Goal: Information Seeking & Learning: Learn about a topic

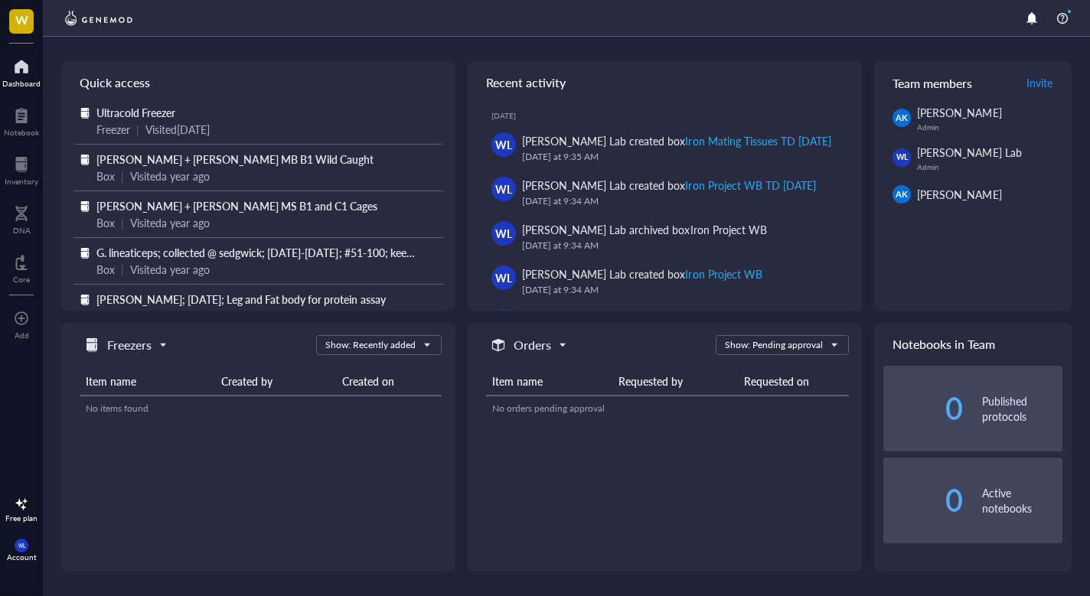
click at [165, 110] on span "Ultracold Freezer" at bounding box center [135, 112] width 79 height 15
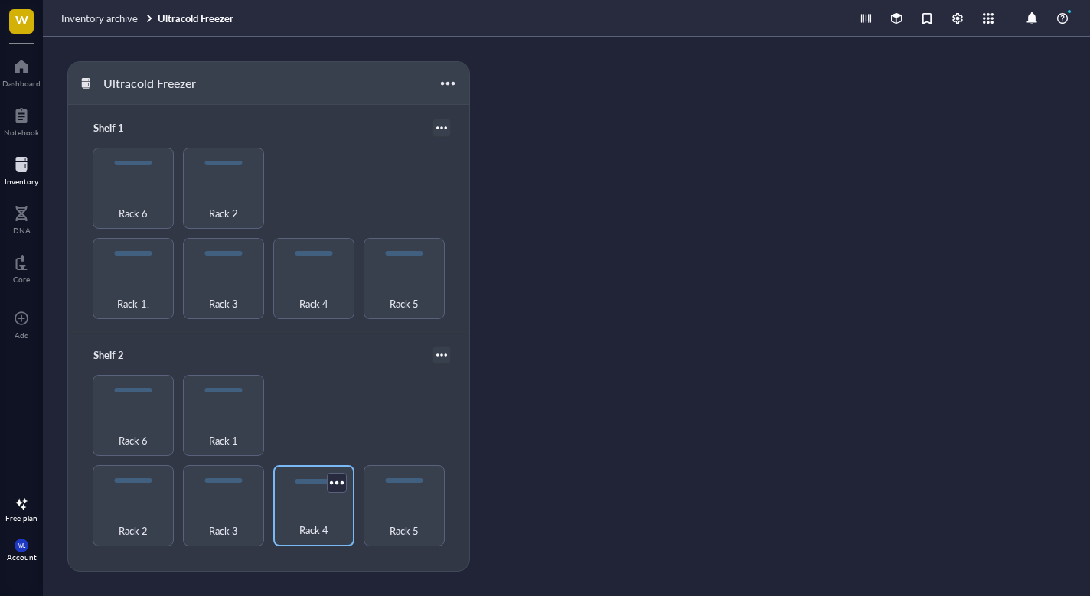
click at [299, 506] on div "Rack 4" at bounding box center [314, 522] width 66 height 34
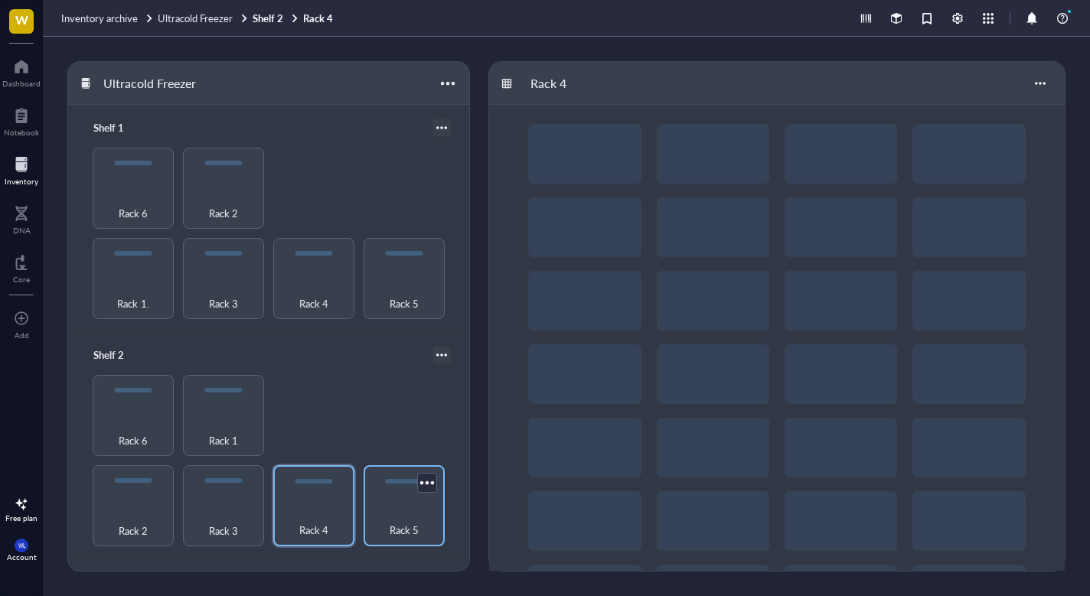
click at [423, 505] on div "Rack 5" at bounding box center [404, 522] width 66 height 34
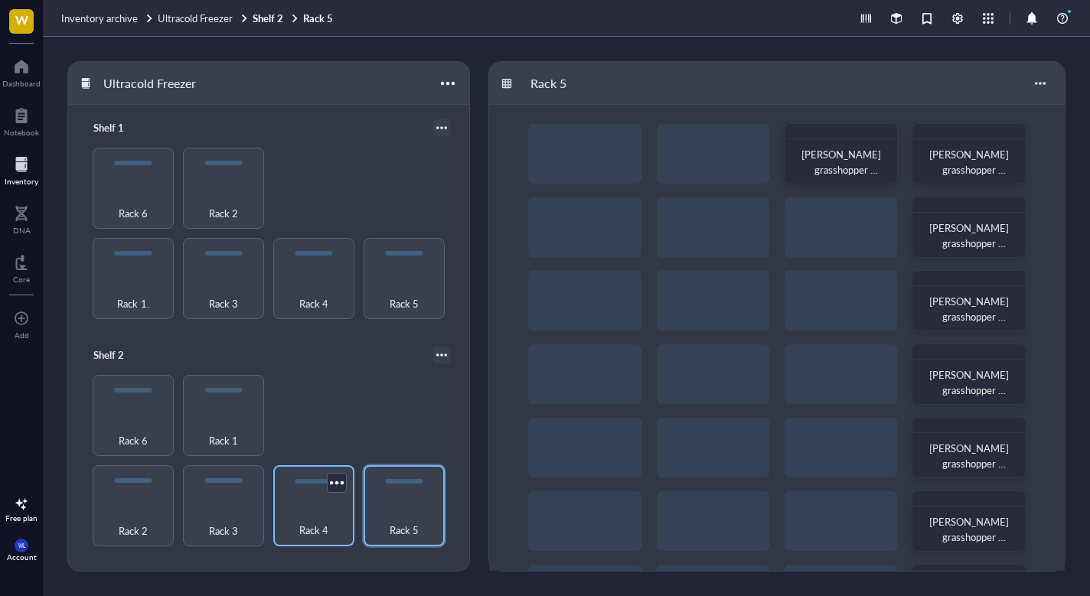
click at [340, 505] on div "Rack 4" at bounding box center [314, 522] width 66 height 34
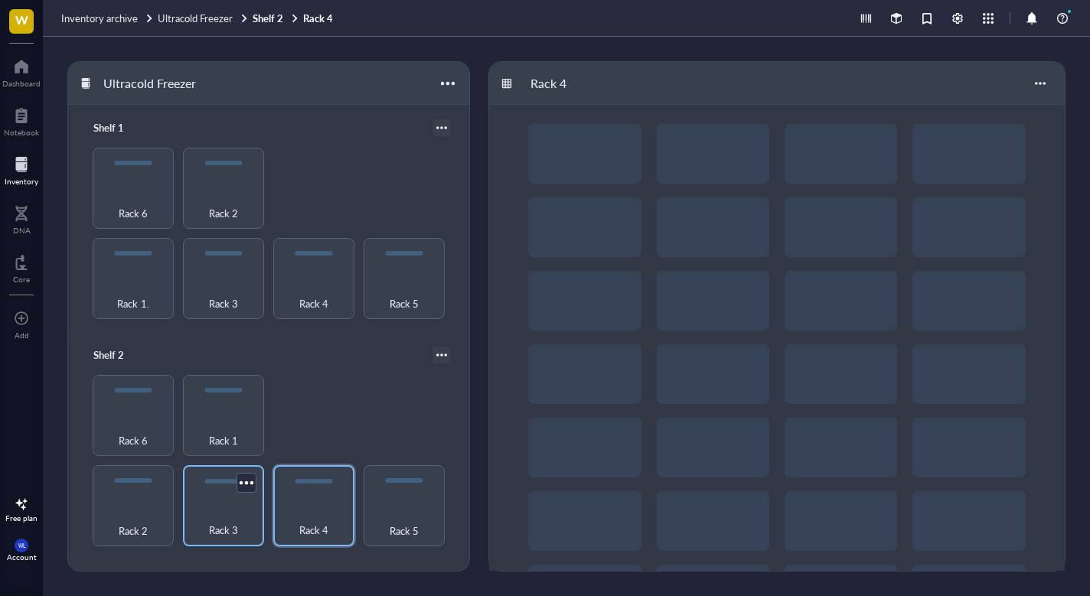
click at [220, 508] on div "Rack 3" at bounding box center [224, 522] width 66 height 34
click at [155, 505] on div "Rack 2" at bounding box center [133, 522] width 66 height 34
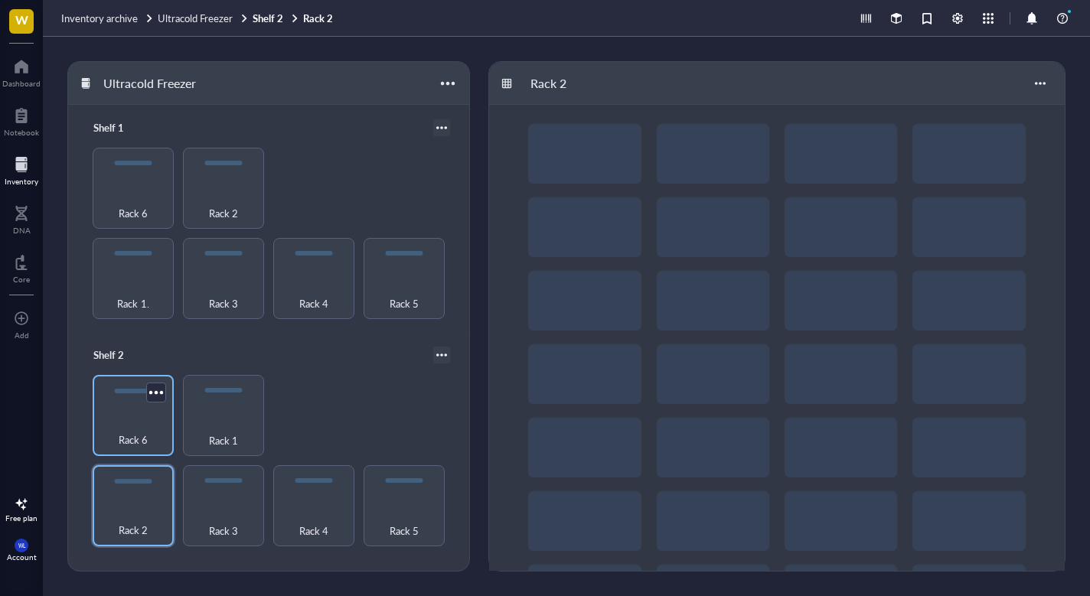
click at [133, 426] on div "Rack 6" at bounding box center [133, 432] width 66 height 34
click at [197, 426] on div "Rack 1" at bounding box center [224, 432] width 66 height 34
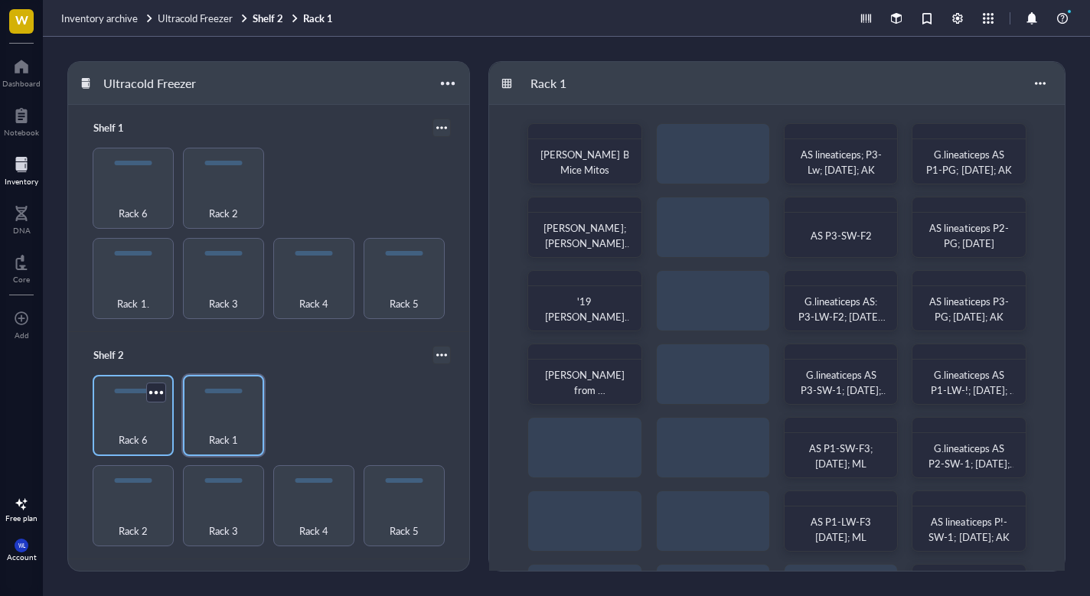
click at [152, 425] on div "Rack 6" at bounding box center [133, 432] width 66 height 34
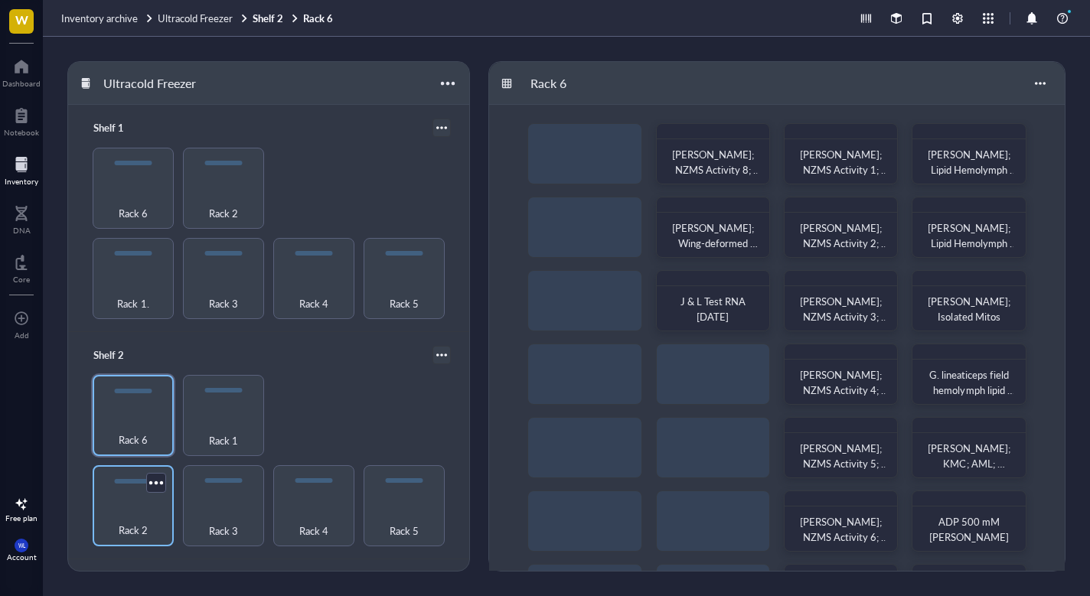
click at [142, 511] on div "Rack 2" at bounding box center [133, 522] width 66 height 34
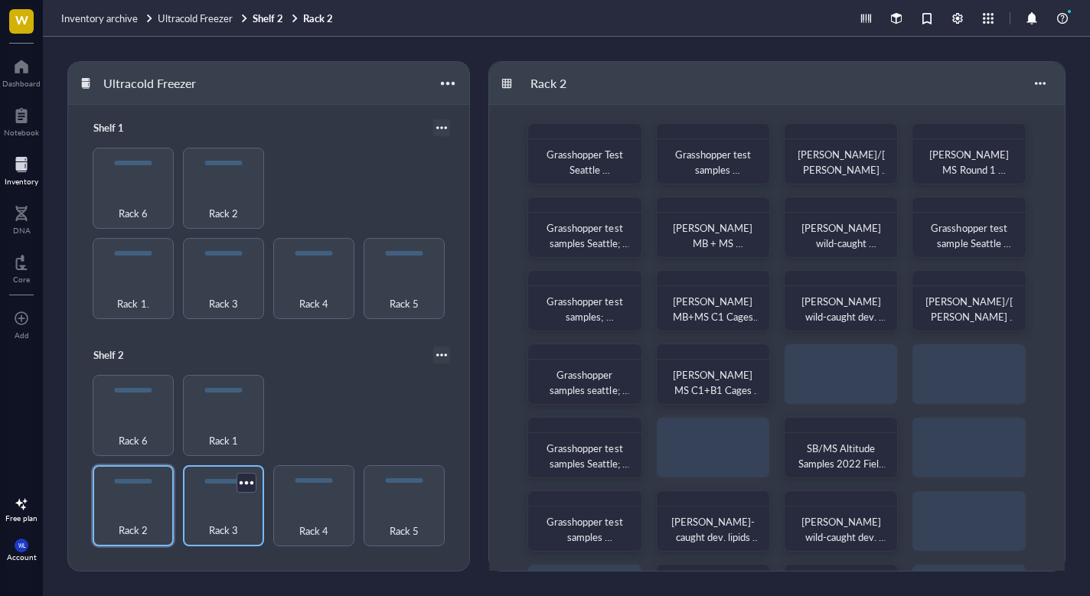
click at [209, 522] on span "Rack 3" at bounding box center [223, 530] width 29 height 17
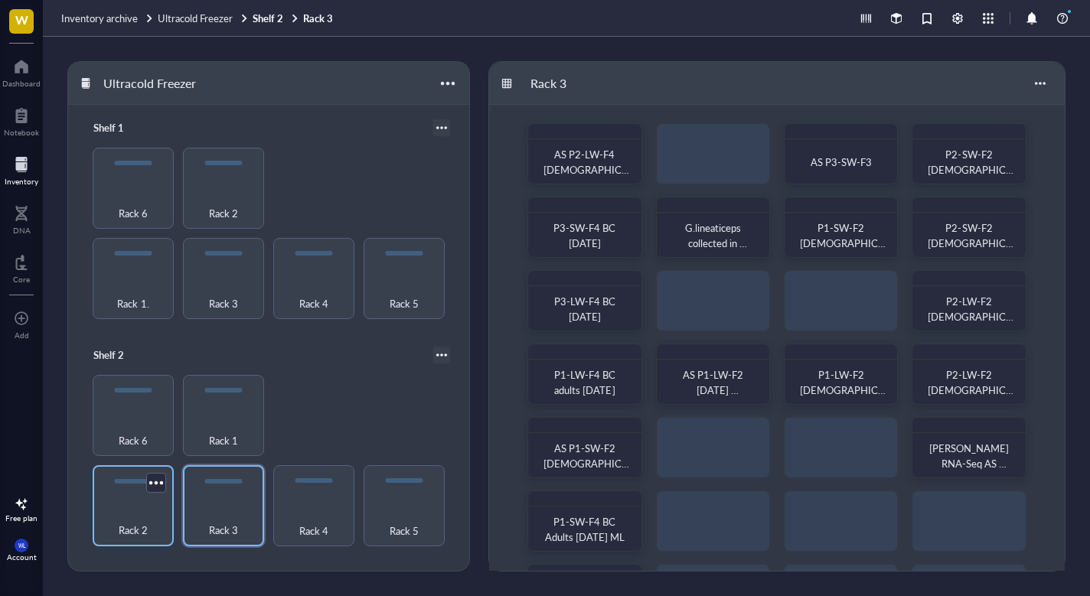
click at [155, 517] on div "Rack 2" at bounding box center [133, 522] width 66 height 34
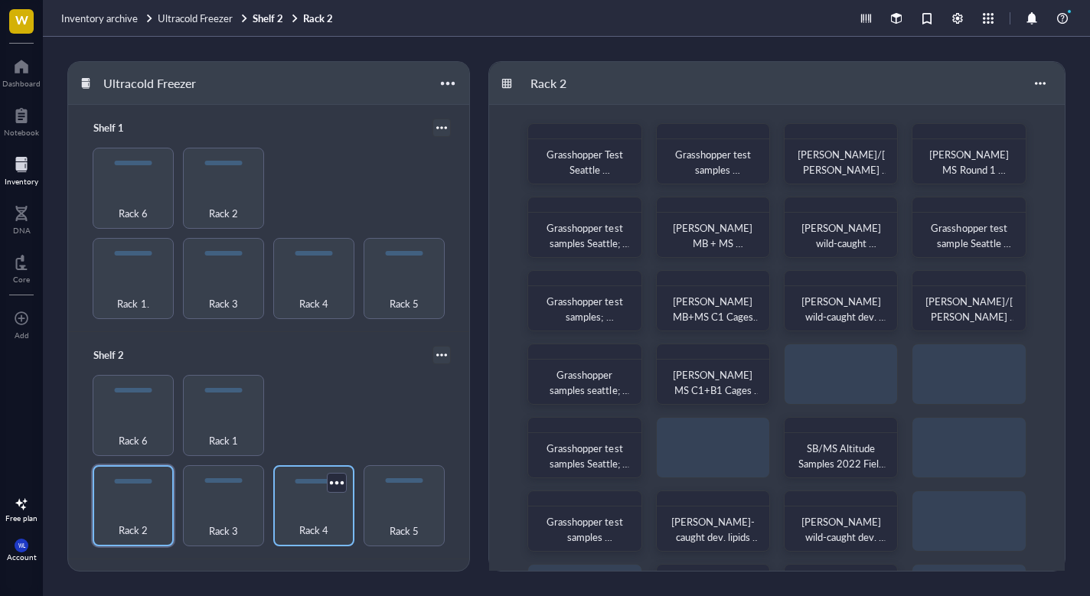
click at [317, 531] on span "Rack 4" at bounding box center [313, 530] width 29 height 17
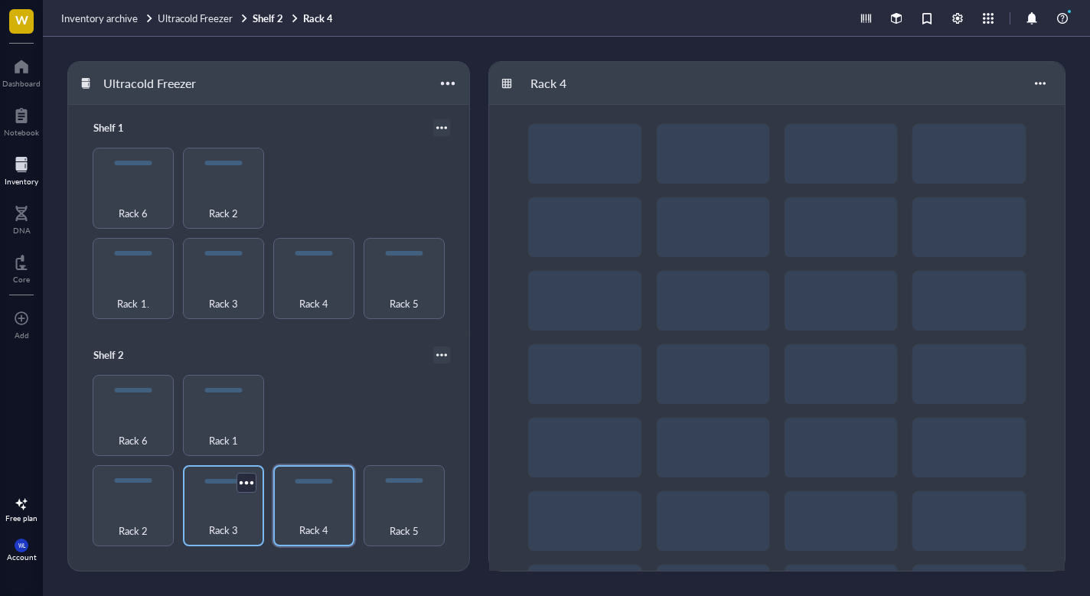
click at [233, 514] on div "Rack 3" at bounding box center [224, 522] width 66 height 34
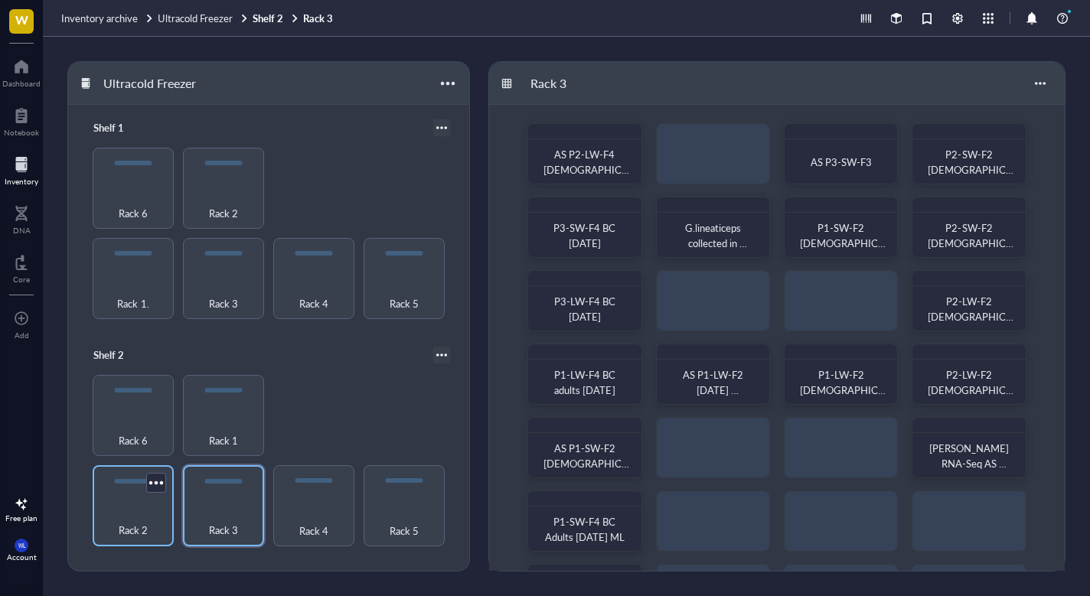
click at [152, 505] on div "Rack 2" at bounding box center [133, 522] width 66 height 34
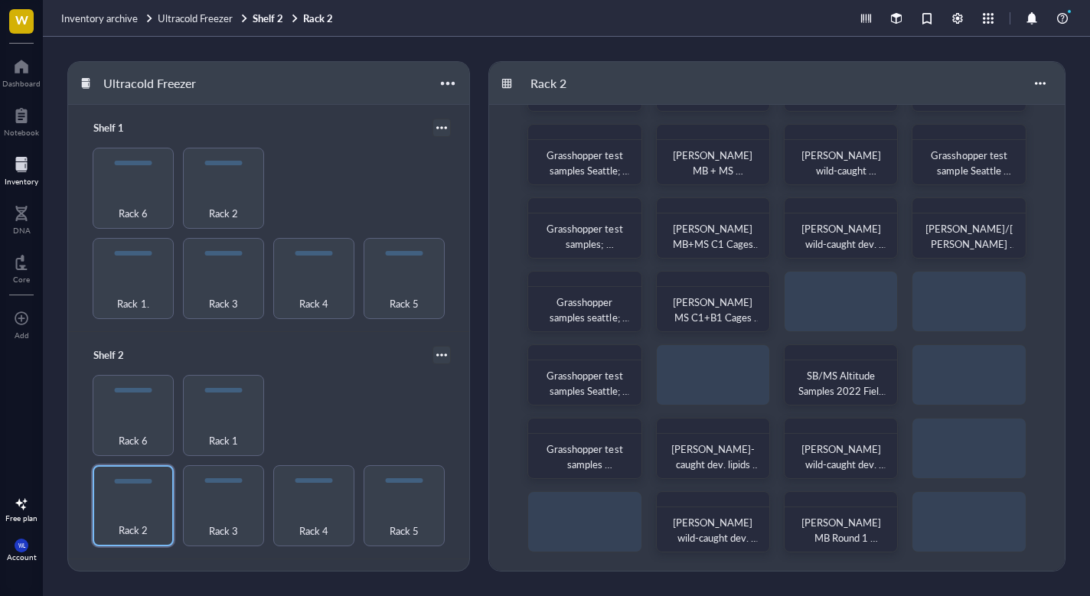
scroll to position [64, 0]
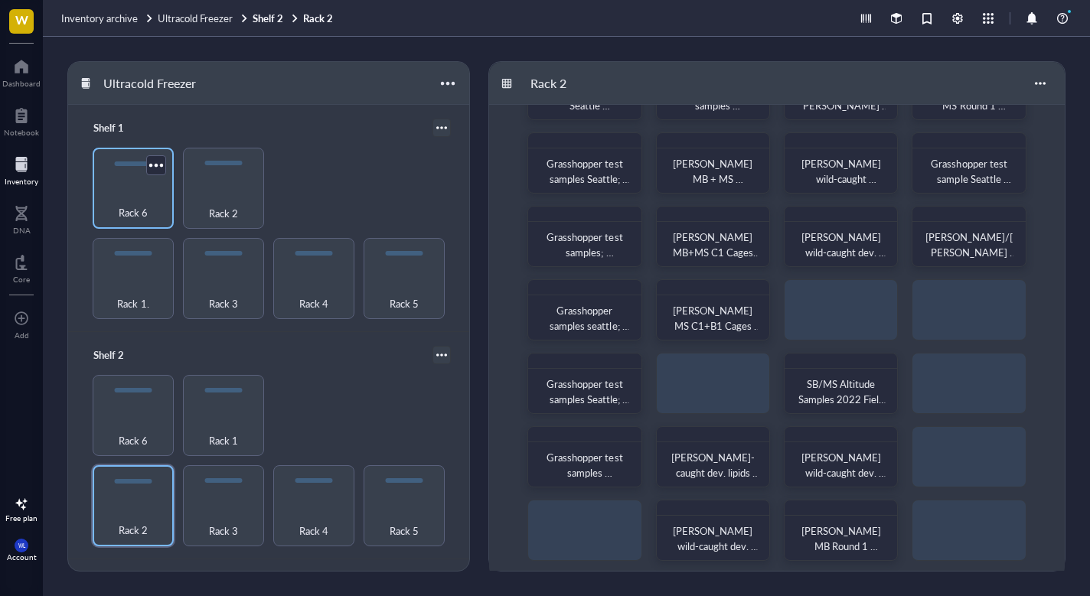
click at [145, 198] on div "Rack 6" at bounding box center [133, 205] width 66 height 34
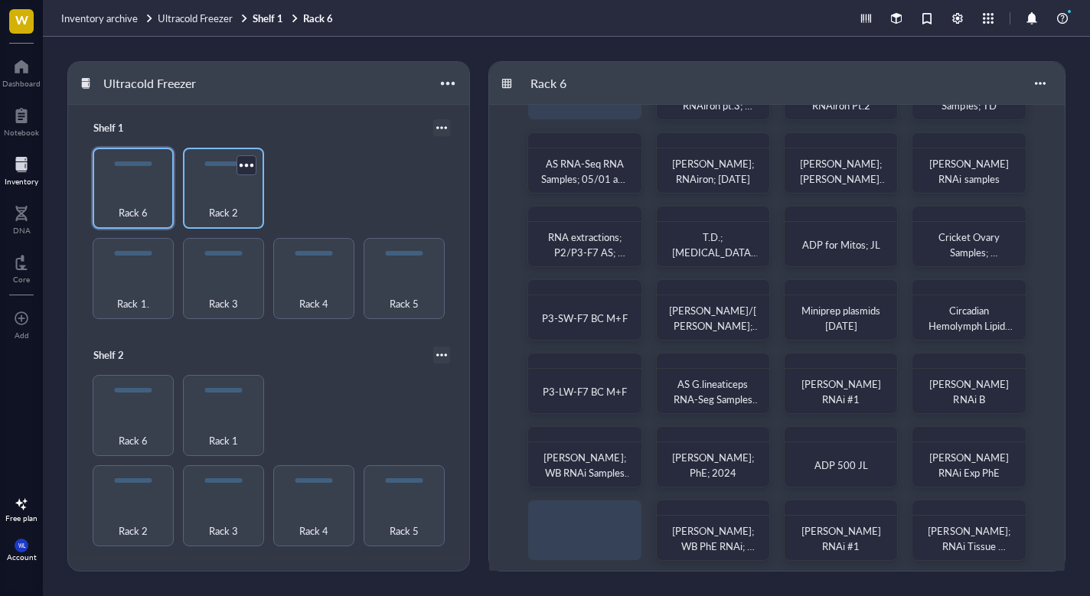
click at [240, 197] on div "Rack 2" at bounding box center [224, 205] width 66 height 34
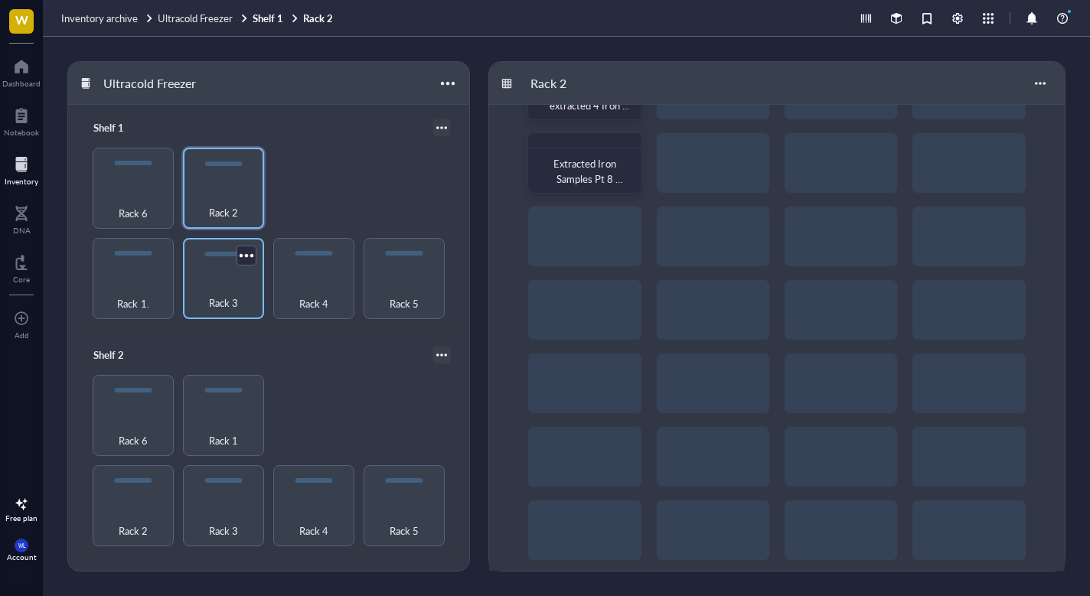
click at [215, 284] on div "Rack 3" at bounding box center [224, 295] width 66 height 34
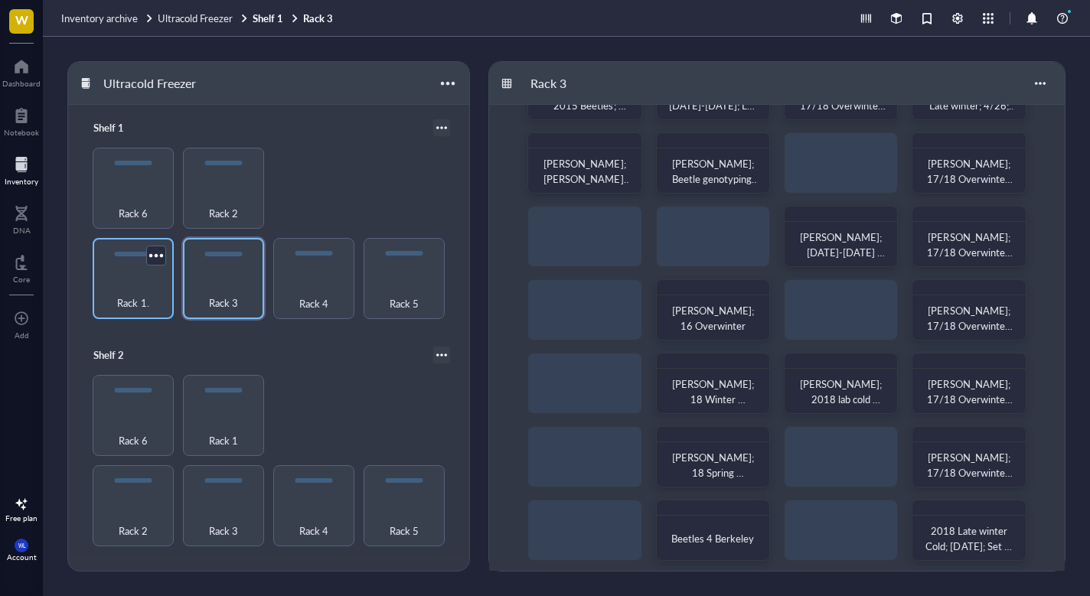
click at [129, 284] on div "Rack 1." at bounding box center [133, 295] width 66 height 34
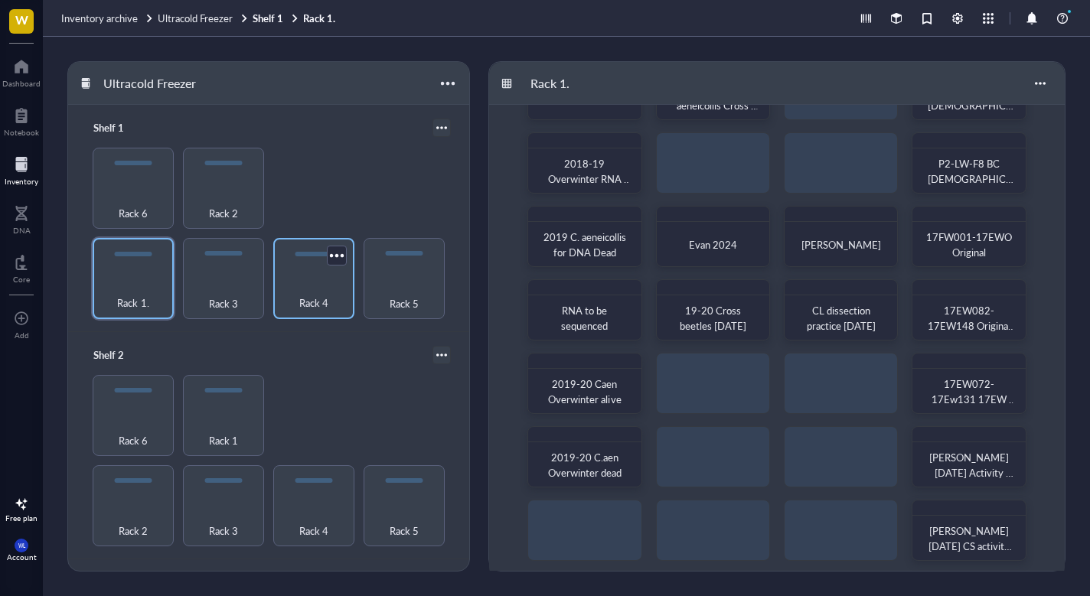
click at [328, 286] on div "Rack 4" at bounding box center [314, 295] width 66 height 34
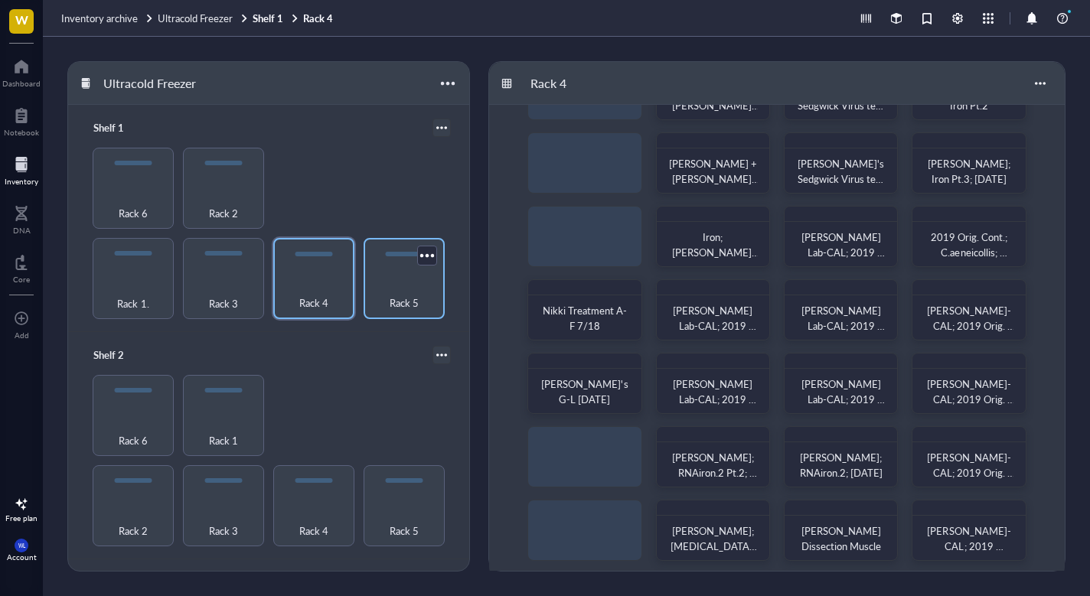
click at [407, 296] on span "Rack 5" at bounding box center [404, 303] width 29 height 17
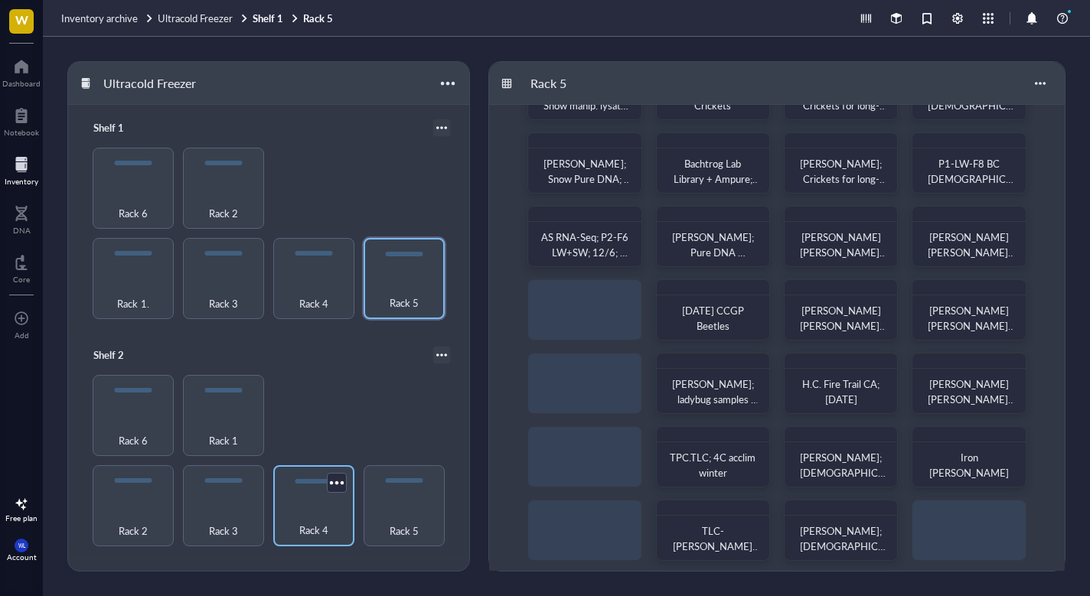
click at [310, 497] on div "Rack 4" at bounding box center [313, 505] width 81 height 81
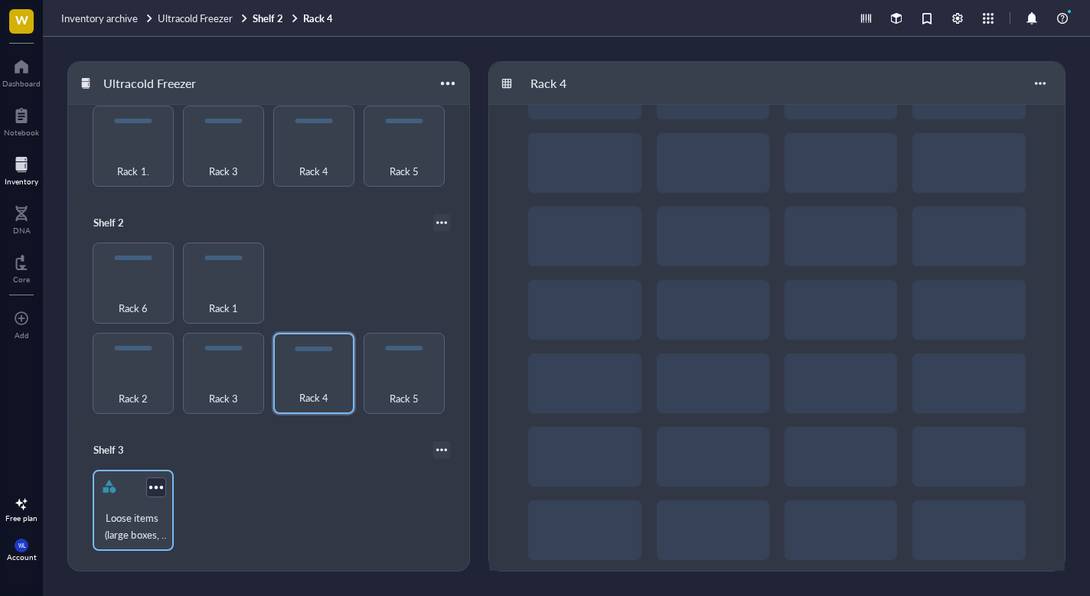
click at [135, 493] on div "Loose items (large boxes, bags, tube racks, etc)" at bounding box center [133, 510] width 81 height 81
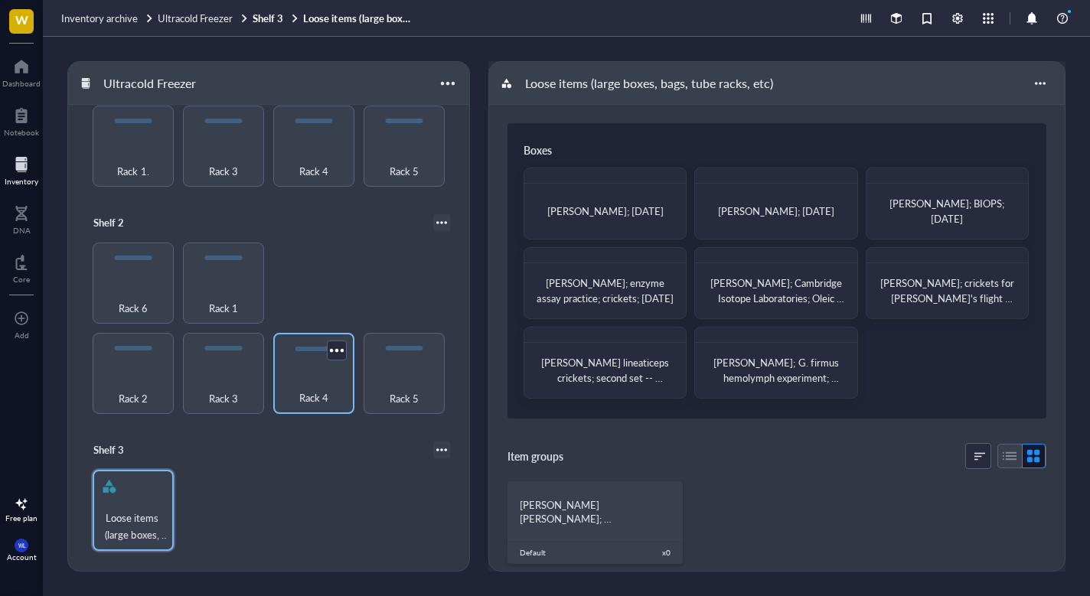
click at [319, 373] on div "Rack 4" at bounding box center [314, 390] width 66 height 34
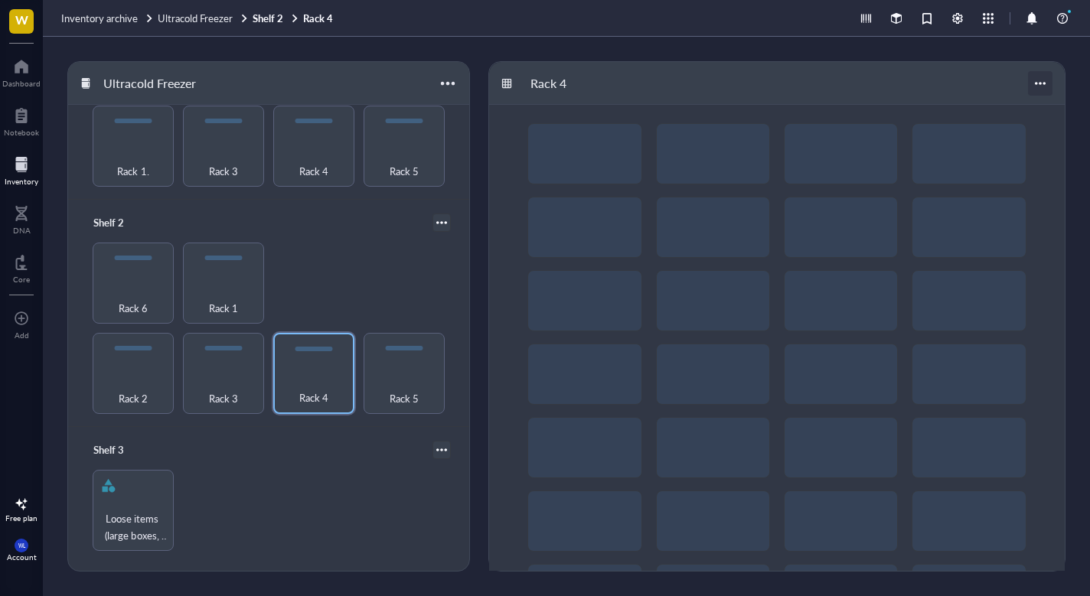
click at [1044, 83] on div at bounding box center [1040, 83] width 24 height 24
click at [1041, 83] on div at bounding box center [1040, 83] width 24 height 24
click at [579, 155] on div at bounding box center [777, 374] width 576 height 539
click at [603, 149] on div at bounding box center [777, 374] width 576 height 539
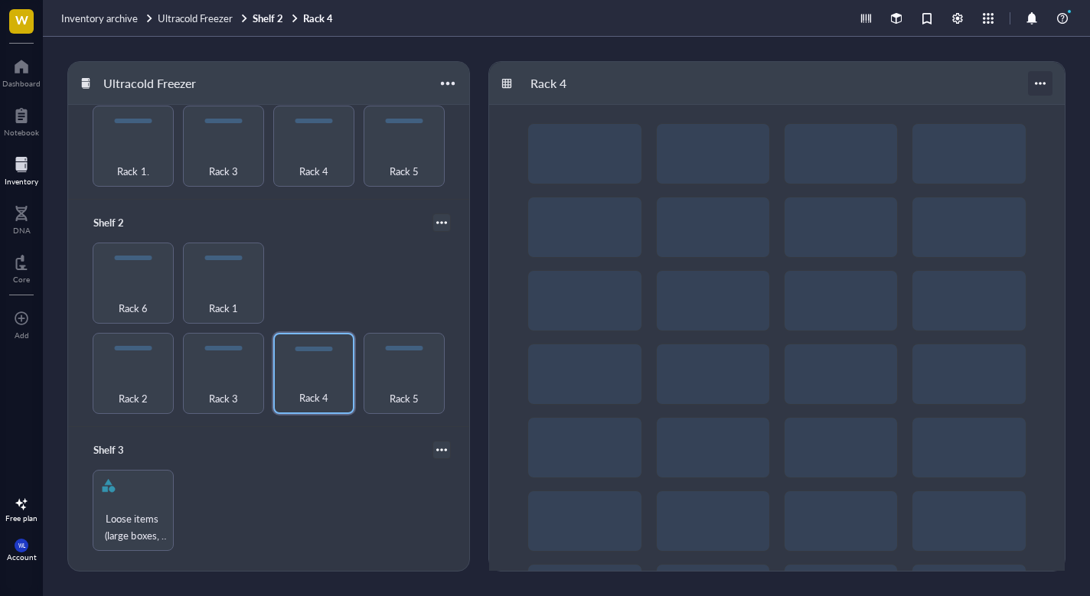
click at [1045, 78] on div at bounding box center [1040, 83] width 24 height 24
click at [1015, 108] on div "Settings" at bounding box center [997, 113] width 87 height 14
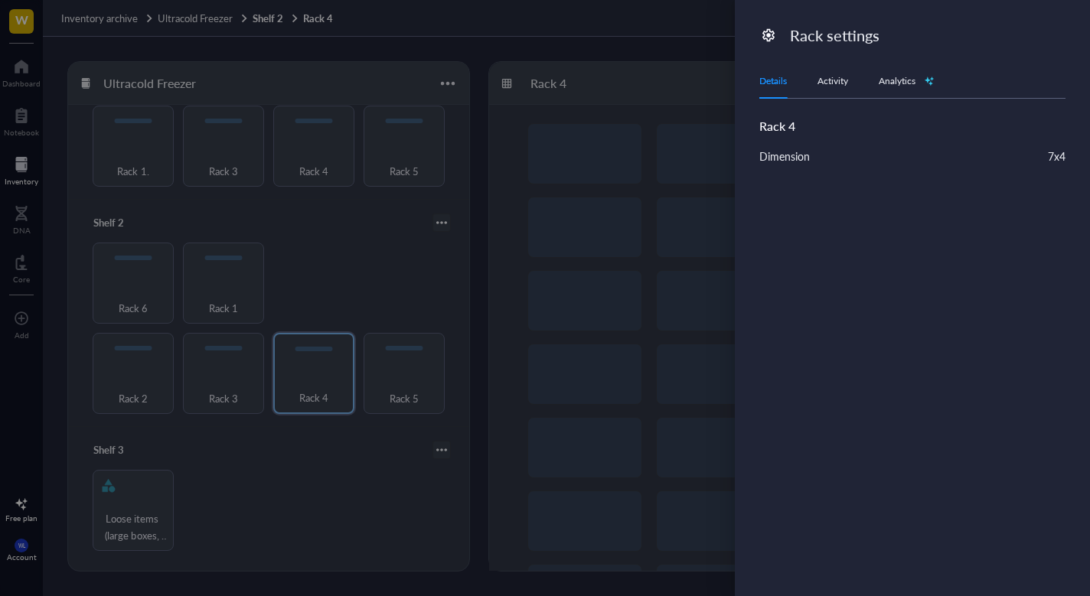
click at [825, 83] on div "Activity" at bounding box center [833, 80] width 31 height 15
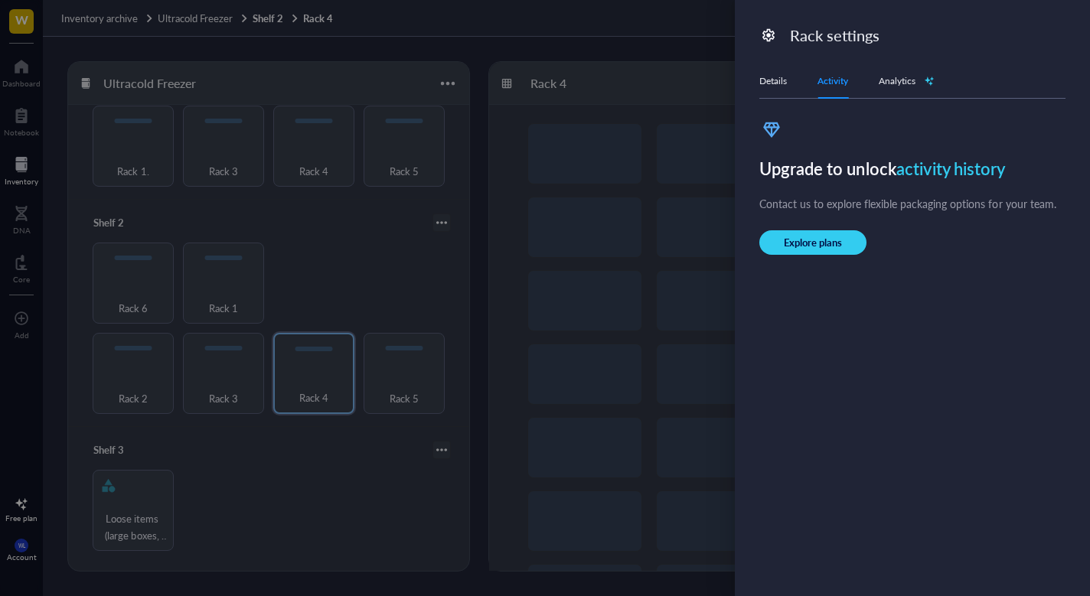
click at [896, 89] on div "Details Activity Analytics" at bounding box center [912, 81] width 306 height 34
click at [896, 80] on div "Analytics" at bounding box center [907, 80] width 56 height 15
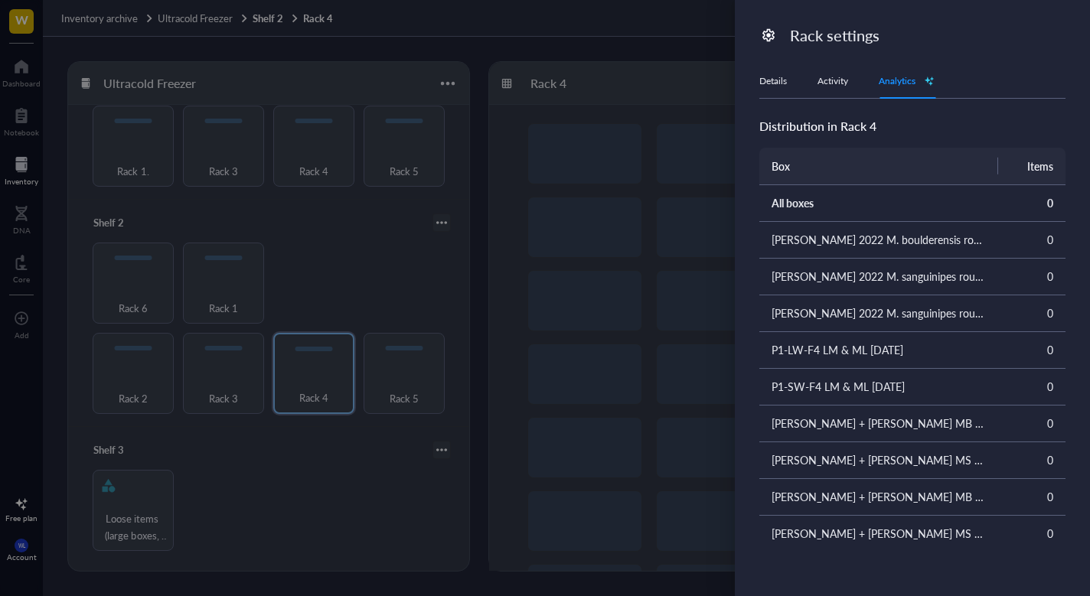
click at [778, 87] on div "Details" at bounding box center [773, 80] width 28 height 15
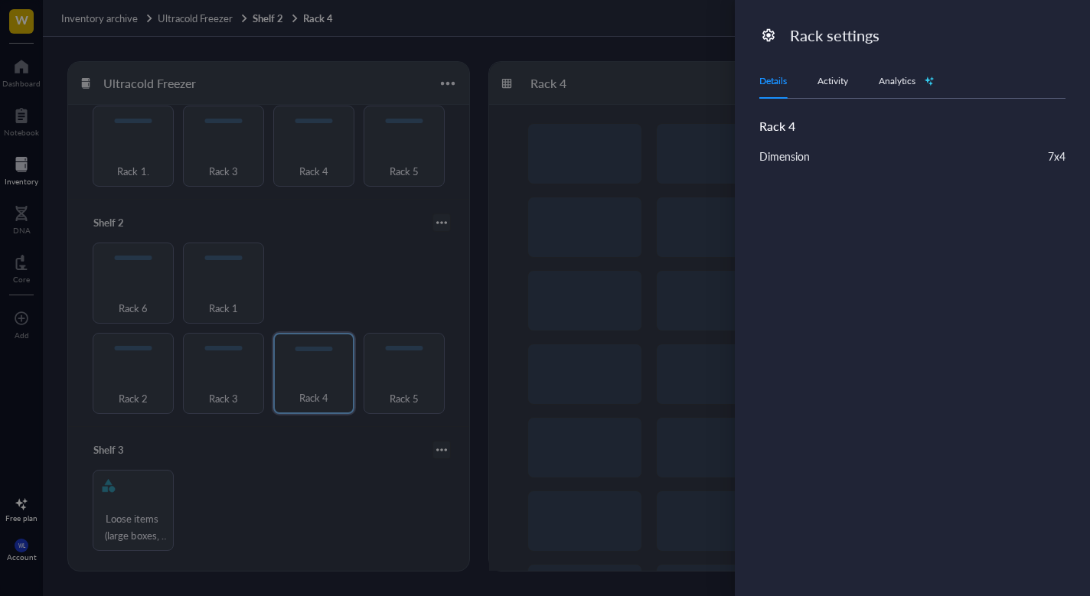
click at [625, 158] on div at bounding box center [545, 298] width 1090 height 596
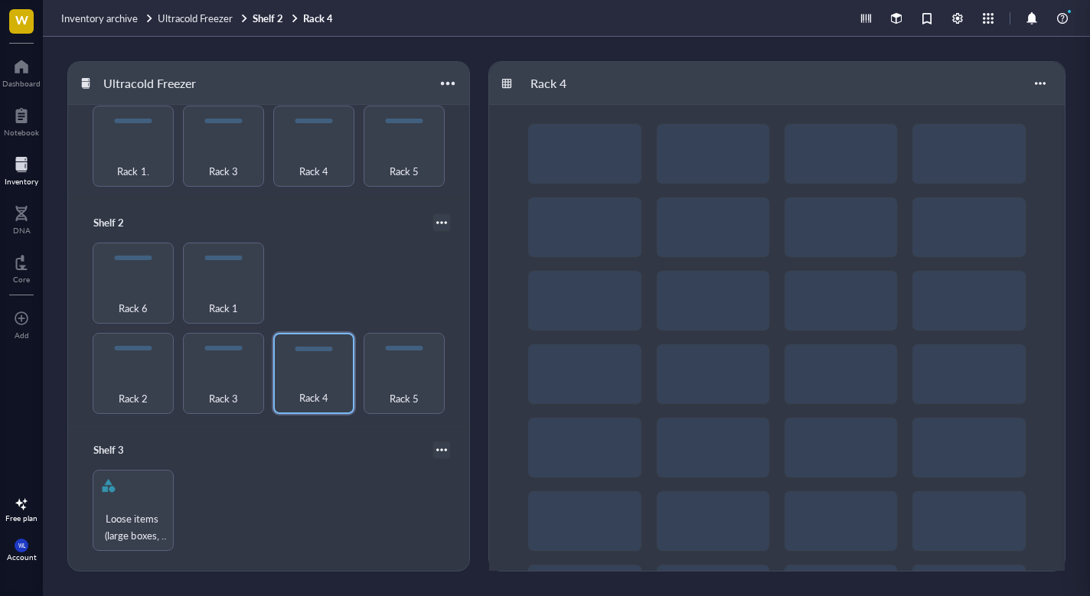
click at [593, 154] on div at bounding box center [777, 374] width 576 height 539
click at [408, 347] on div "Rack 5" at bounding box center [404, 373] width 81 height 81
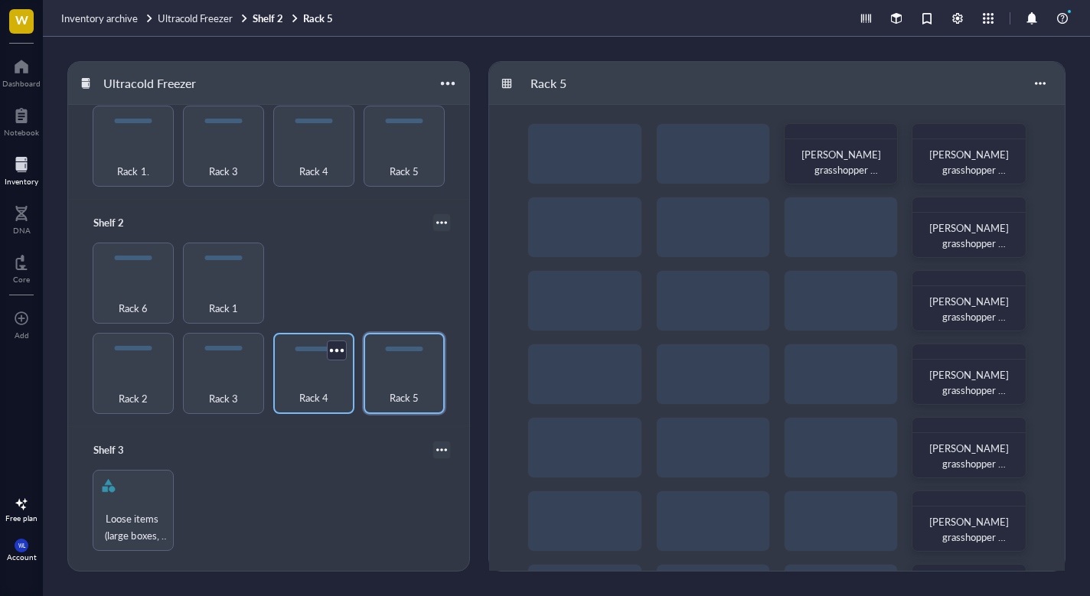
click at [334, 373] on div "Rack 4" at bounding box center [314, 390] width 66 height 34
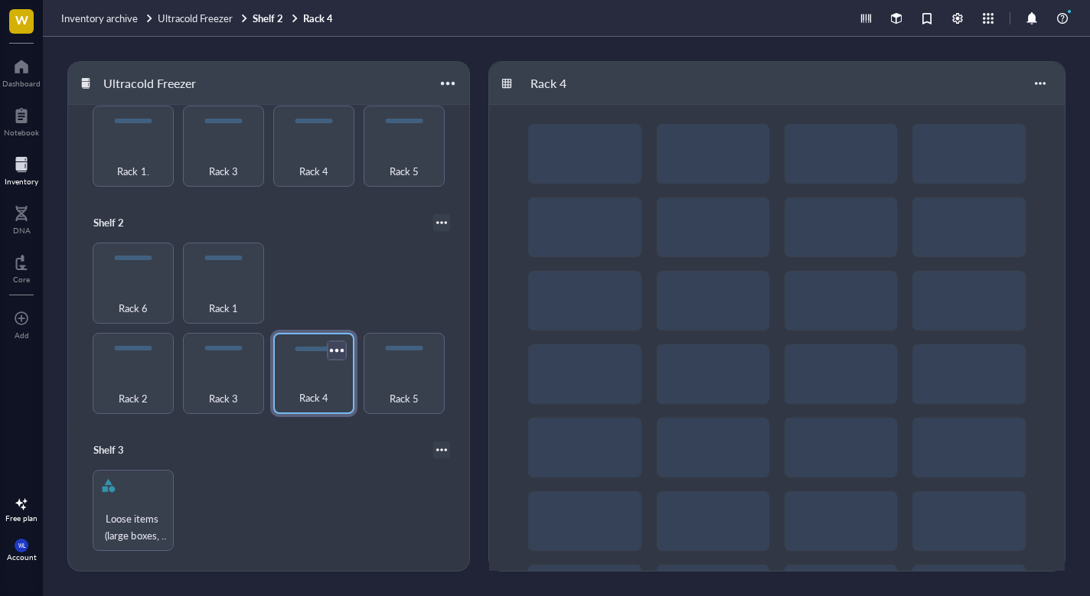
click at [334, 347] on div at bounding box center [336, 350] width 22 height 22
click at [211, 364] on div "Rack 3" at bounding box center [223, 373] width 81 height 81
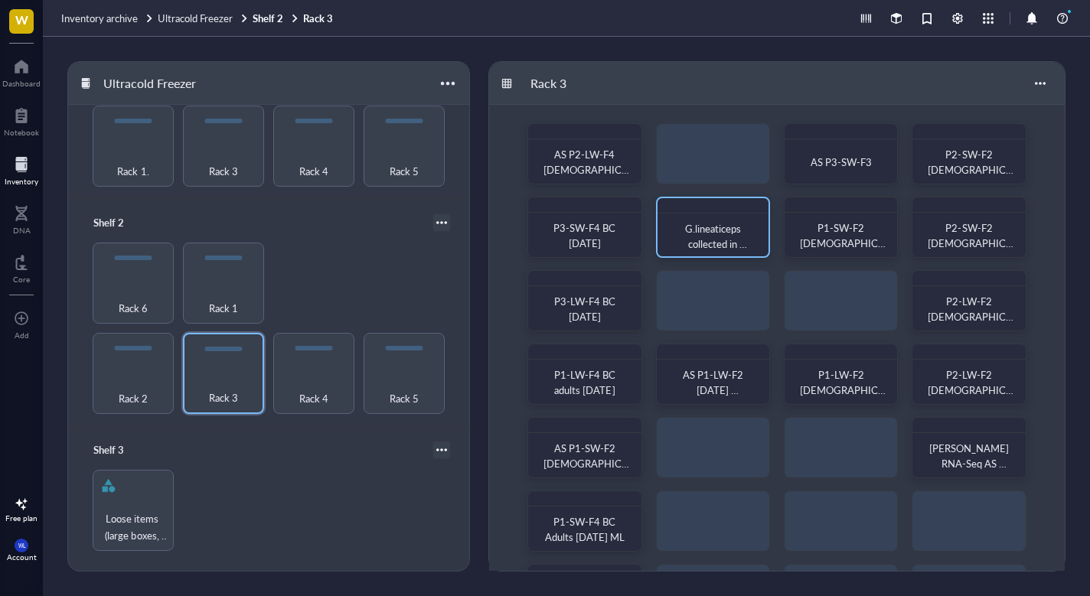
click at [713, 229] on span "G.lineaticeps collected in [GEOGRAPHIC_DATA] [DATE] n=22" at bounding box center [713, 251] width 82 height 60
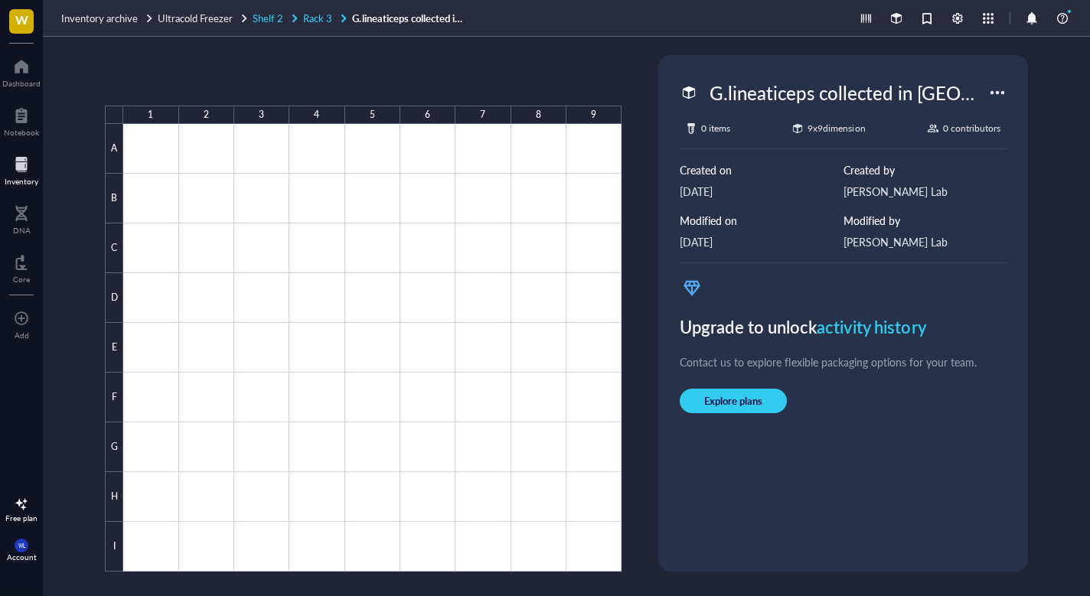
click at [274, 22] on span "Shelf 2" at bounding box center [268, 18] width 31 height 15
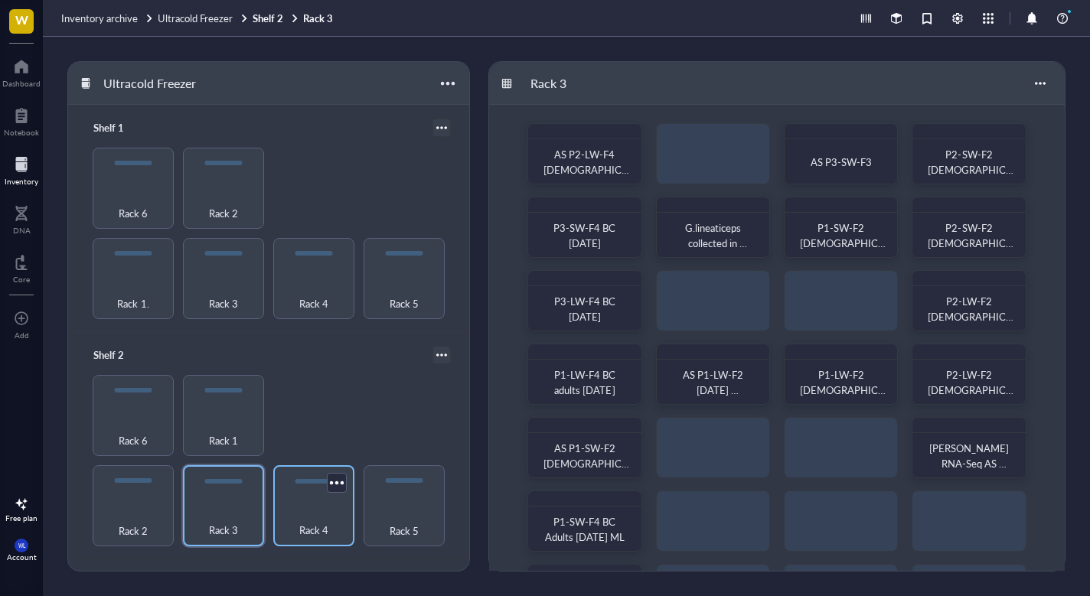
click at [300, 507] on div "Rack 4" at bounding box center [314, 522] width 66 height 34
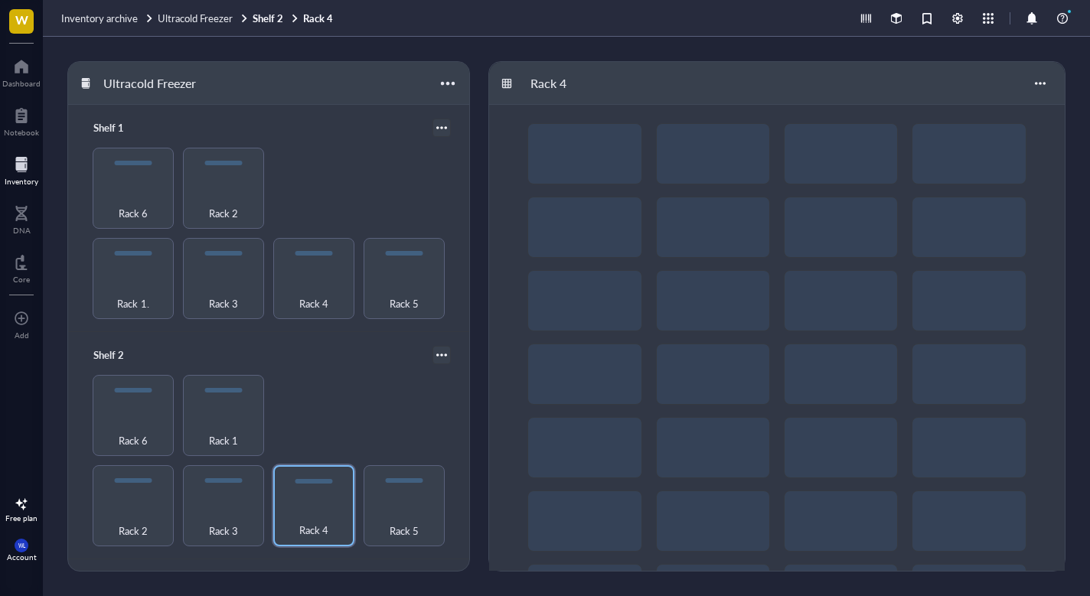
click at [609, 358] on div at bounding box center [777, 374] width 576 height 539
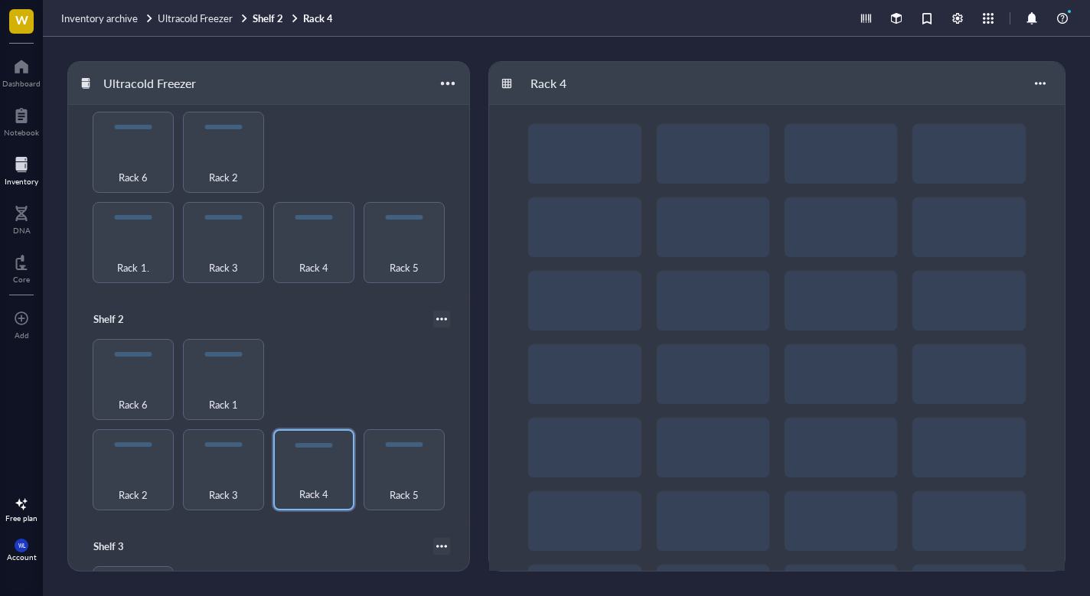
scroll to position [44, 0]
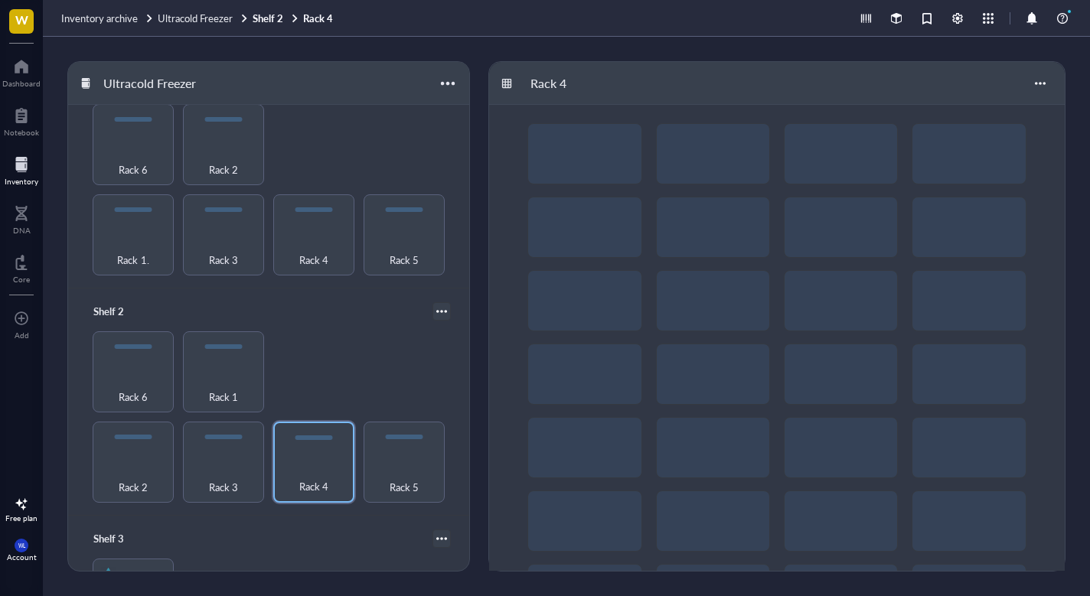
click at [436, 311] on div at bounding box center [441, 311] width 11 height 11
click at [391, 341] on div "Settings" at bounding box center [381, 335] width 36 height 14
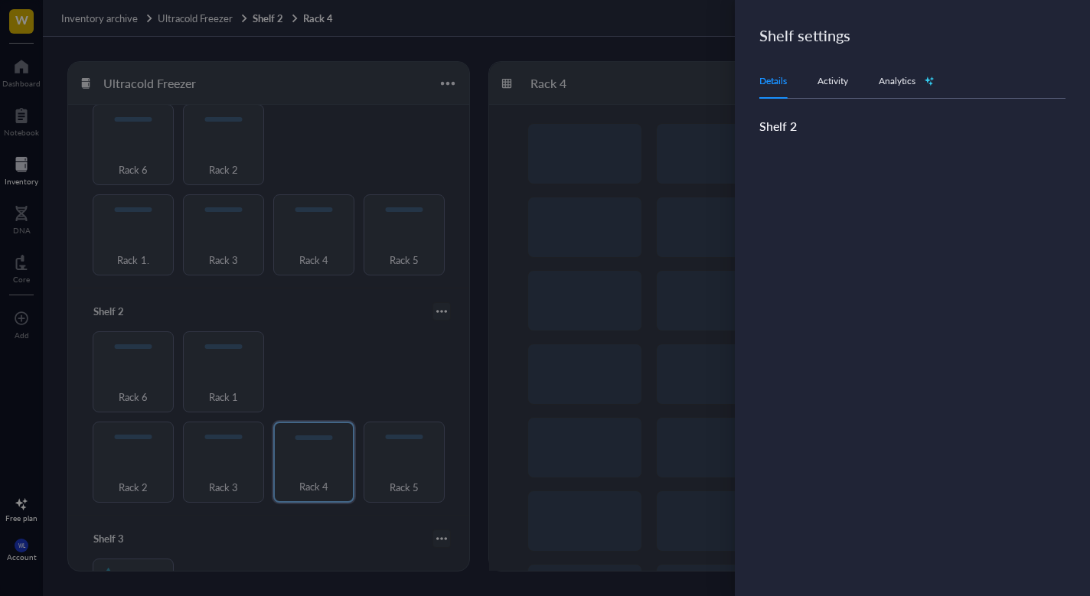
click at [828, 81] on div "Activity" at bounding box center [833, 80] width 31 height 15
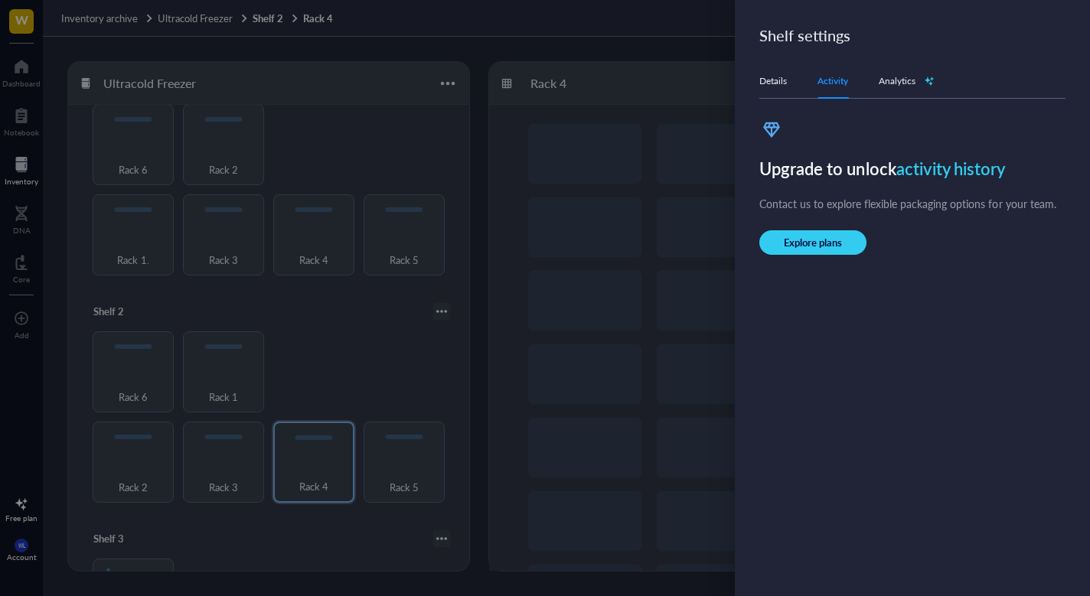
click at [776, 80] on div "Details" at bounding box center [773, 80] width 28 height 15
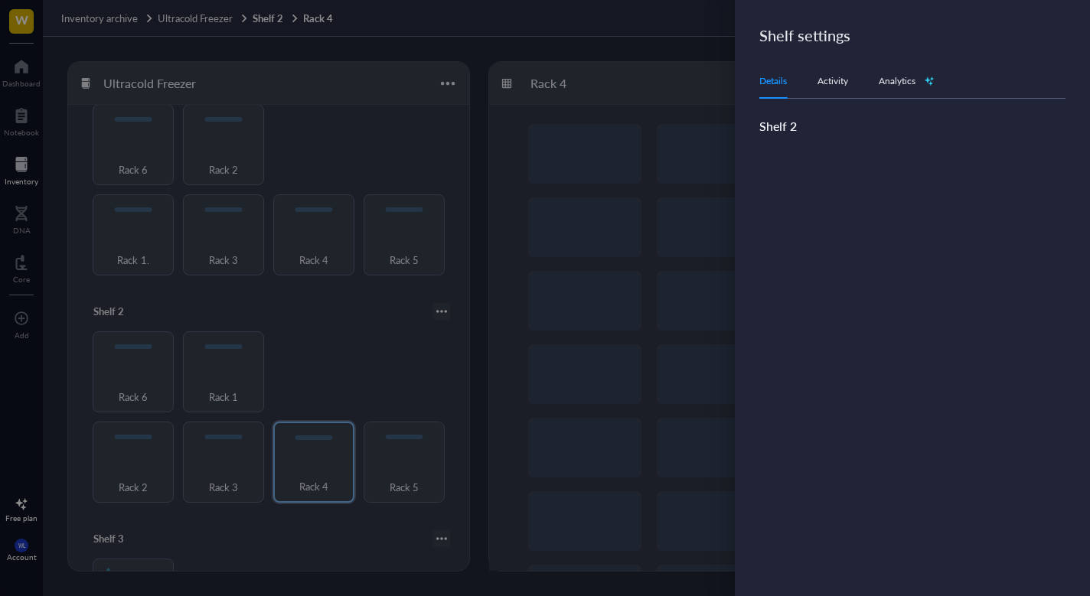
click at [786, 128] on span "Shelf 2" at bounding box center [778, 126] width 38 height 18
click at [645, 82] on div at bounding box center [545, 298] width 1090 height 596
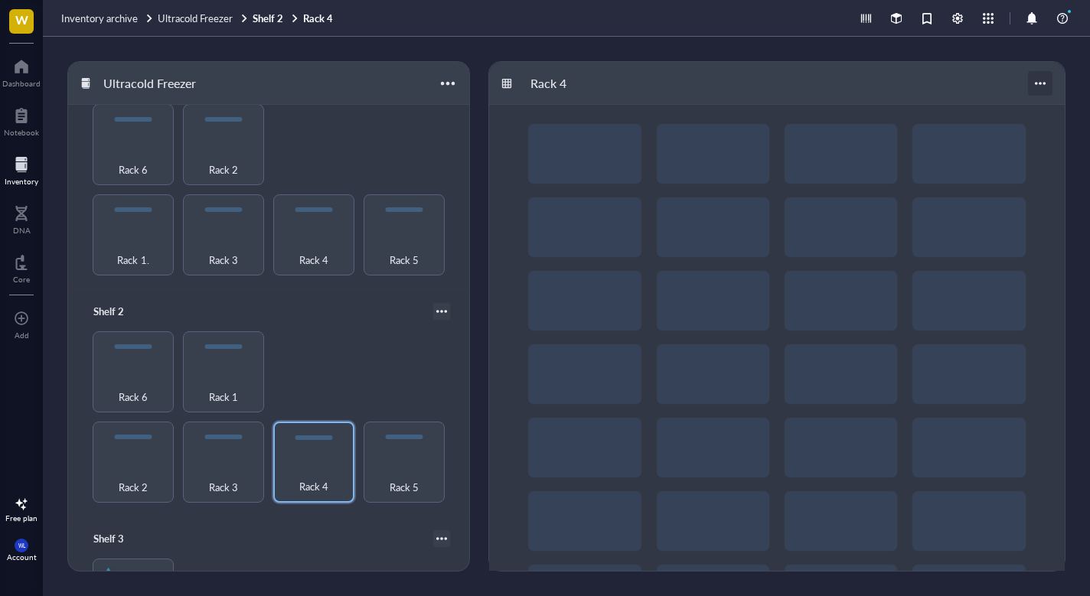
click at [1037, 80] on div at bounding box center [1040, 83] width 24 height 24
click at [865, 15] on div at bounding box center [865, 18] width 17 height 17
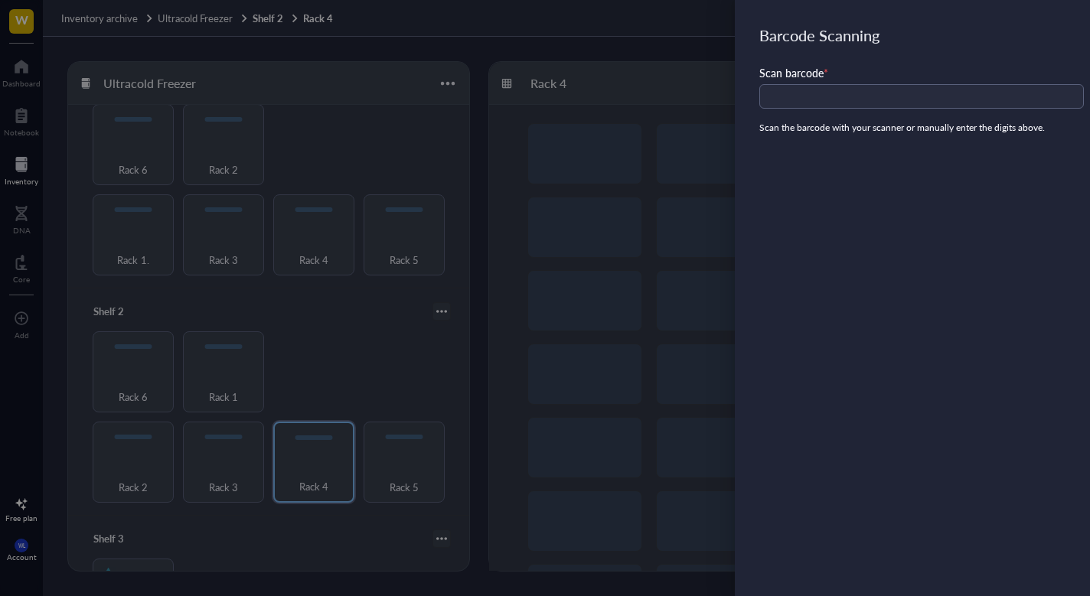
click at [682, 26] on div at bounding box center [545, 298] width 1090 height 596
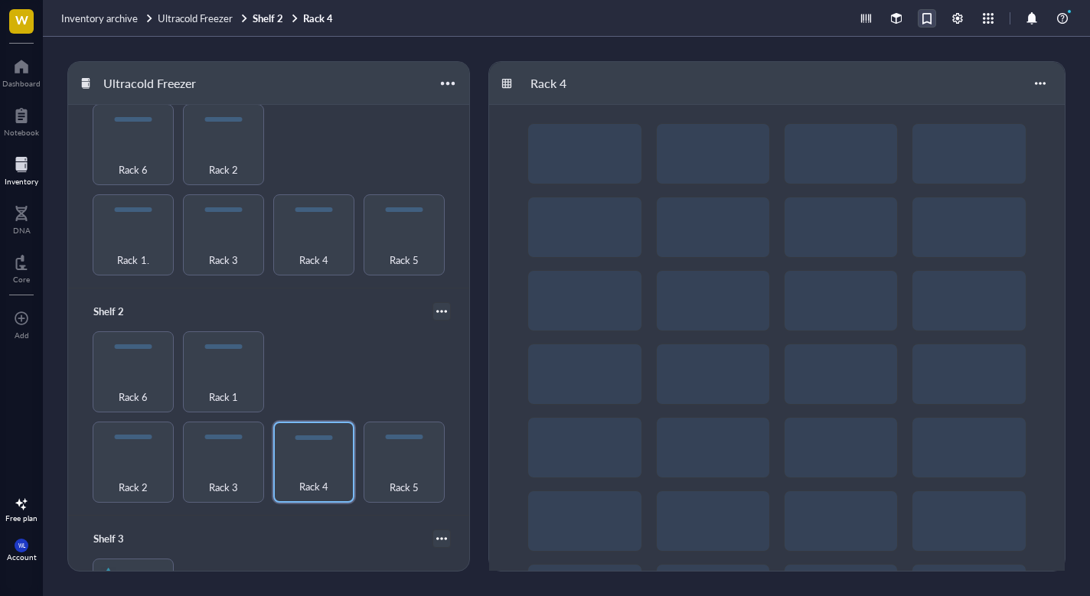
click at [919, 15] on div at bounding box center [927, 18] width 17 height 17
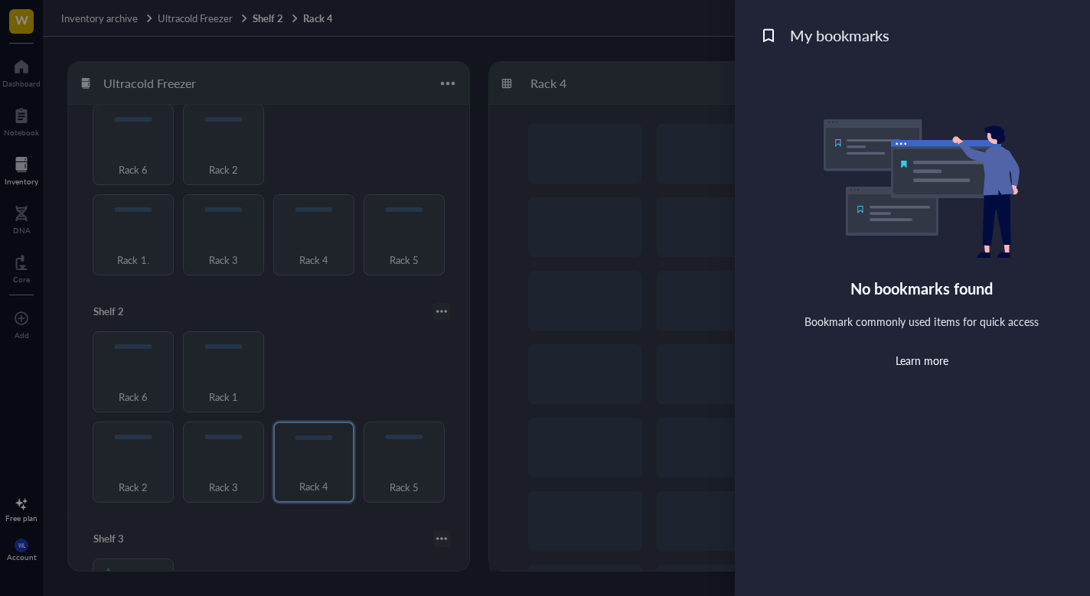
click at [675, 37] on div at bounding box center [545, 298] width 1090 height 596
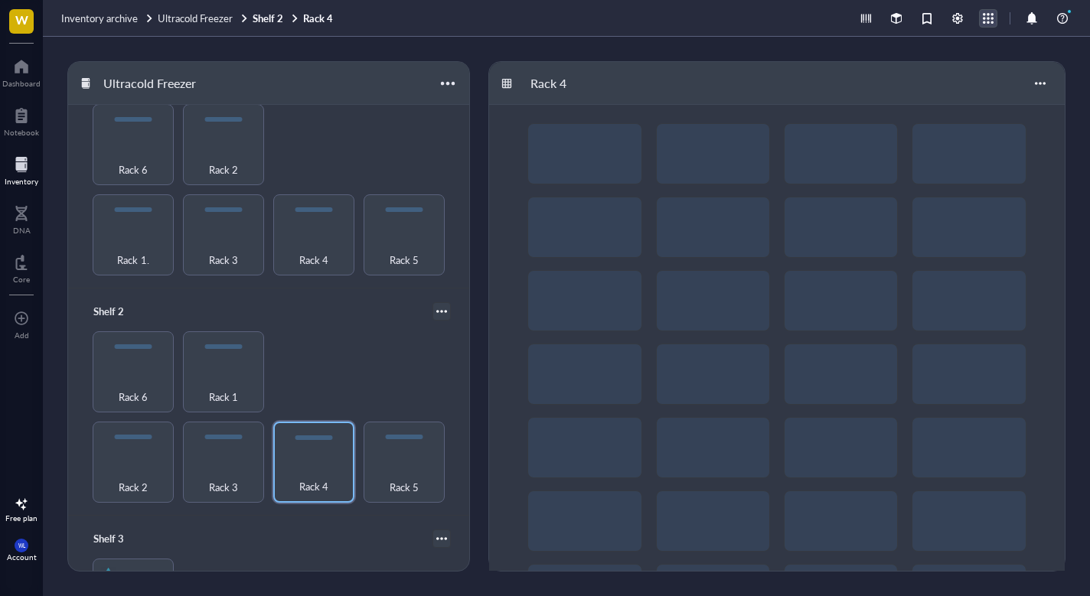
click at [994, 22] on div at bounding box center [988, 18] width 17 height 17
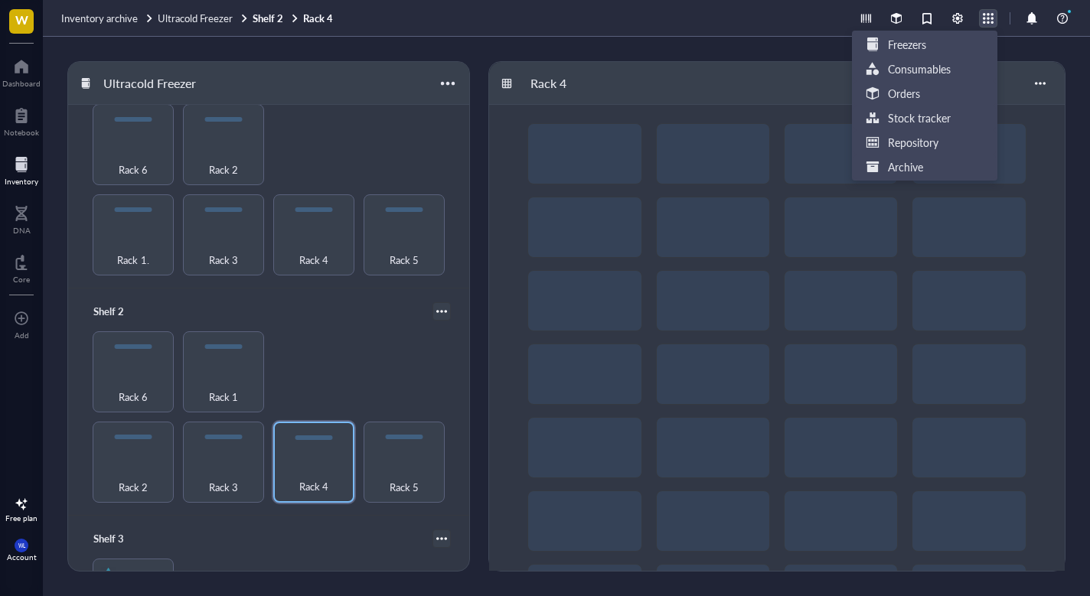
click at [994, 21] on div at bounding box center [988, 18] width 17 height 17
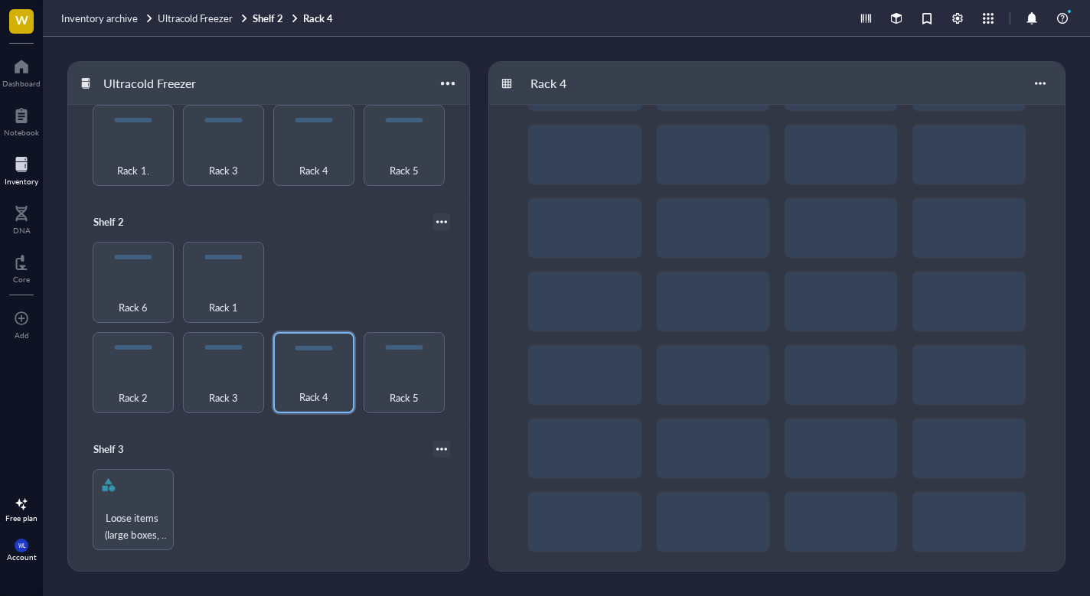
scroll to position [132, 0]
click at [433, 228] on div at bounding box center [442, 223] width 18 height 18
click at [433, 225] on div at bounding box center [442, 223] width 18 height 18
click at [436, 238] on div "Shelf 2 Settings Export Rack 2 Rack 3 Rack 4 Rack 5 Rack 6 Rack 1" at bounding box center [268, 313] width 401 height 227
click at [436, 220] on div at bounding box center [441, 222] width 11 height 11
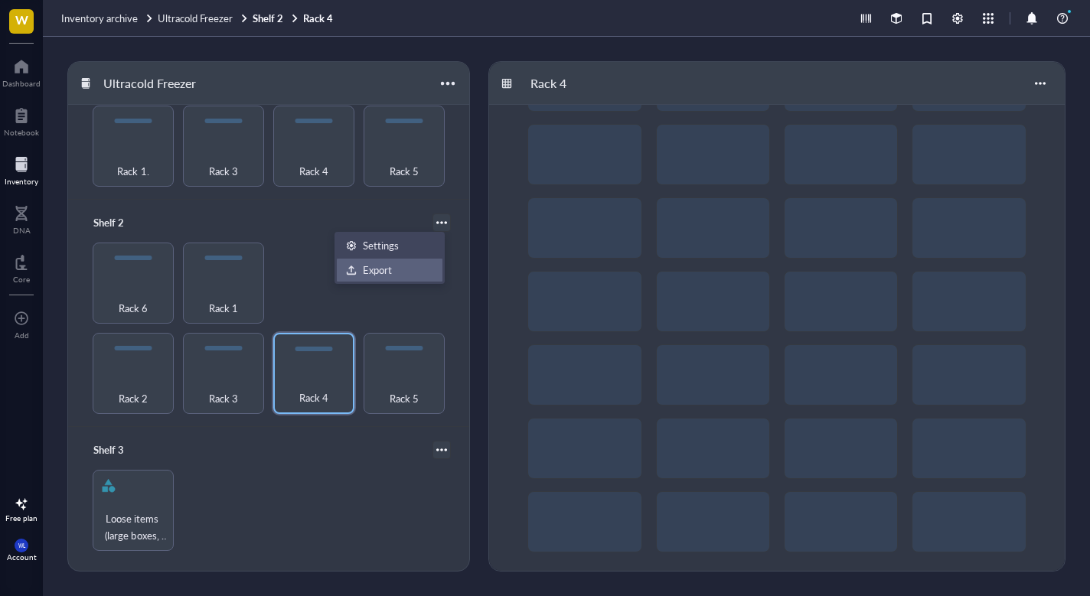
click at [386, 269] on div "Export" at bounding box center [377, 270] width 29 height 14
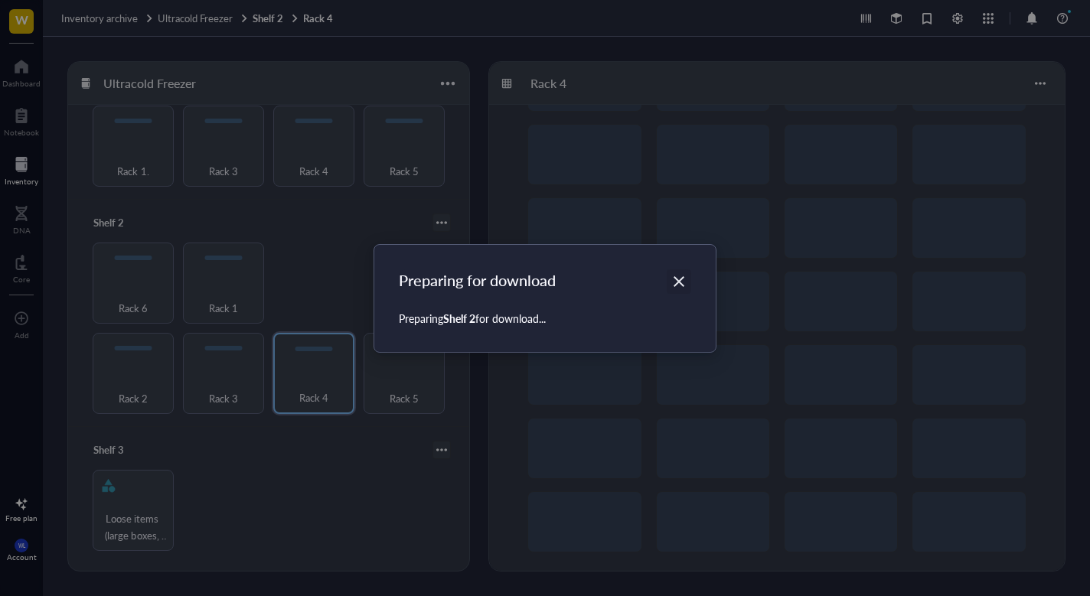
click at [674, 277] on icon "Close" at bounding box center [679, 281] width 15 height 15
click at [678, 282] on icon "Close" at bounding box center [679, 281] width 15 height 15
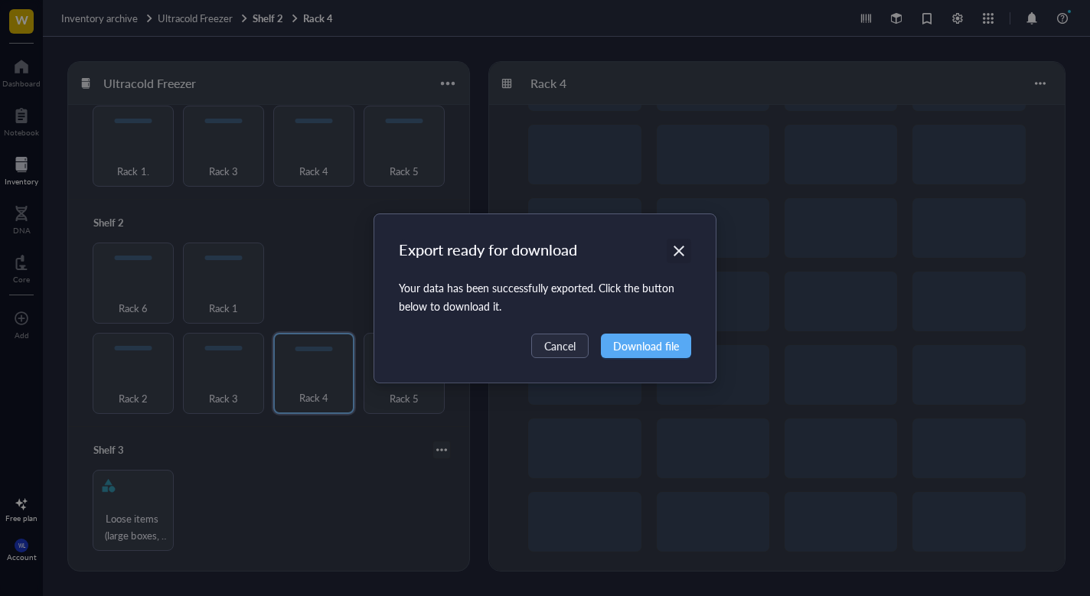
click at [678, 245] on icon "Close" at bounding box center [679, 250] width 15 height 15
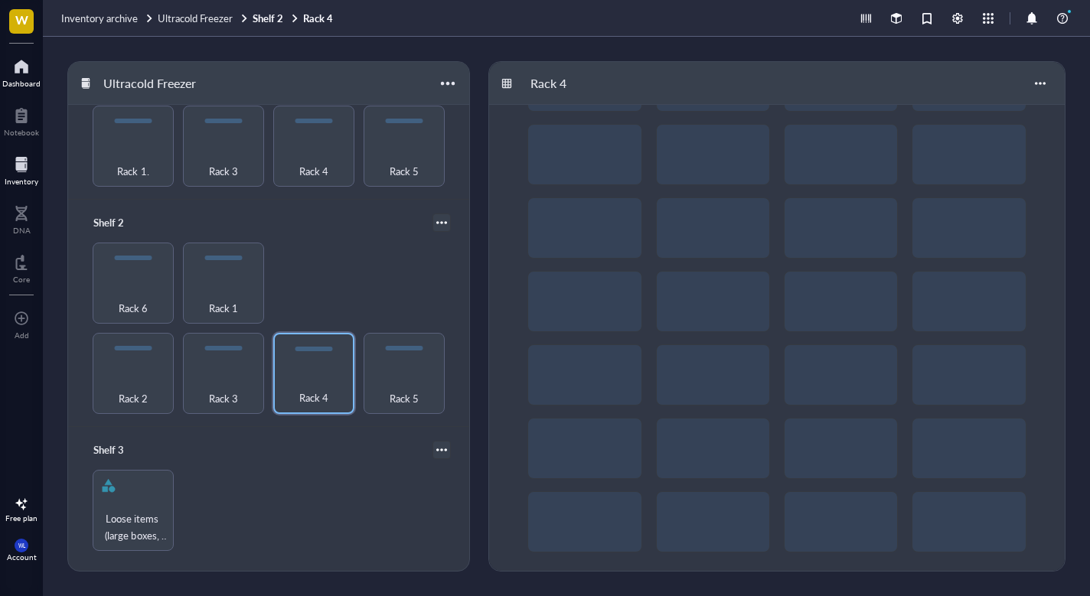
click at [19, 59] on div at bounding box center [21, 66] width 38 height 24
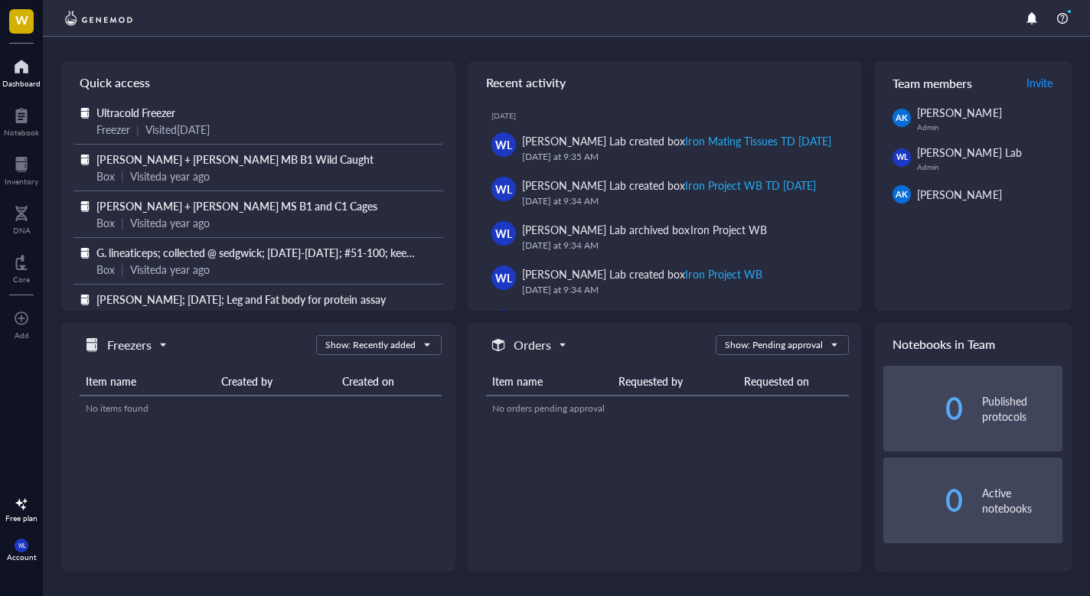
click at [139, 109] on span "Ultracold Freezer" at bounding box center [135, 112] width 79 height 15
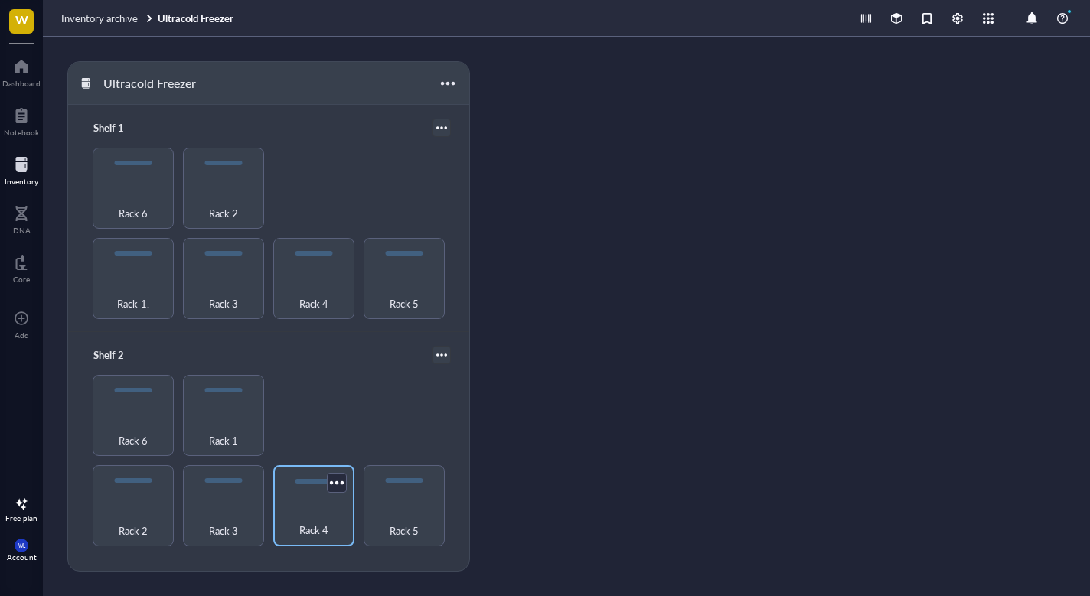
click at [323, 505] on div "Rack 4" at bounding box center [314, 522] width 66 height 34
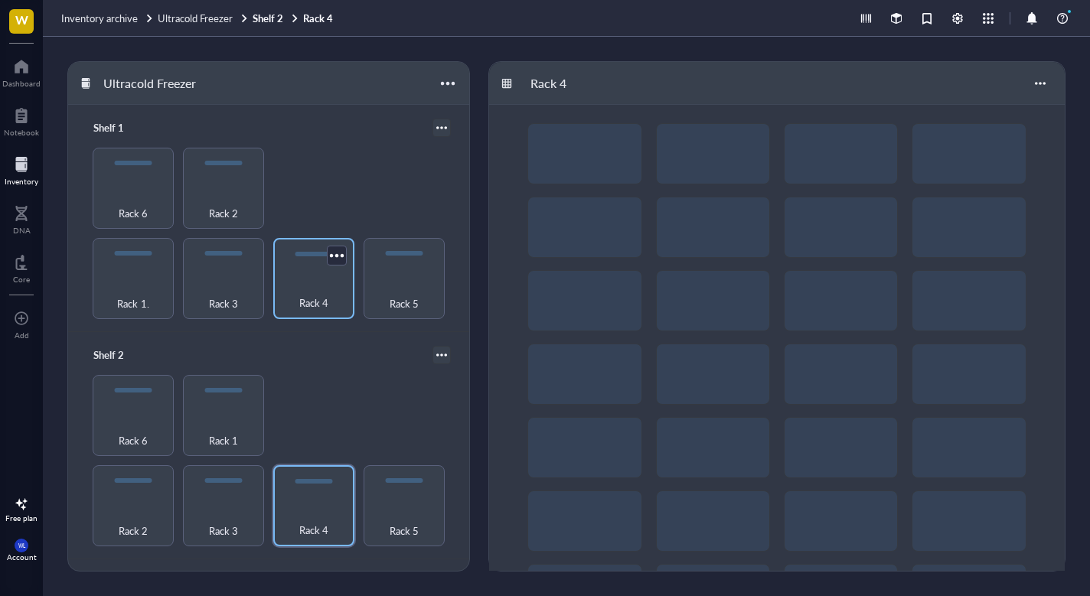
click at [304, 273] on div "Rack 4" at bounding box center [313, 278] width 81 height 81
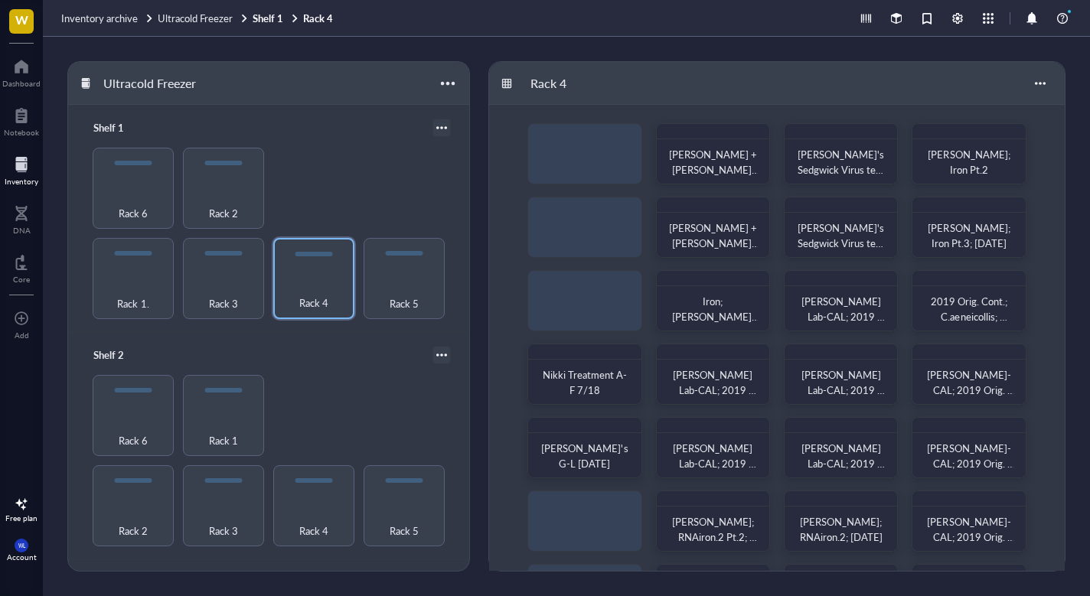
click at [569, 226] on div "[PERSON_NAME] + [PERSON_NAME]; [PERSON_NAME] '23; Flight Exp Biochem Assay [PER…" at bounding box center [777, 374] width 576 height 539
click at [1050, 86] on div at bounding box center [1040, 83] width 24 height 24
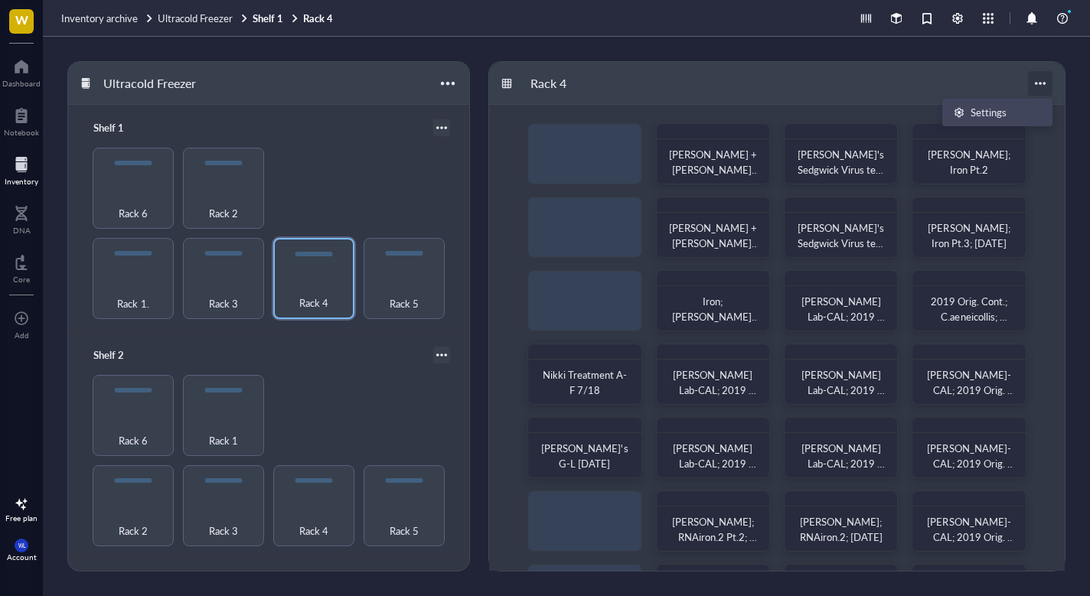
click at [1046, 83] on div at bounding box center [1040, 83] width 24 height 24
click at [310, 530] on span "Rack 4" at bounding box center [313, 530] width 29 height 17
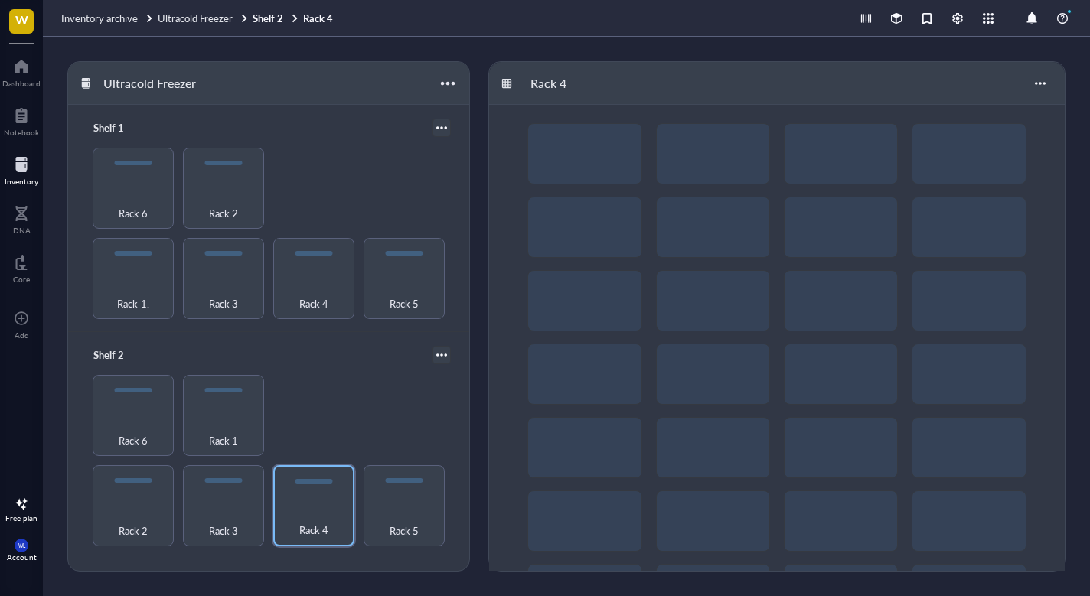
click at [602, 413] on div at bounding box center [777, 374] width 576 height 539
click at [376, 544] on div "Shelf 2 Rack 2 Rack 3 Rack 4 Rack 5 Rack 6 Rack 1" at bounding box center [268, 445] width 401 height 227
click at [383, 524] on div "Rack 5" at bounding box center [404, 522] width 66 height 34
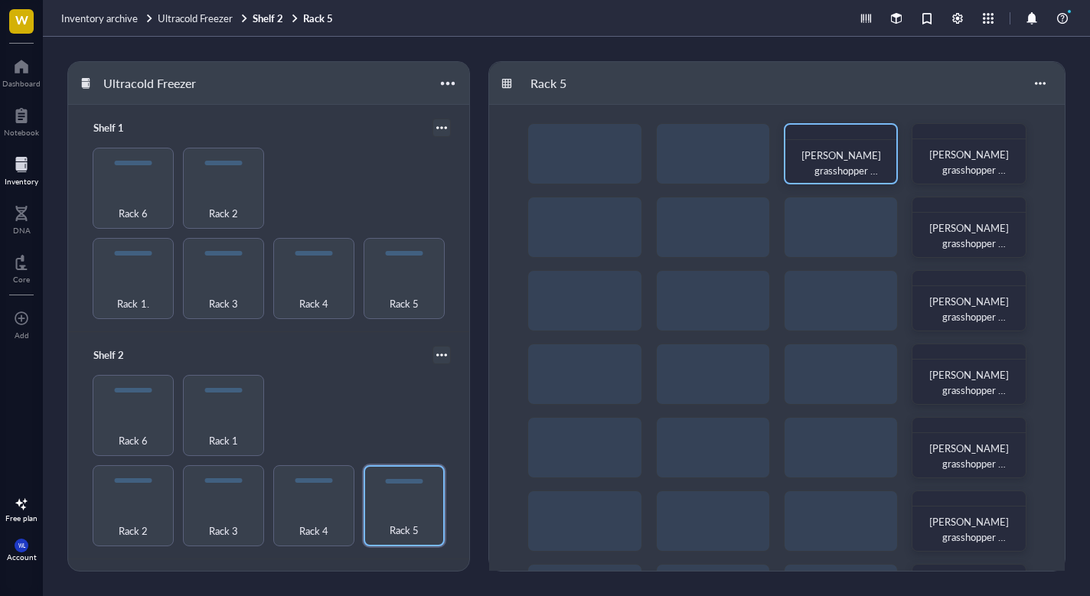
click at [859, 145] on div "[PERSON_NAME] grasshopper samples from [GEOGRAPHIC_DATA]" at bounding box center [841, 153] width 114 height 61
click at [312, 472] on div "Rack 4" at bounding box center [313, 505] width 81 height 81
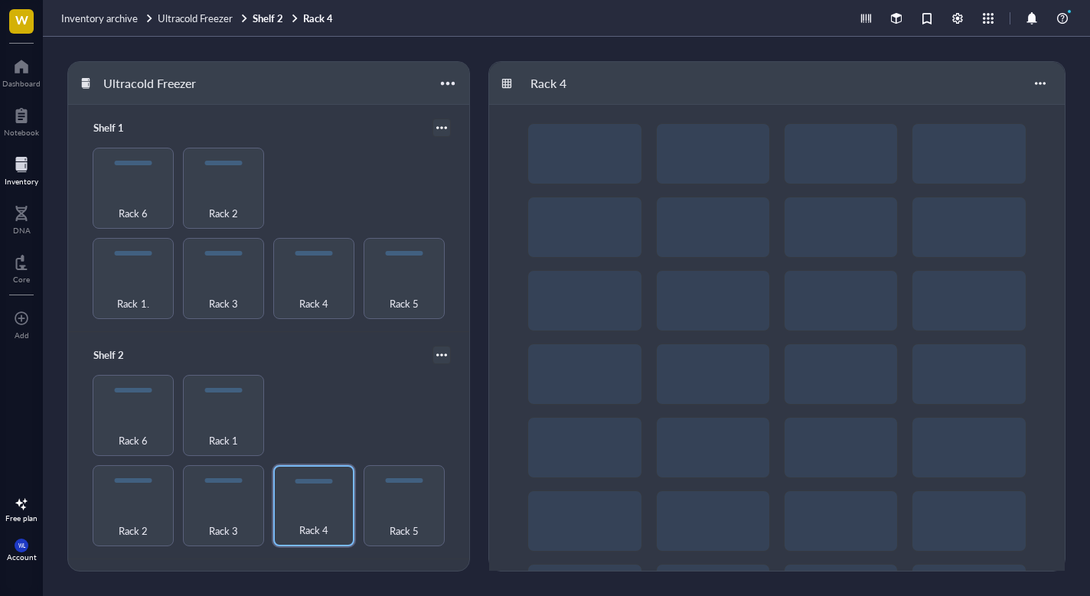
click at [838, 149] on div at bounding box center [777, 374] width 576 height 539
click at [1043, 88] on div at bounding box center [1040, 83] width 24 height 24
click at [508, 76] on div "Rack 4" at bounding box center [777, 83] width 576 height 43
click at [508, 80] on div at bounding box center [506, 83] width 11 height 11
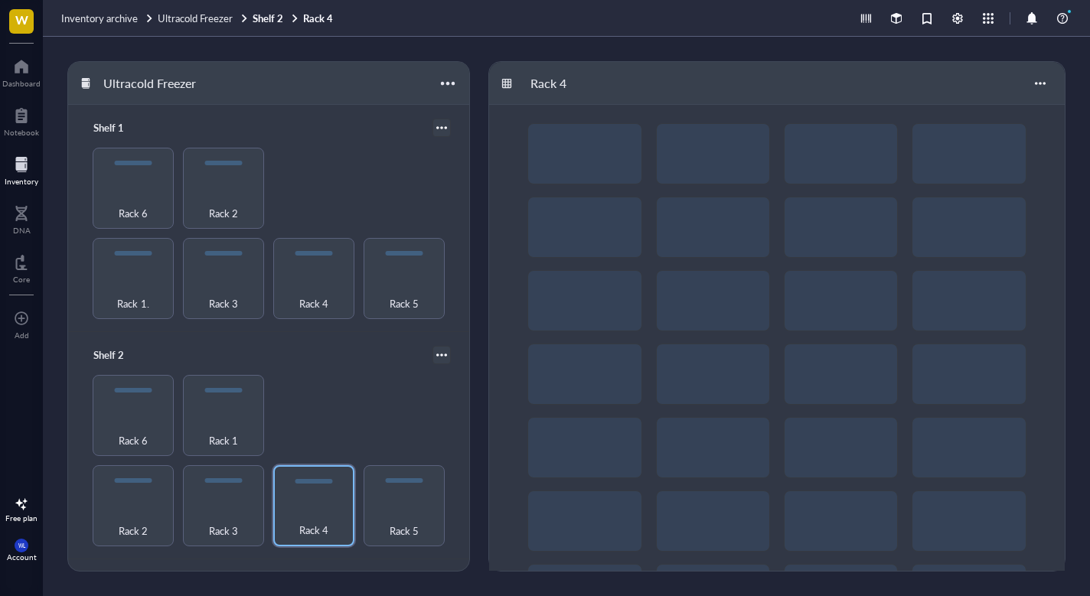
click at [505, 83] on div at bounding box center [506, 83] width 11 height 11
click at [551, 83] on div "Rack 4" at bounding box center [570, 83] width 92 height 26
click at [593, 105] on div at bounding box center [777, 301] width 576 height 539
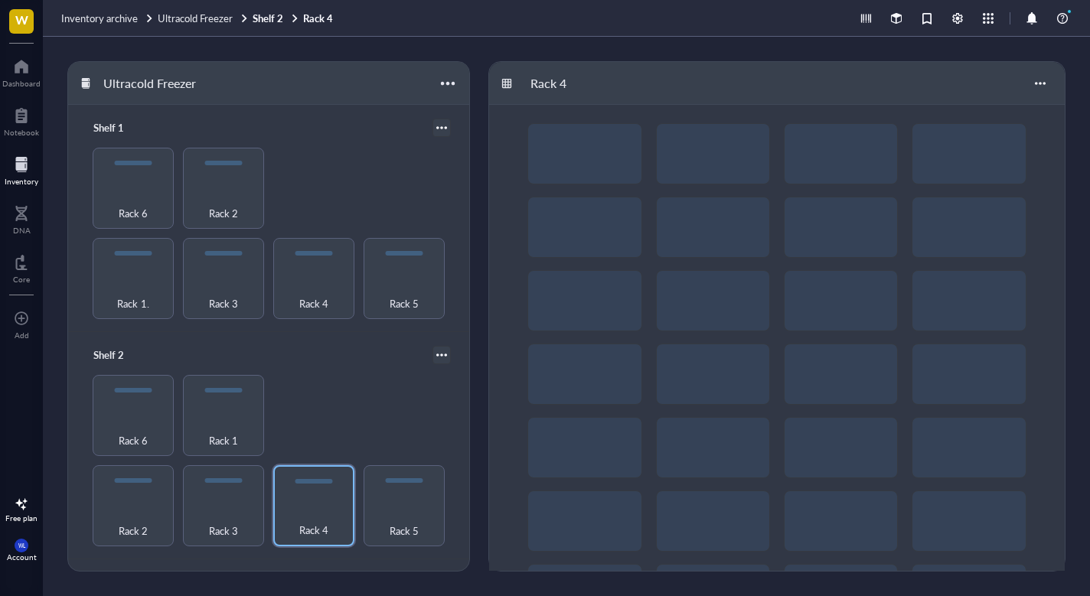
click at [586, 166] on div at bounding box center [777, 374] width 576 height 539
click at [243, 480] on div at bounding box center [246, 483] width 22 height 22
click at [218, 522] on span "Rack 3" at bounding box center [223, 530] width 29 height 17
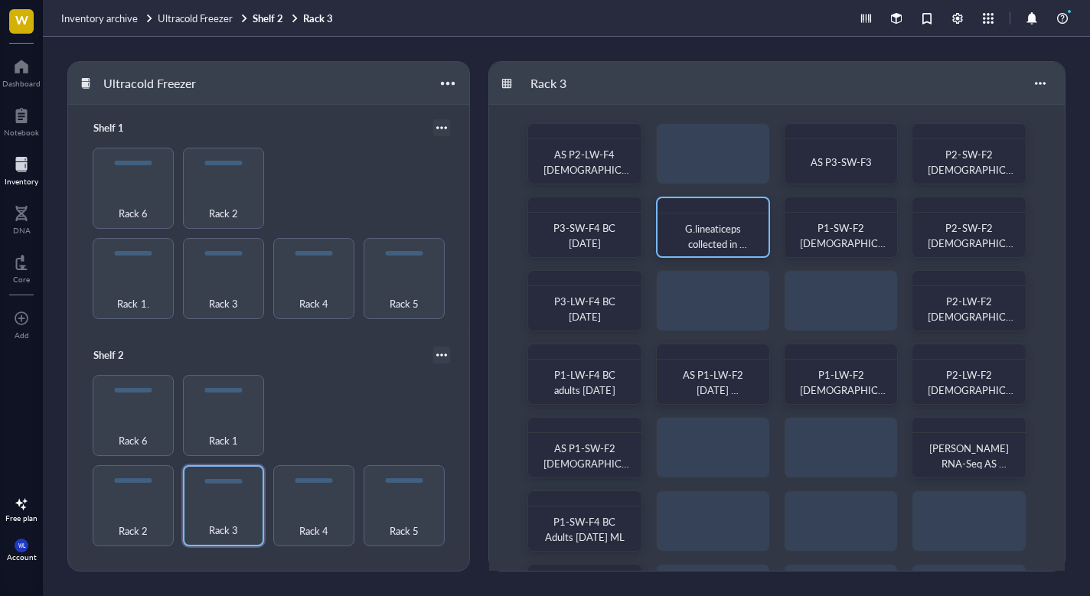
click at [747, 206] on div at bounding box center [713, 205] width 111 height 15
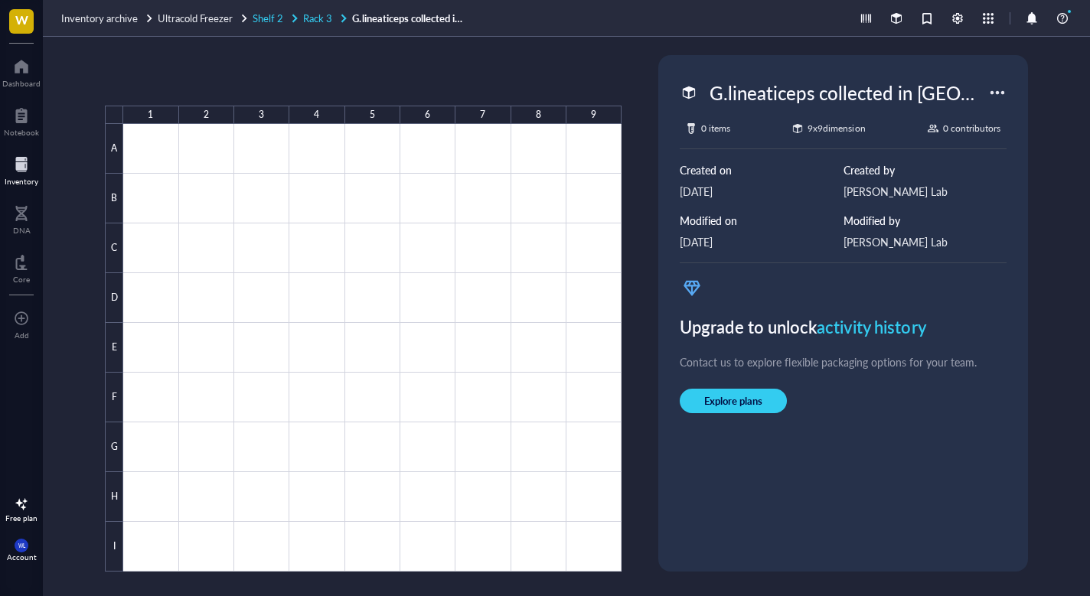
click at [286, 18] on div "Shelf 2" at bounding box center [276, 18] width 47 height 14
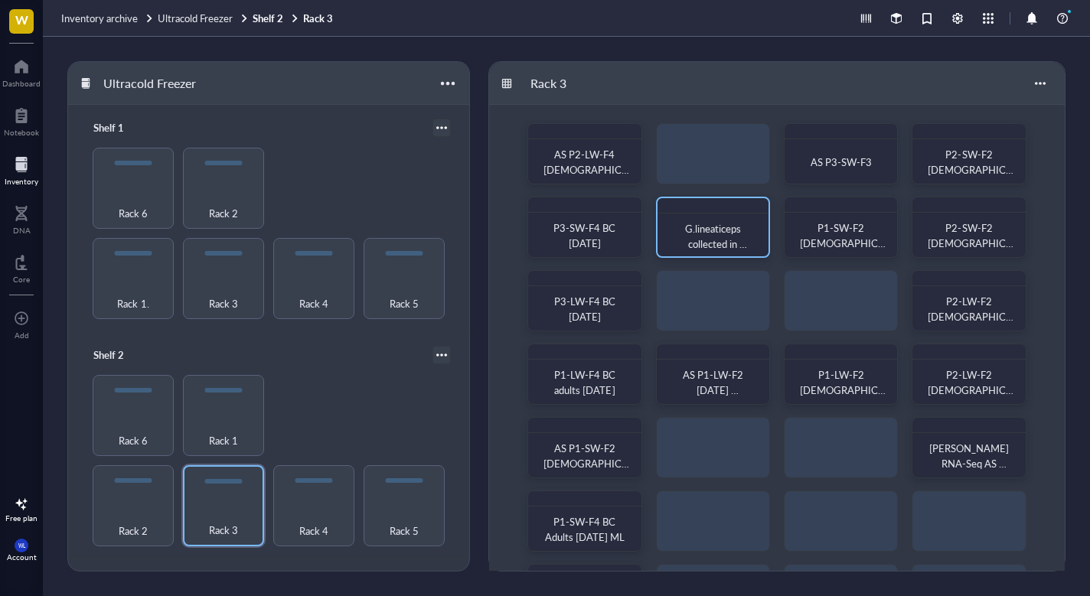
drag, startPoint x: 733, startPoint y: 209, endPoint x: 745, endPoint y: 220, distance: 16.8
click at [745, 220] on div "G.lineaticeps collected in [GEOGRAPHIC_DATA] [DATE] n=22" at bounding box center [713, 227] width 114 height 61
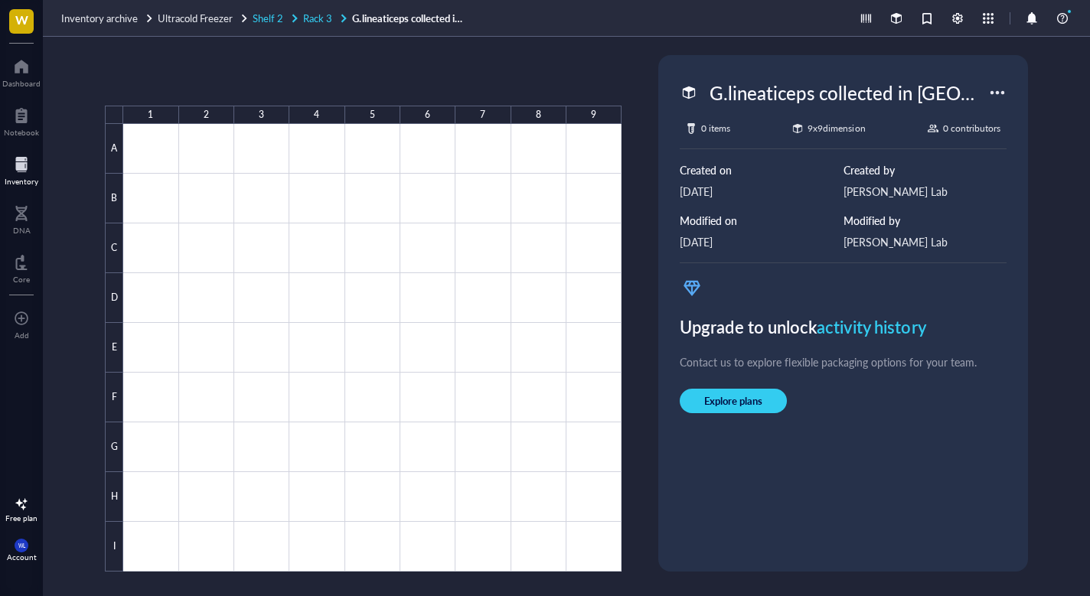
click at [294, 14] on div at bounding box center [294, 18] width 11 height 11
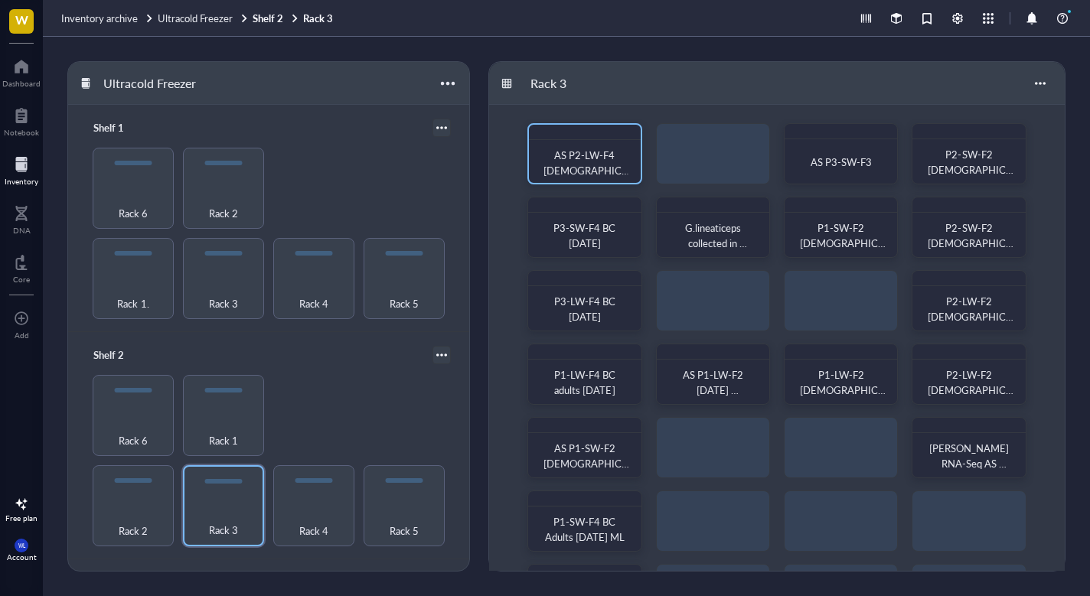
drag, startPoint x: 614, startPoint y: 128, endPoint x: 589, endPoint y: 143, distance: 29.5
click at [589, 143] on div "AS P2-LW-F4 [DEMOGRAPHIC_DATA]" at bounding box center [584, 153] width 114 height 61
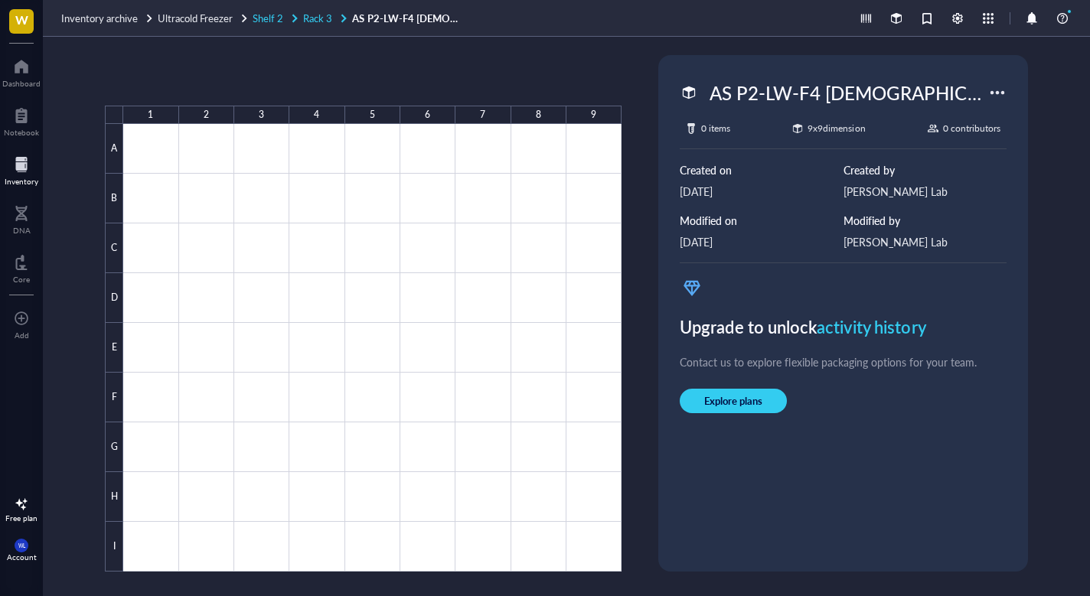
click at [282, 18] on div "Shelf 2" at bounding box center [276, 18] width 47 height 14
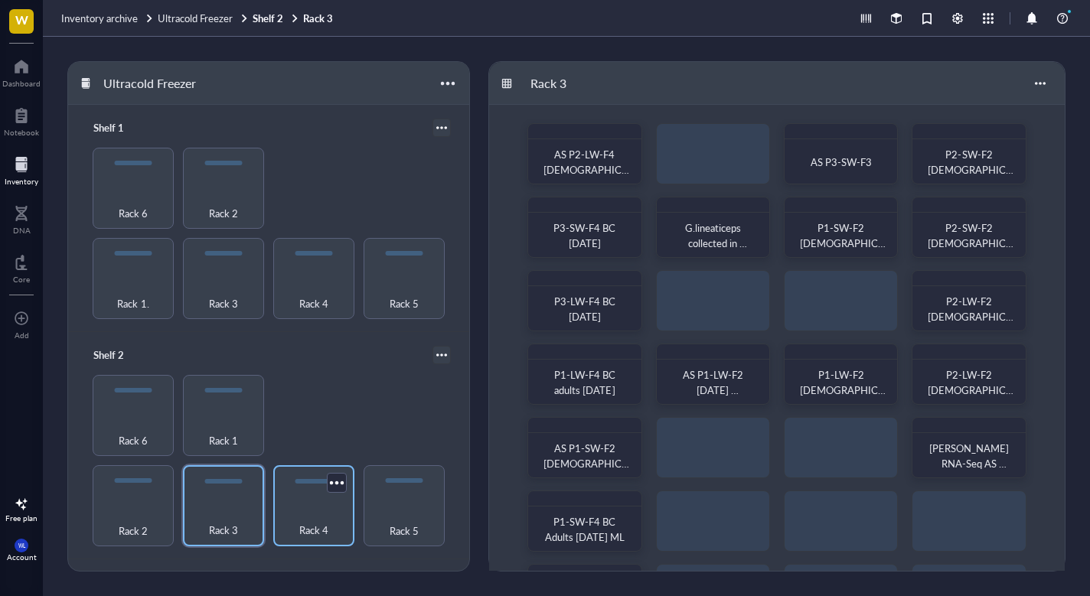
click at [296, 479] on div at bounding box center [314, 481] width 38 height 5
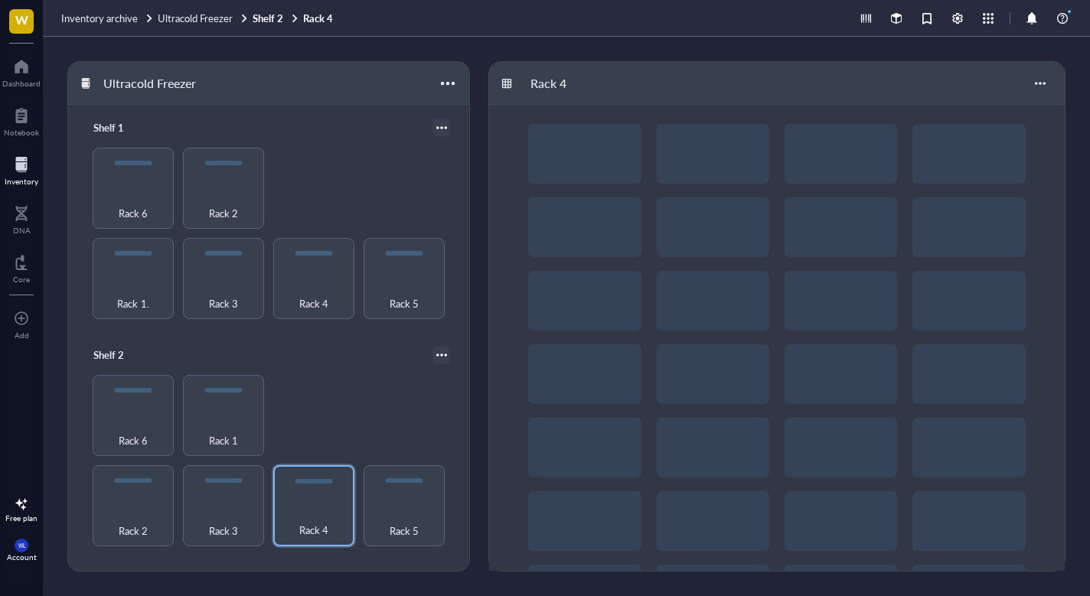
click at [557, 328] on div at bounding box center [777, 374] width 576 height 539
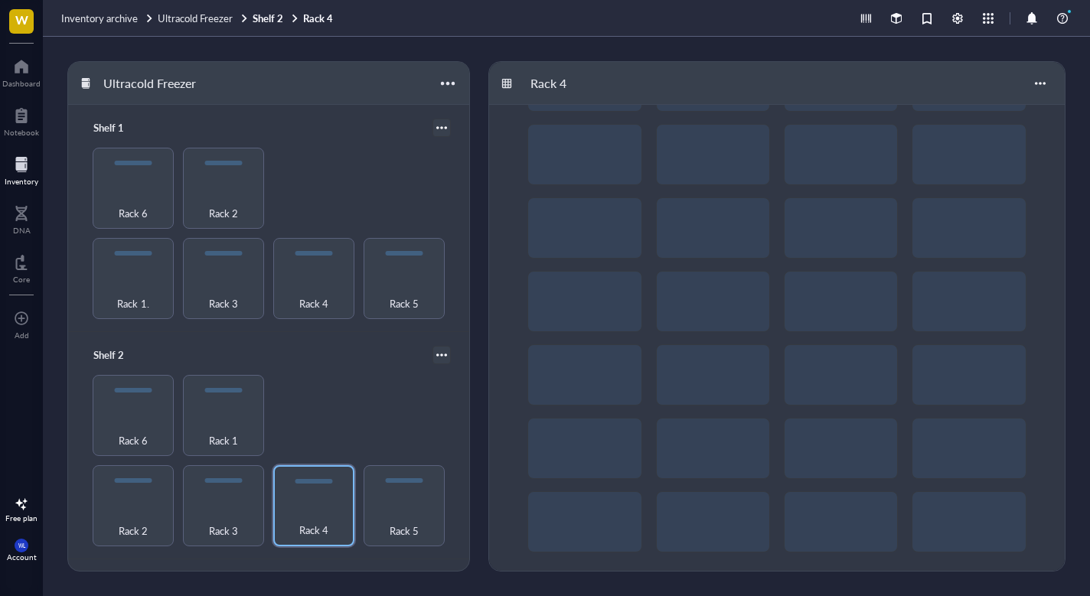
click at [856, 494] on div at bounding box center [777, 301] width 576 height 539
click at [188, 426] on div "Rack 1" at bounding box center [223, 415] width 81 height 81
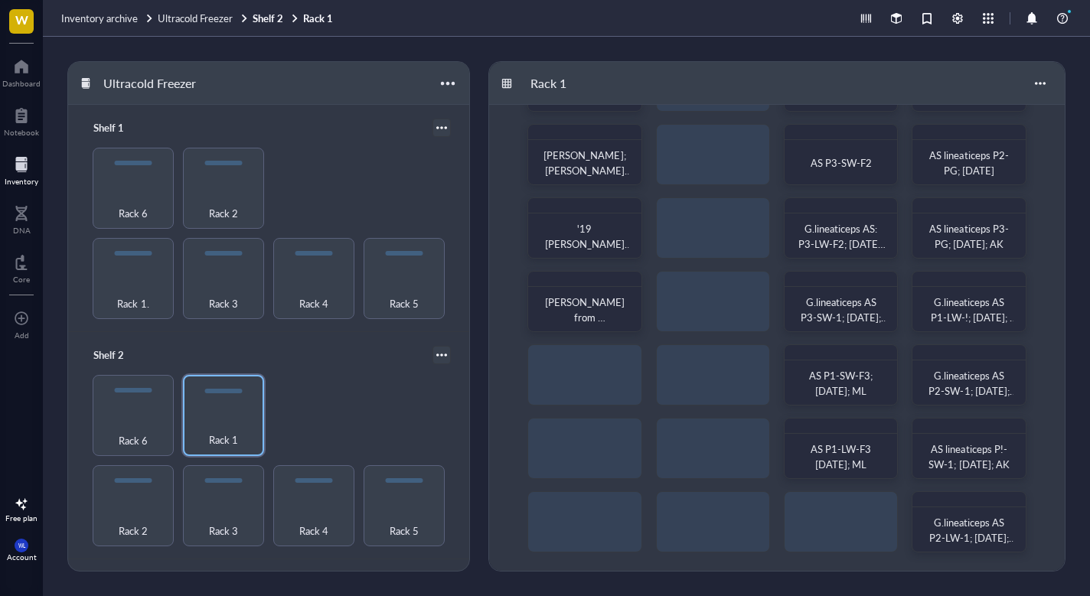
click at [704, 365] on div "[PERSON_NAME] B Mice Mitos AS lineaticeps; P3-Lw; [DATE]; AK G.lineaticeps AS P…" at bounding box center [777, 301] width 576 height 539
click at [20, 122] on div at bounding box center [21, 115] width 35 height 24
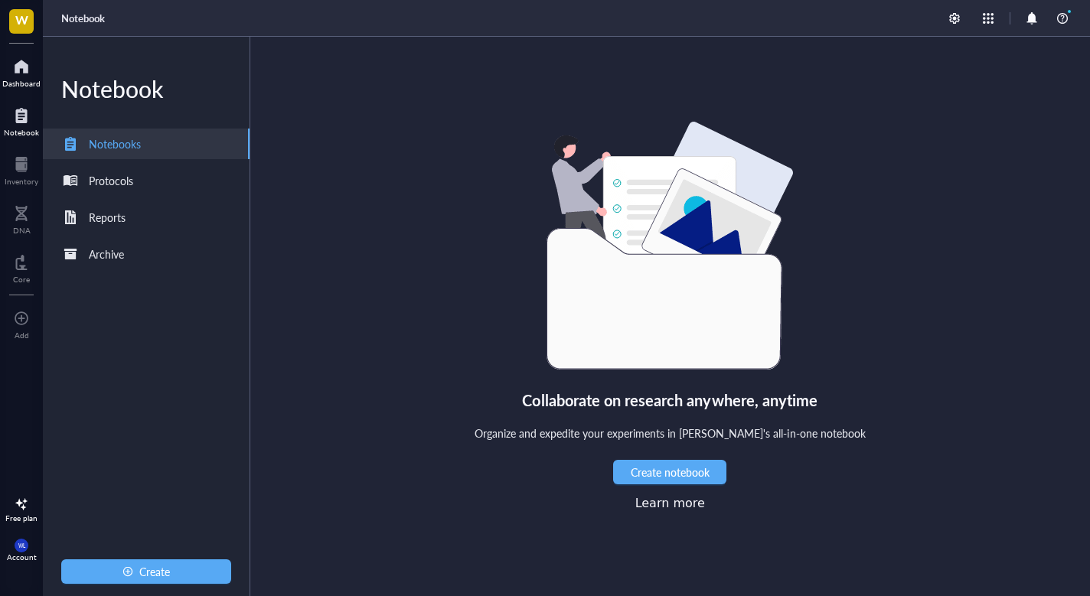
click at [19, 76] on div at bounding box center [21, 66] width 38 height 24
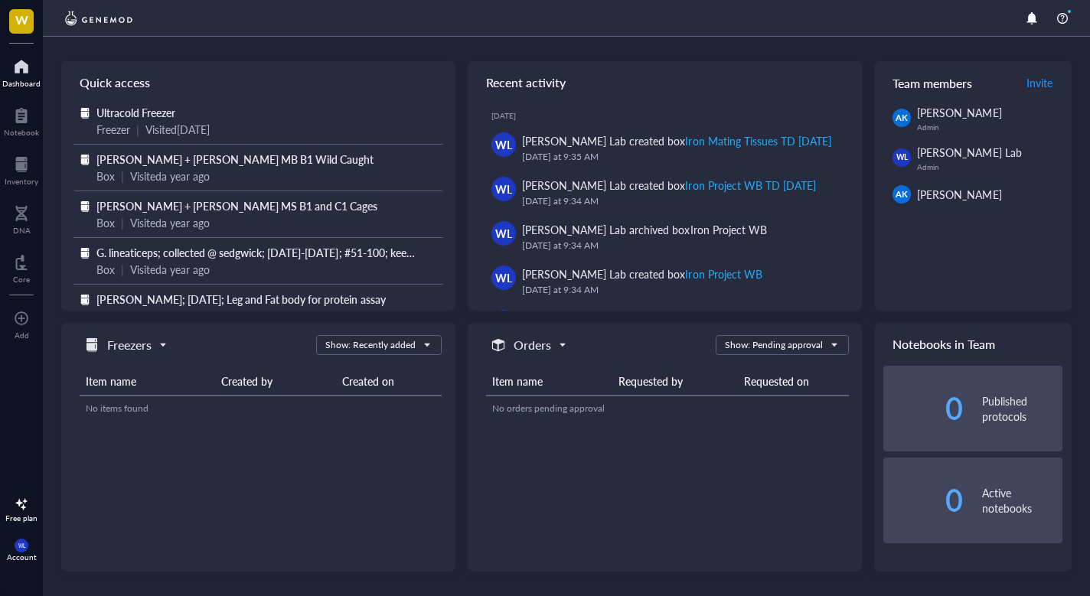
click at [97, 165] on span "[PERSON_NAME] + [PERSON_NAME] MB B1 Wild Caught" at bounding box center [234, 159] width 277 height 15
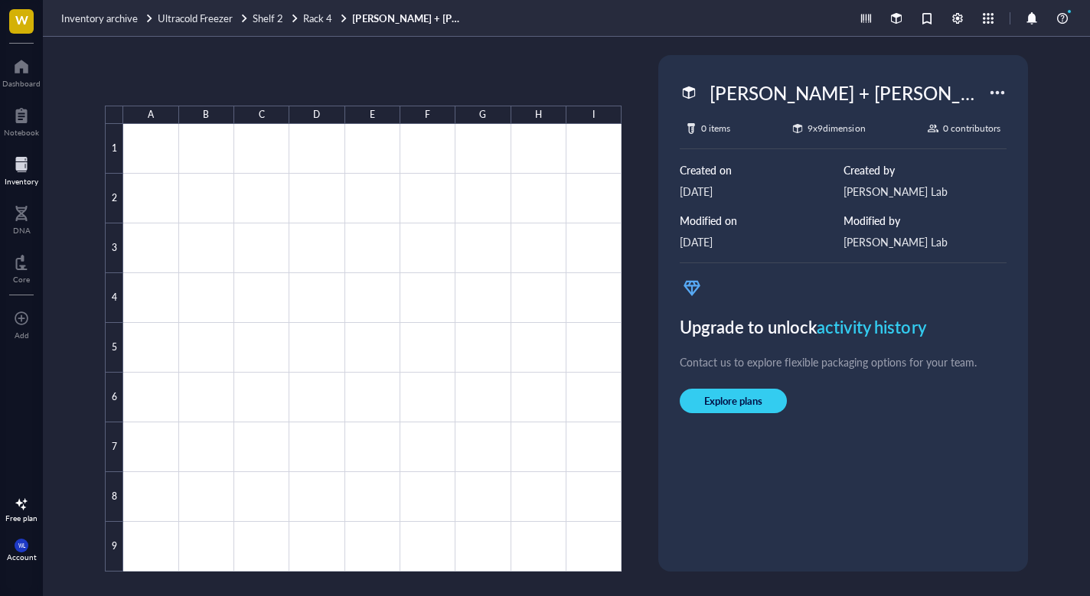
click at [996, 93] on div at bounding box center [997, 92] width 24 height 24
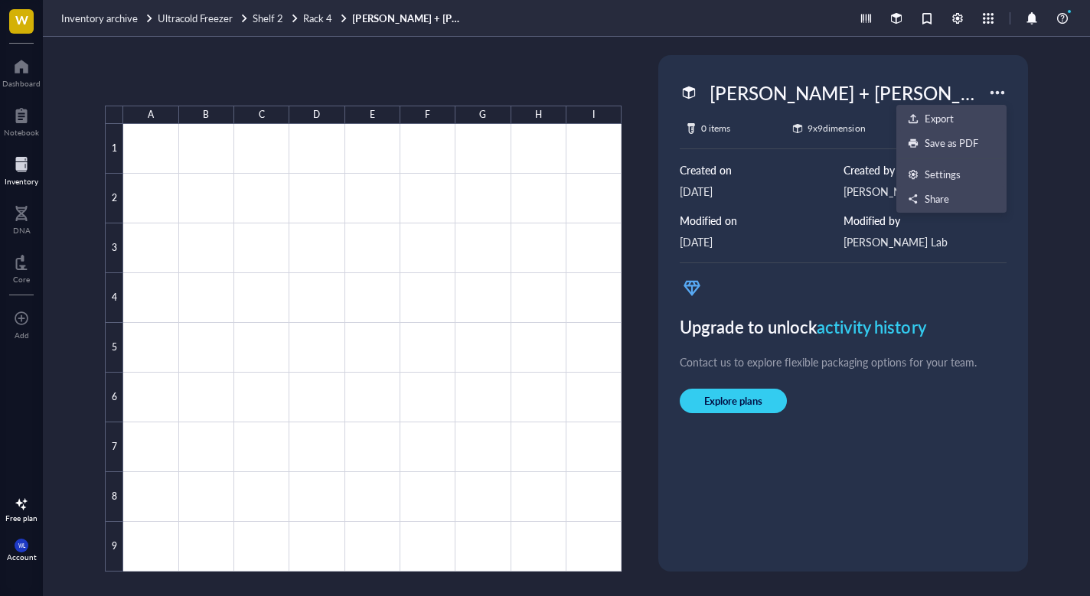
click at [996, 93] on div at bounding box center [997, 92] width 24 height 24
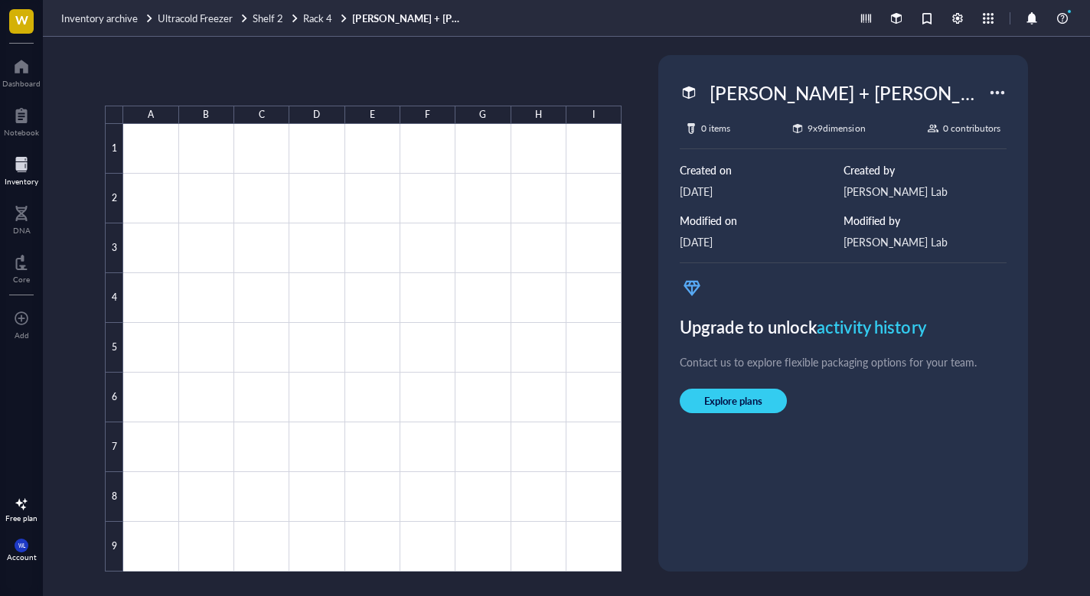
click at [996, 93] on div at bounding box center [997, 92] width 24 height 24
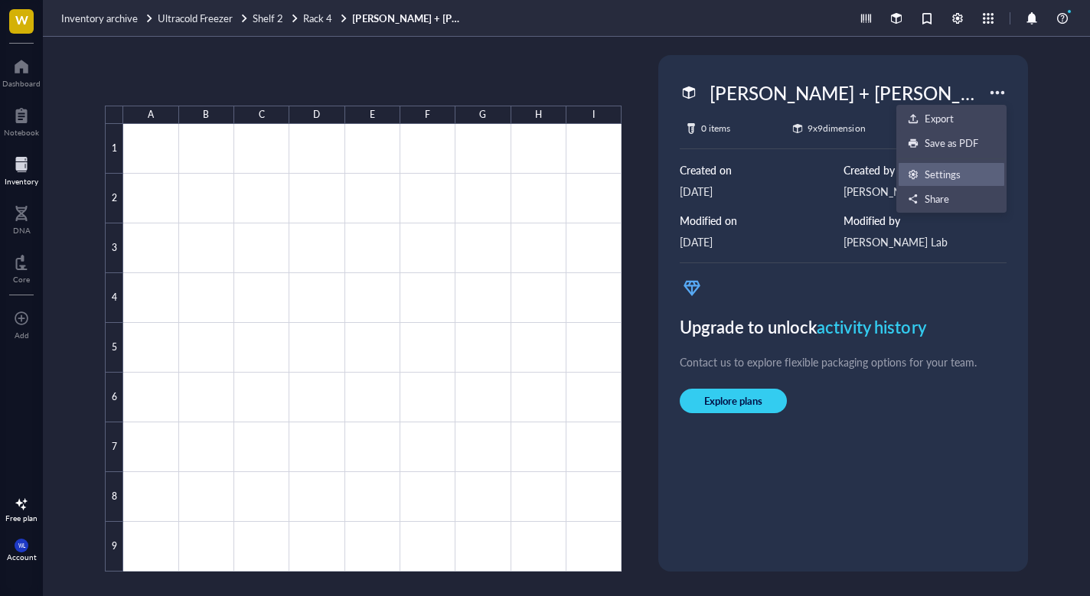
click at [940, 179] on div "Settings" at bounding box center [943, 175] width 36 height 14
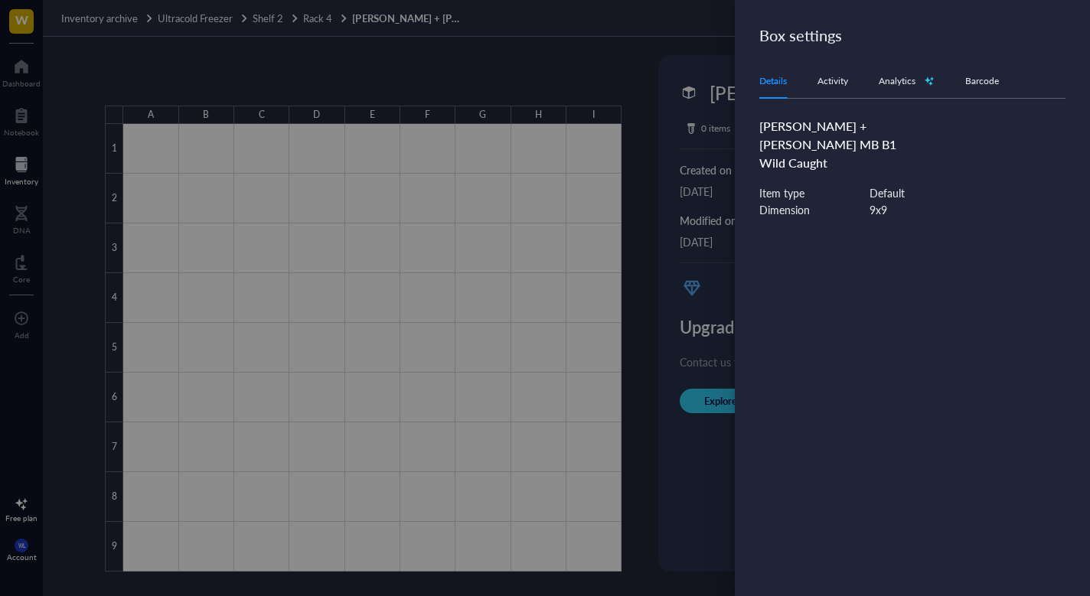
click at [841, 65] on div "Details Activity Analytics Barcode" at bounding box center [912, 81] width 306 height 34
click at [841, 85] on div "Activity" at bounding box center [833, 80] width 31 height 15
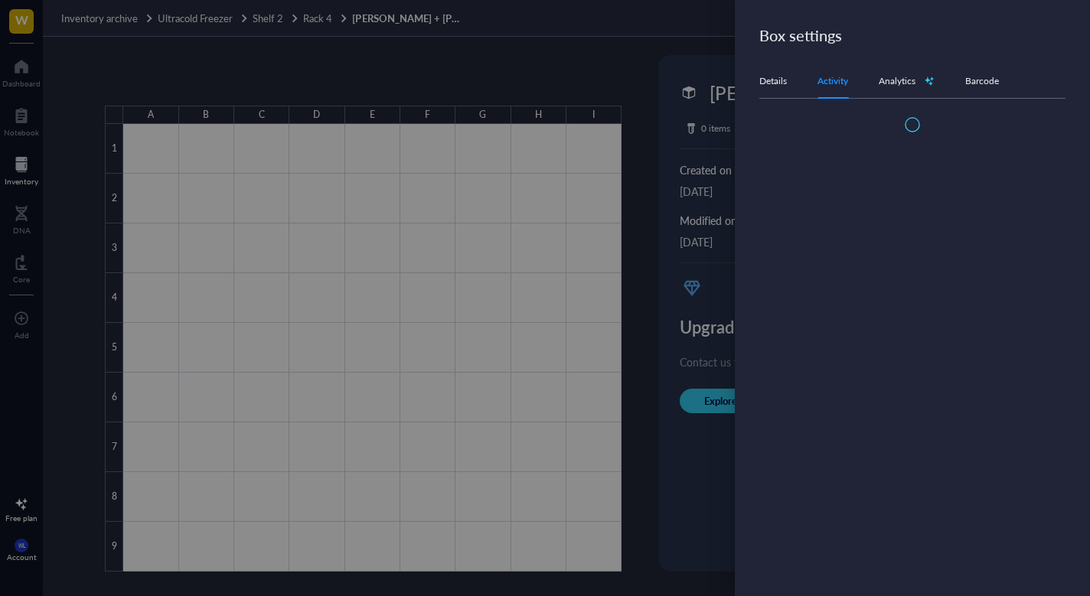
click at [901, 85] on div "Analytics" at bounding box center [907, 80] width 56 height 15
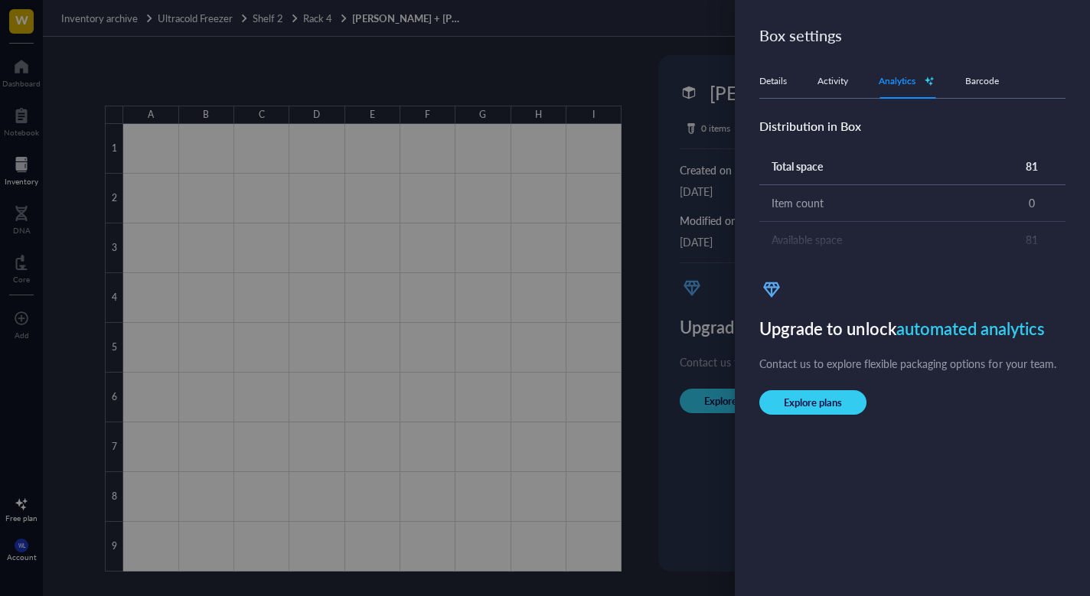
click at [980, 85] on div "Barcode" at bounding box center [982, 80] width 34 height 15
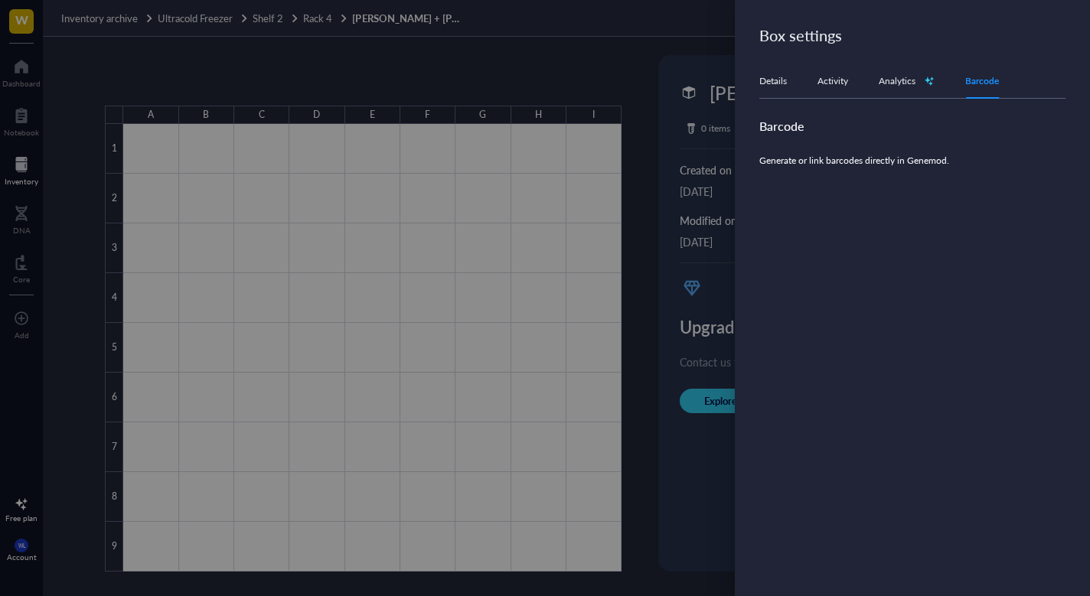
click at [827, 91] on div "Details Activity Analytics Barcode" at bounding box center [912, 81] width 306 height 34
click at [829, 84] on div "Activity" at bounding box center [833, 80] width 31 height 15
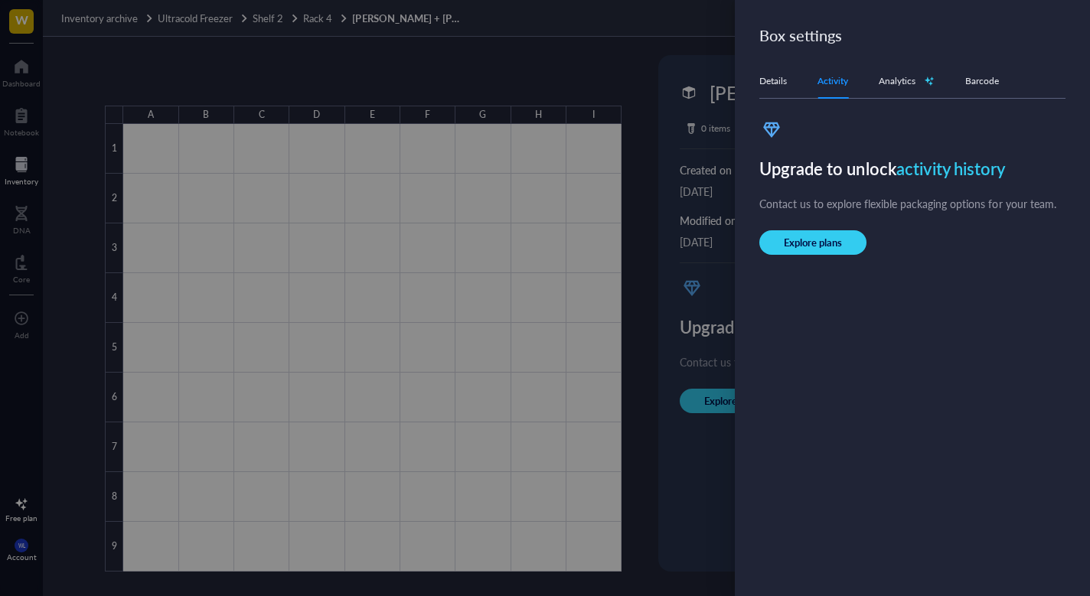
click at [651, 139] on div at bounding box center [545, 298] width 1090 height 596
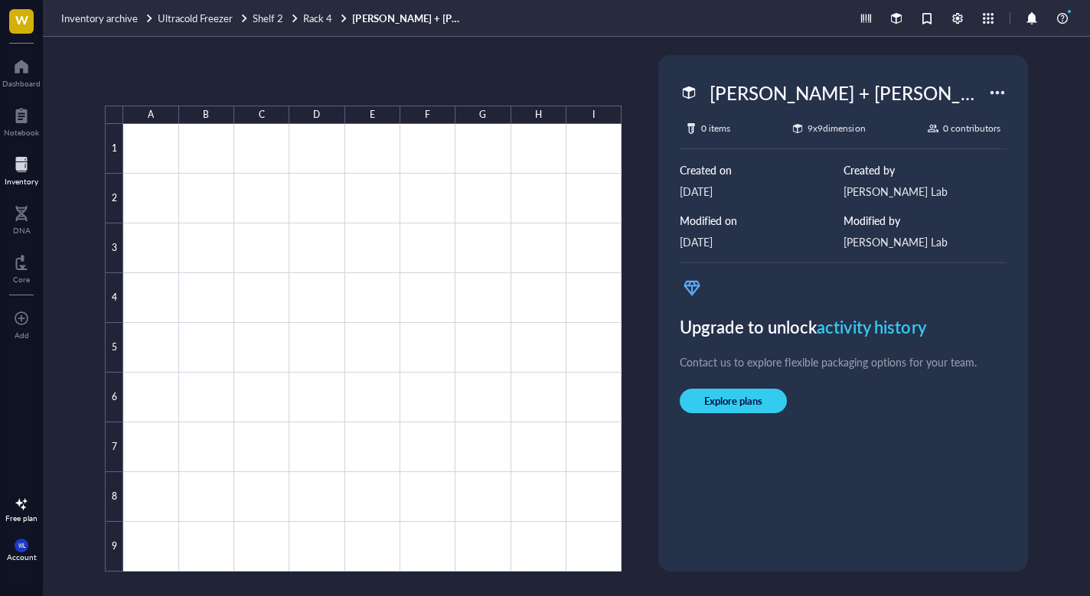
click at [24, 165] on div at bounding box center [22, 164] width 34 height 24
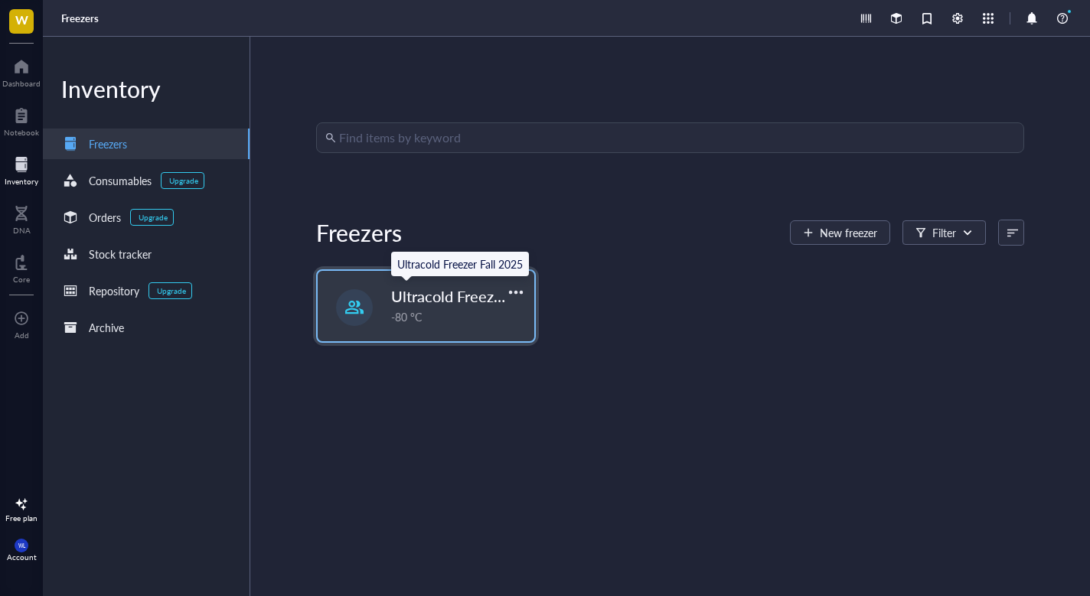
click at [392, 295] on span "Ultracold Freezer Fall 2025" at bounding box center [483, 296] width 184 height 21
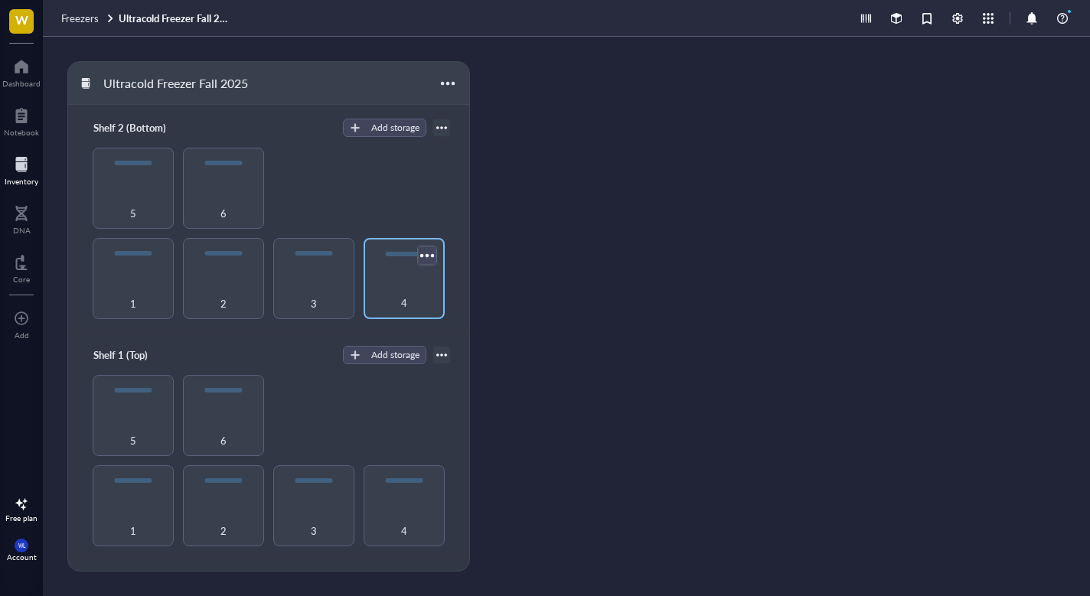
click at [421, 253] on div at bounding box center [427, 255] width 22 height 22
click at [379, 269] on div "4" at bounding box center [404, 278] width 81 height 81
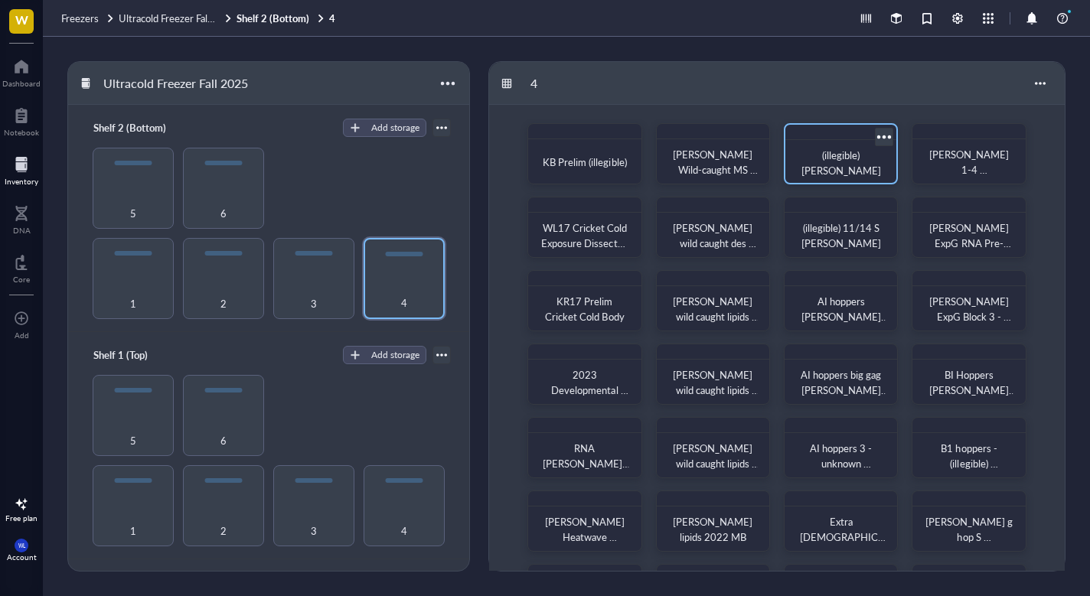
click at [848, 162] on span "(illegible) [PERSON_NAME]" at bounding box center [842, 163] width 80 height 30
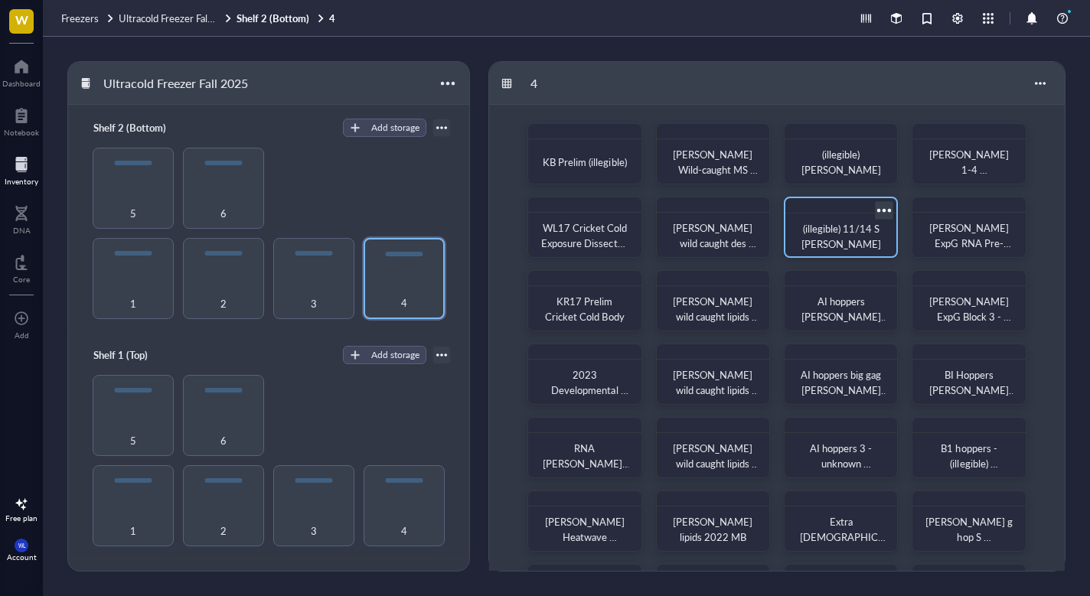
click at [845, 242] on span "(illegible) 11/14 S [PERSON_NAME]" at bounding box center [842, 236] width 80 height 30
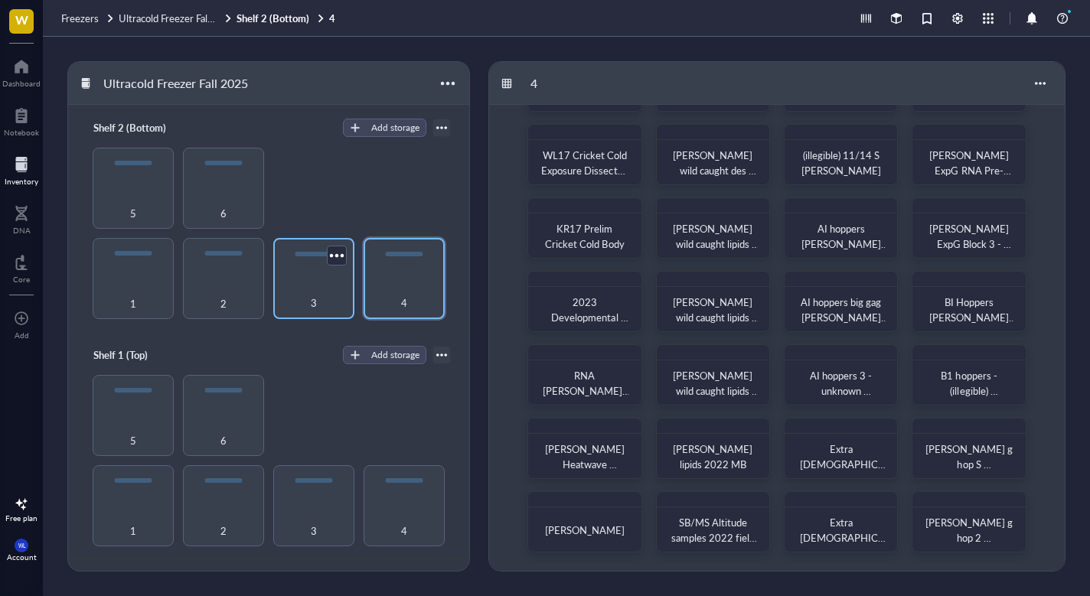
click at [303, 273] on div "3" at bounding box center [313, 278] width 81 height 81
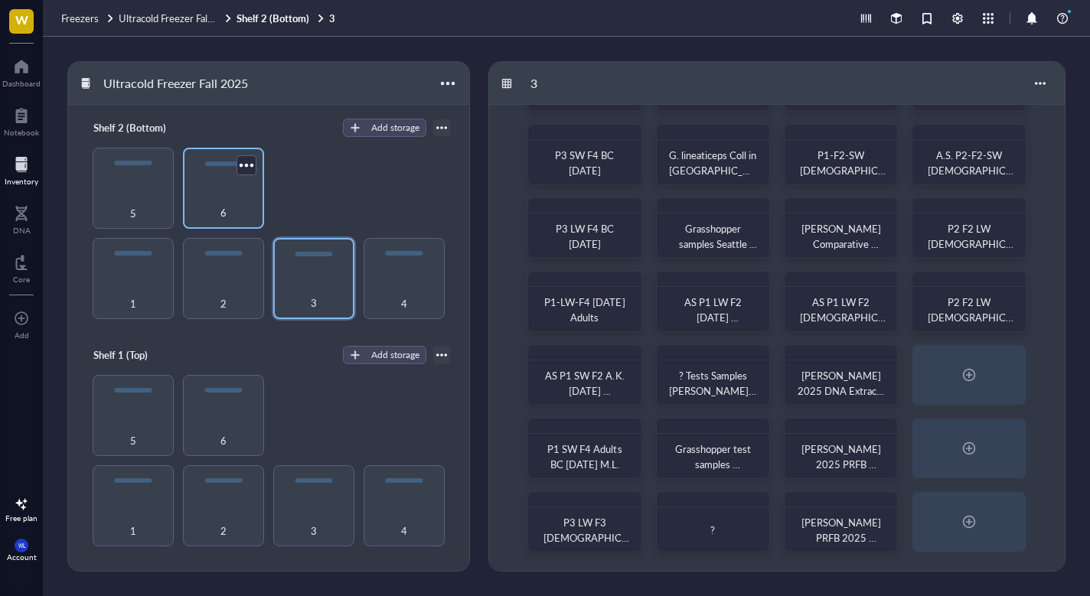
scroll to position [73, 0]
click at [125, 181] on div "5" at bounding box center [133, 188] width 81 height 81
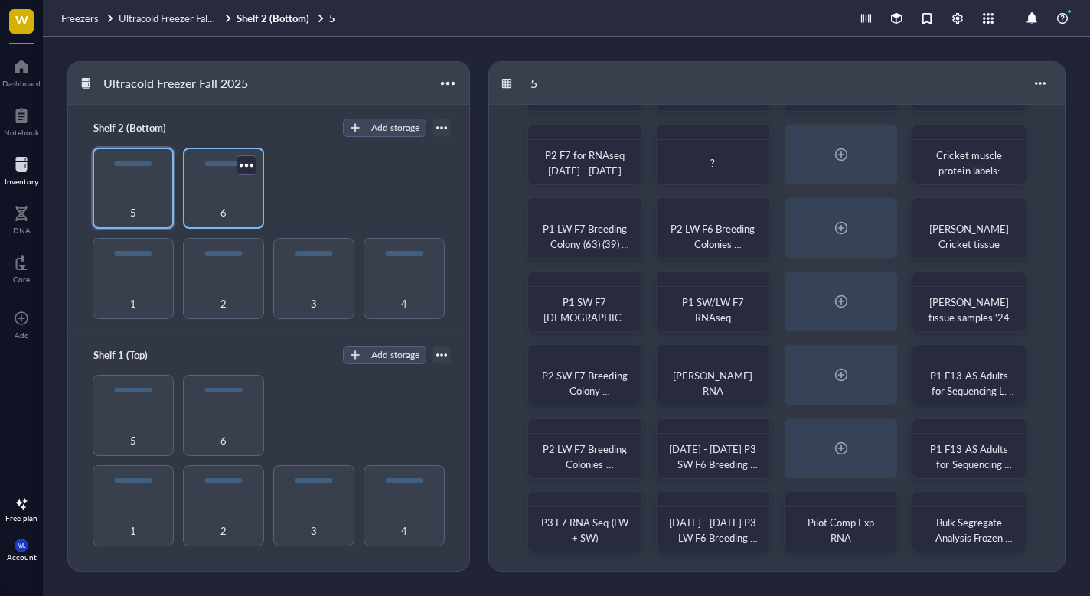
click at [204, 188] on div "6" at bounding box center [224, 205] width 66 height 34
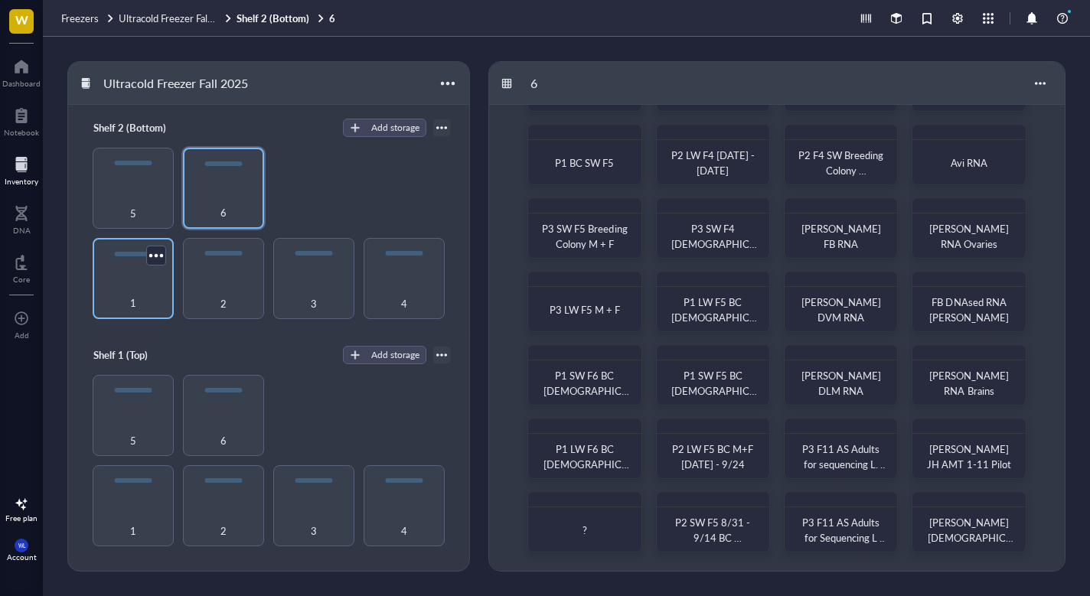
click at [137, 290] on div "1" at bounding box center [133, 295] width 66 height 34
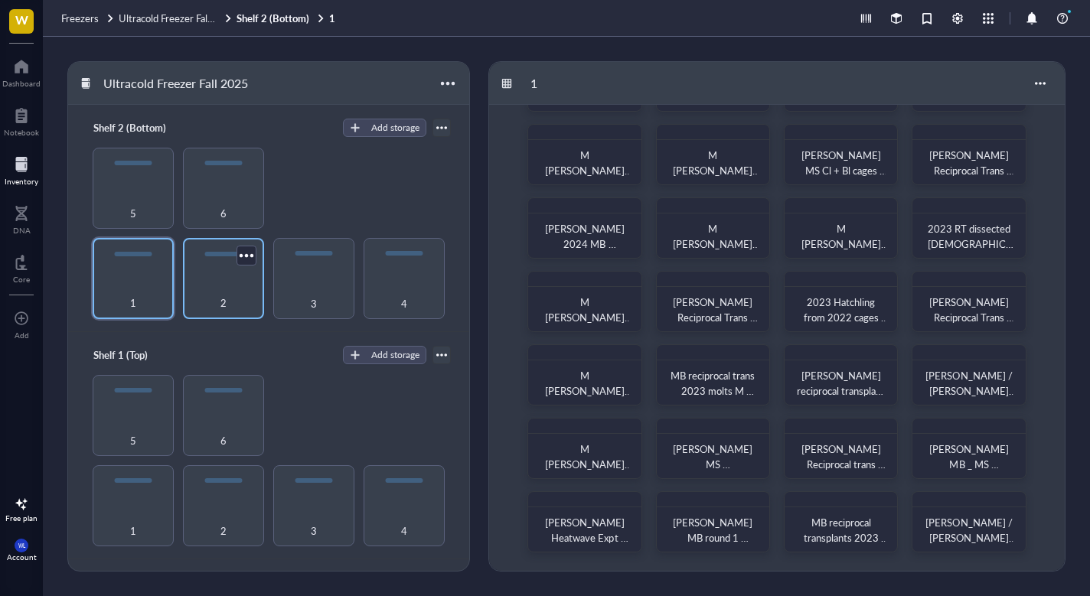
click at [211, 286] on div "2" at bounding box center [224, 295] width 66 height 34
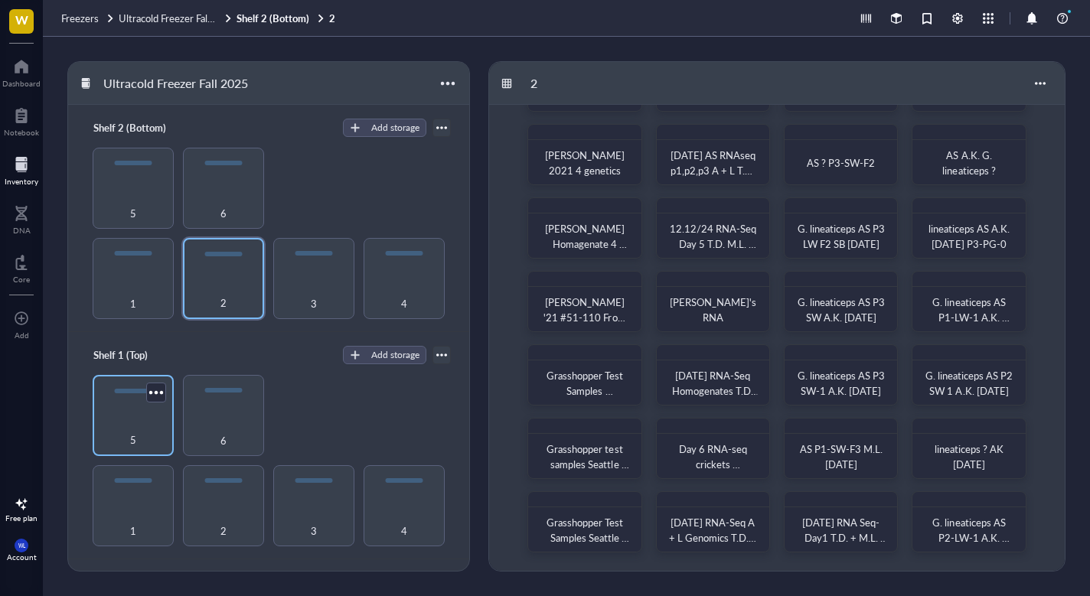
click at [140, 403] on div "5" at bounding box center [133, 415] width 81 height 81
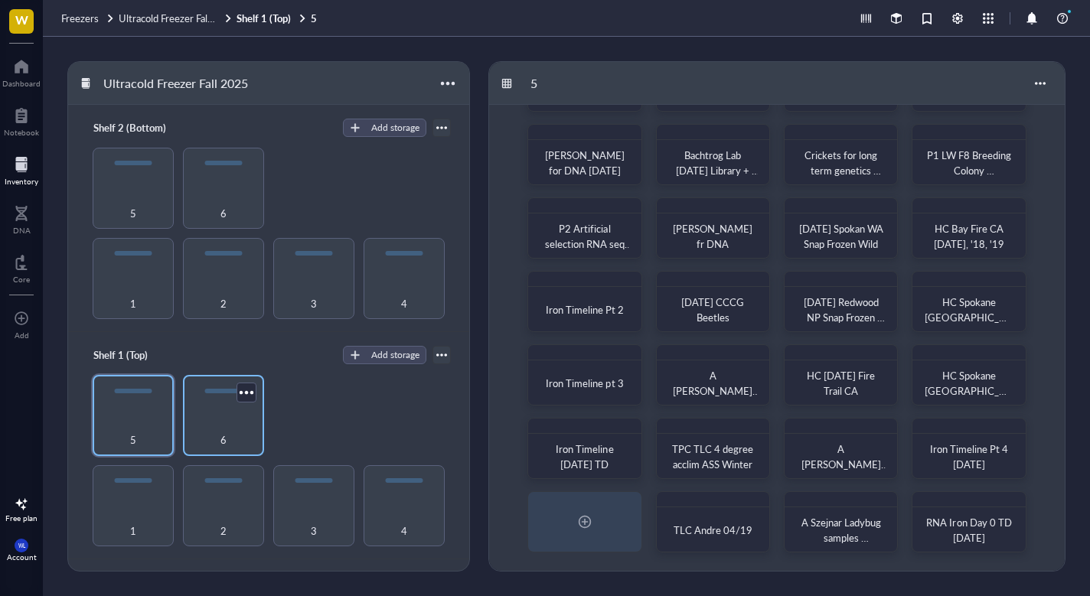
click at [213, 420] on div "6" at bounding box center [224, 432] width 66 height 34
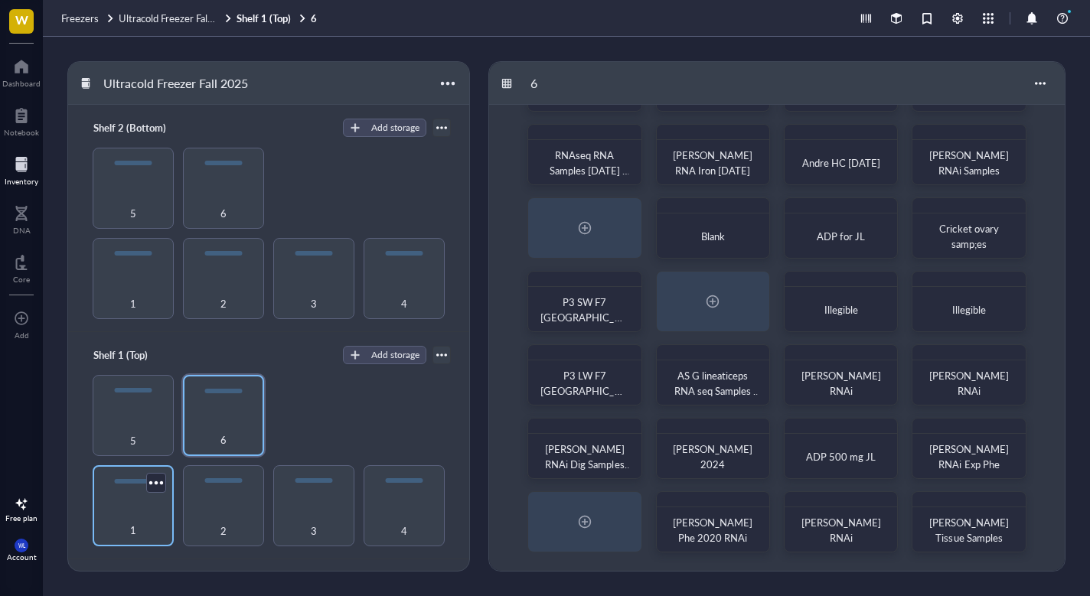
click at [132, 505] on div "1" at bounding box center [133, 522] width 66 height 34
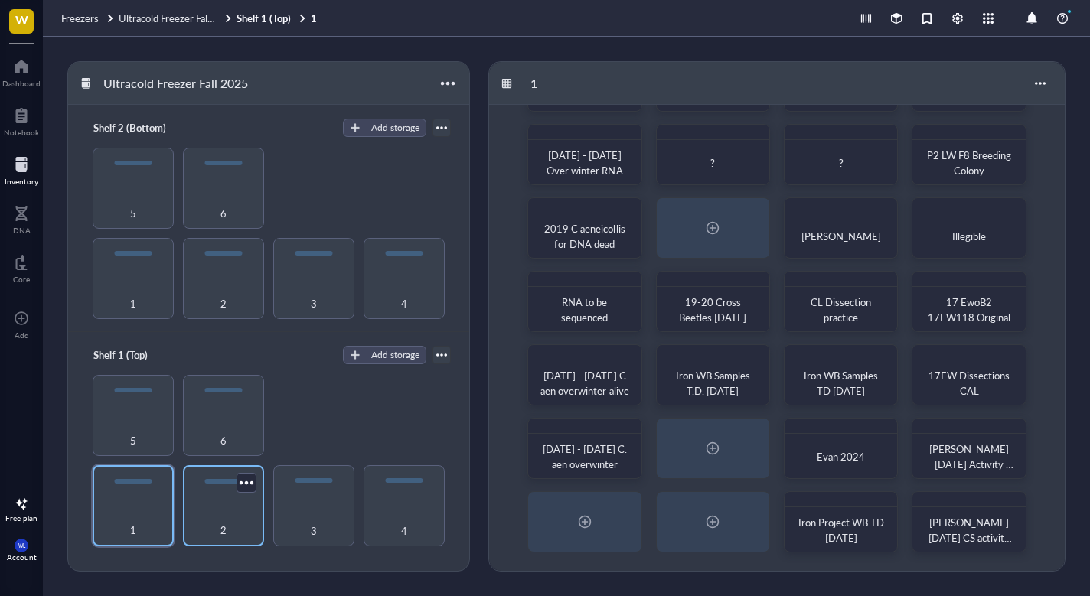
click at [225, 494] on div "2" at bounding box center [223, 505] width 81 height 81
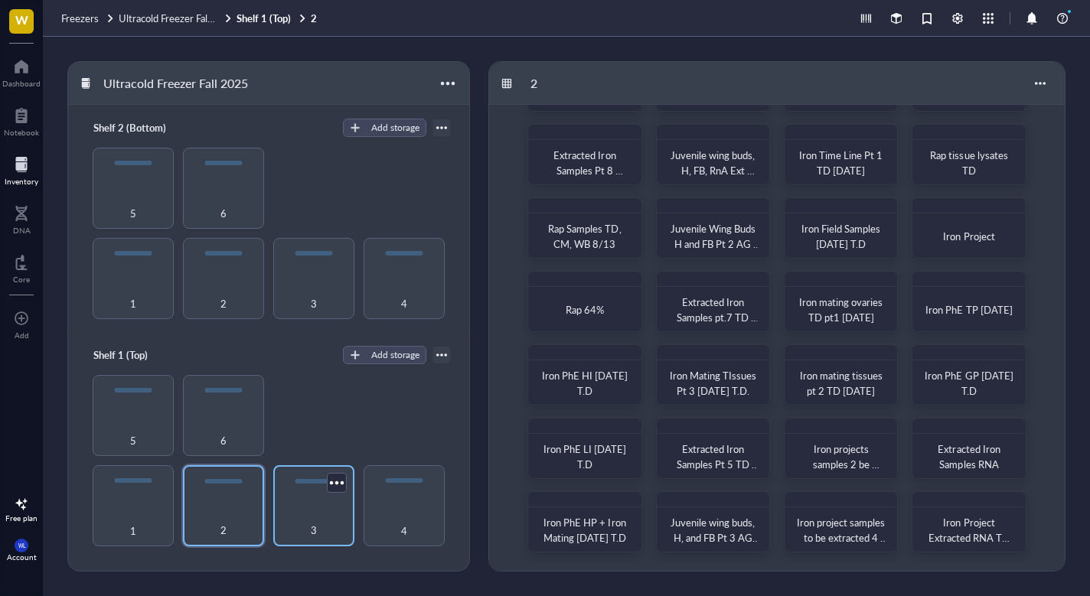
click at [309, 505] on div "3" at bounding box center [314, 522] width 66 height 34
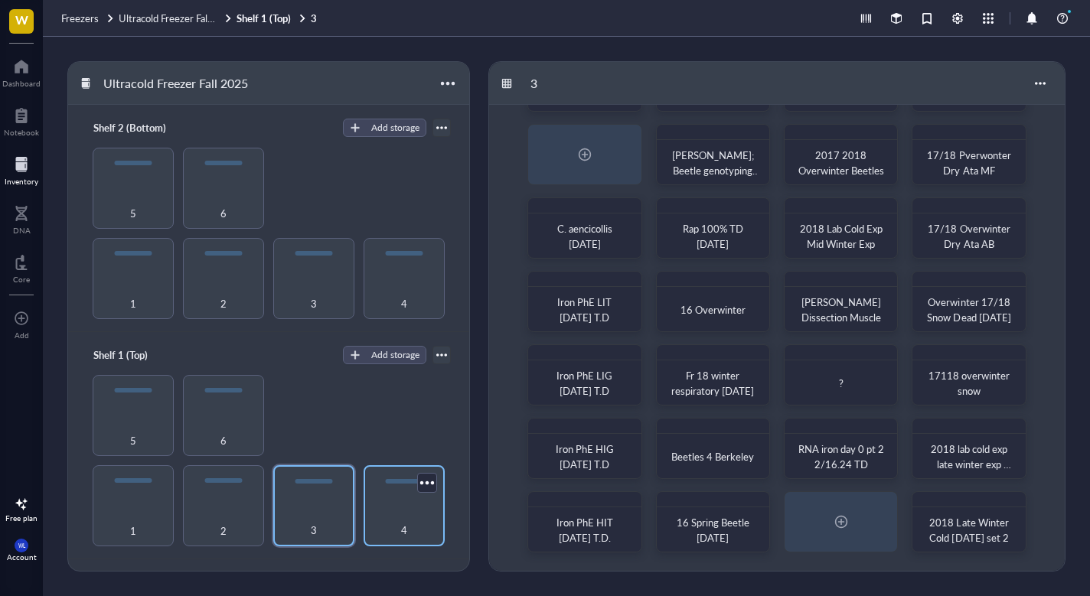
click at [398, 505] on div "4" at bounding box center [404, 522] width 66 height 34
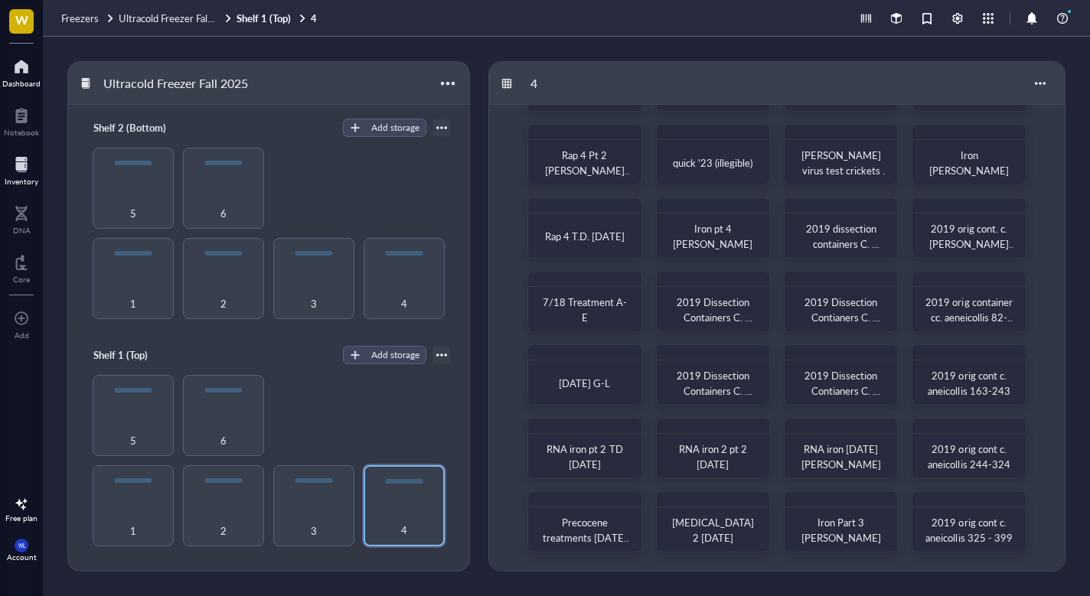
click at [27, 75] on div at bounding box center [21, 66] width 38 height 24
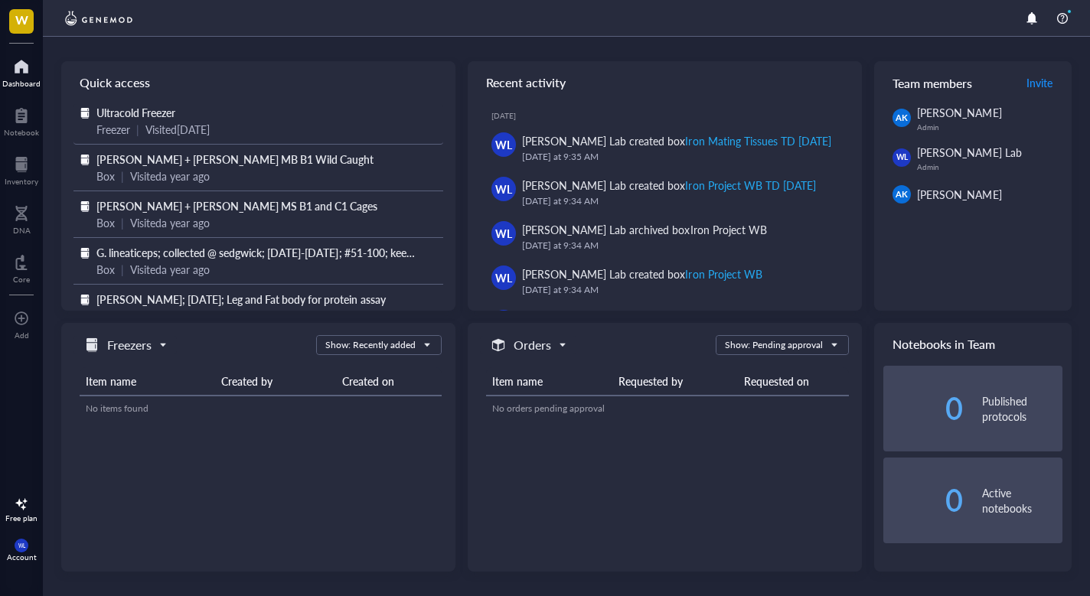
click at [165, 114] on span "Ultracold Freezer" at bounding box center [135, 112] width 79 height 15
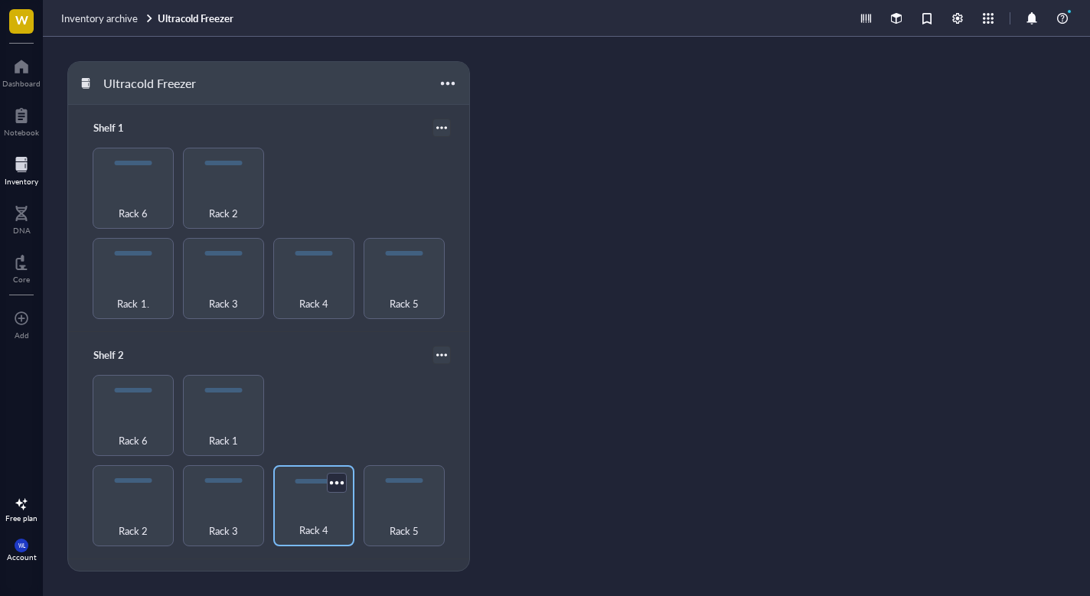
click at [301, 491] on div "Rack 4" at bounding box center [313, 505] width 81 height 81
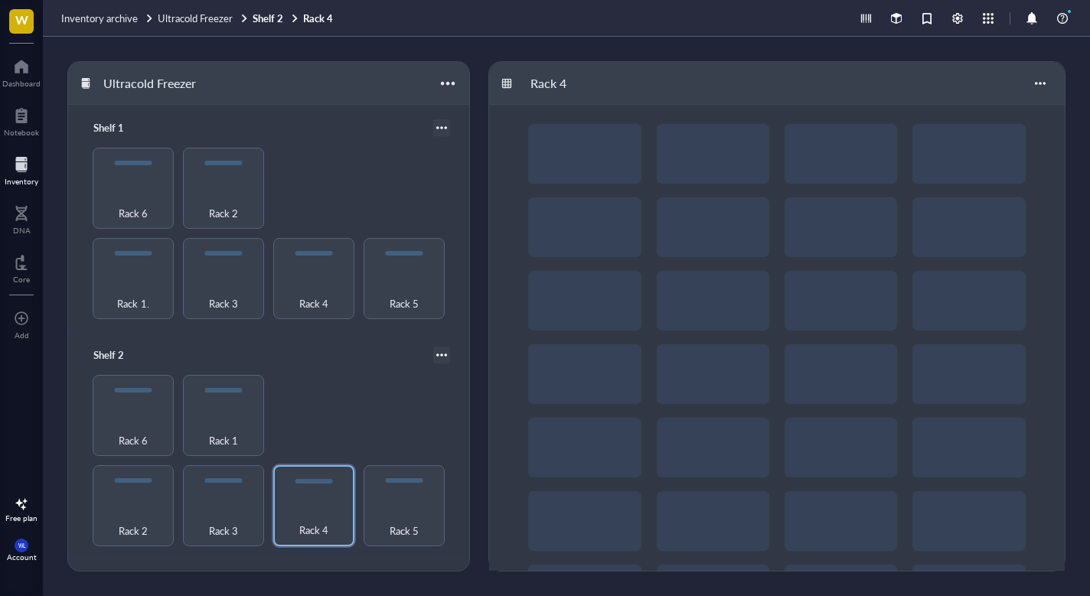
click at [18, 162] on div at bounding box center [22, 164] width 34 height 24
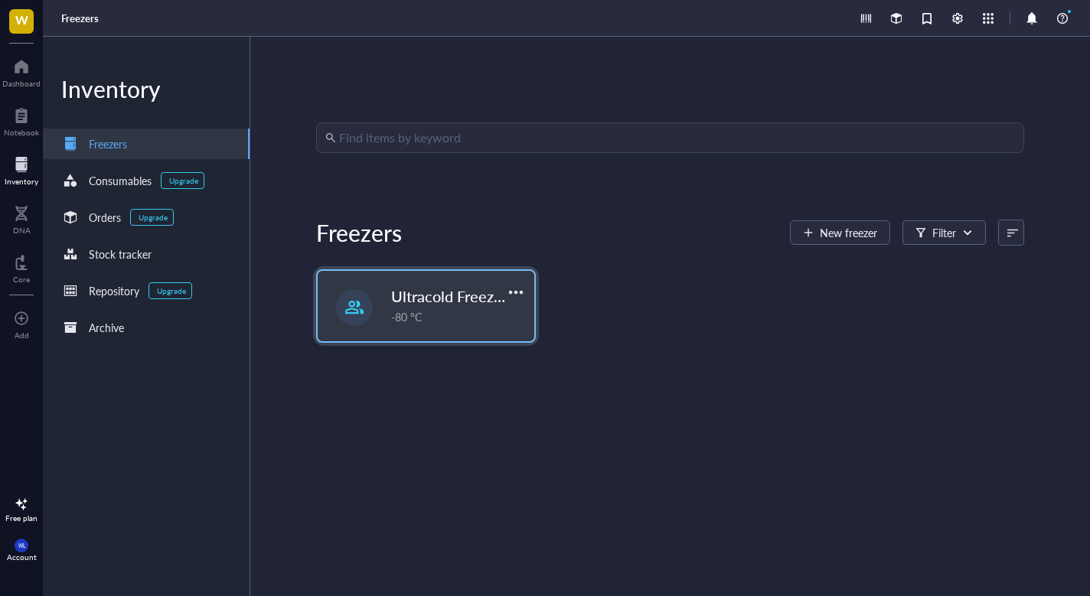
click at [437, 327] on div "Ultracold Freezer Fall 2025 -80 °C" at bounding box center [426, 306] width 217 height 70
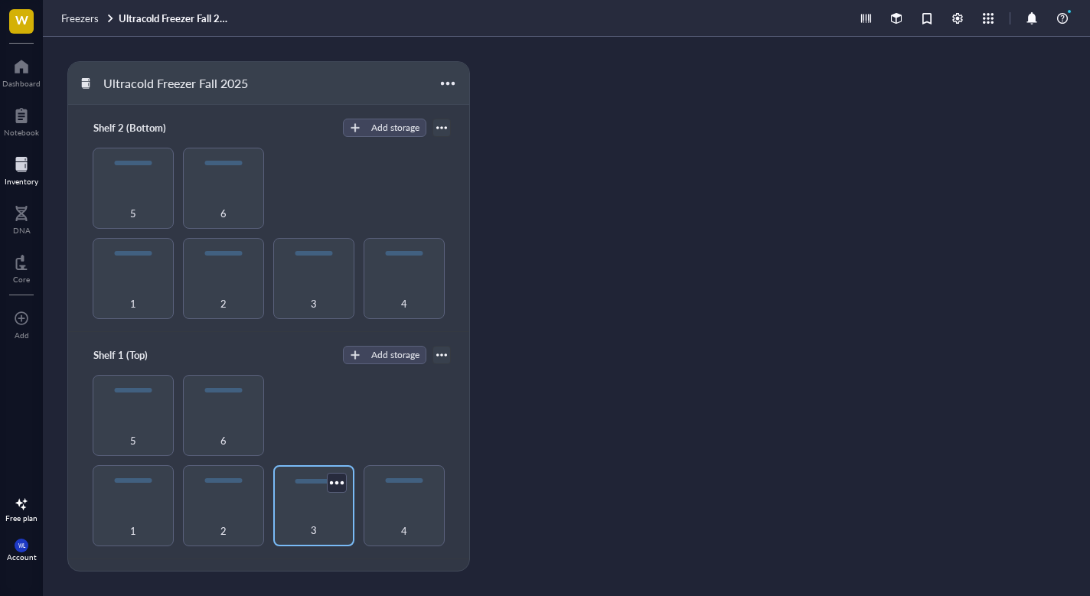
click at [318, 479] on div at bounding box center [314, 481] width 38 height 5
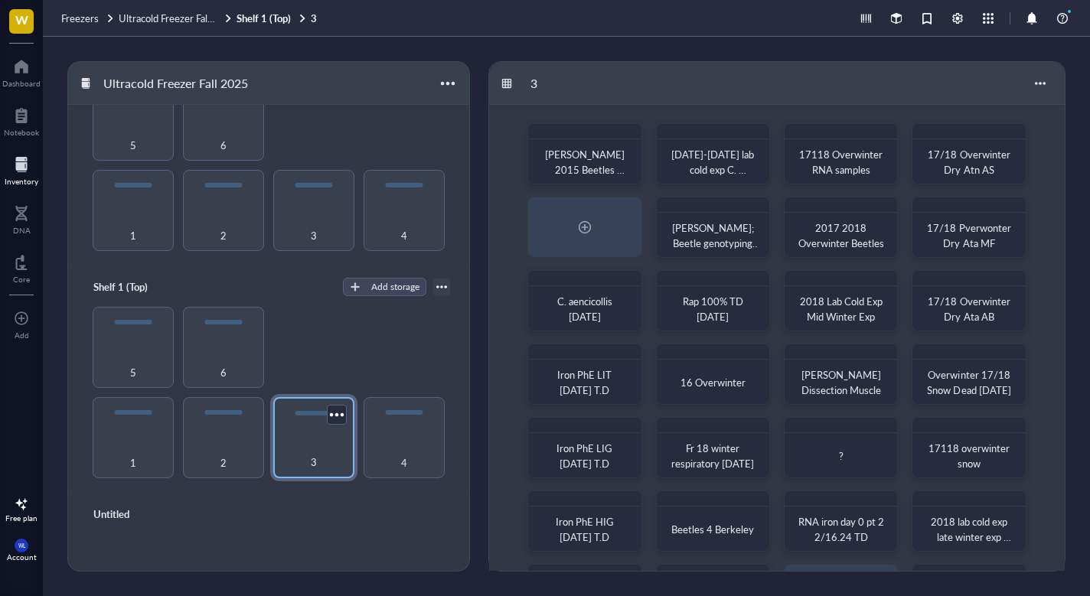
scroll to position [96, 0]
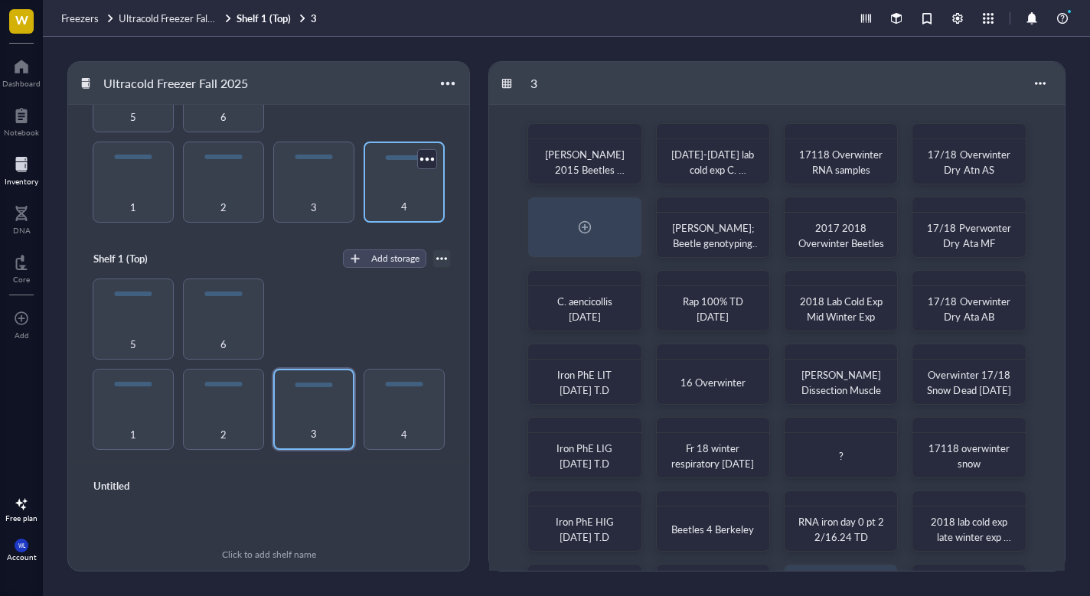
click at [403, 213] on div "4" at bounding box center [404, 182] width 81 height 81
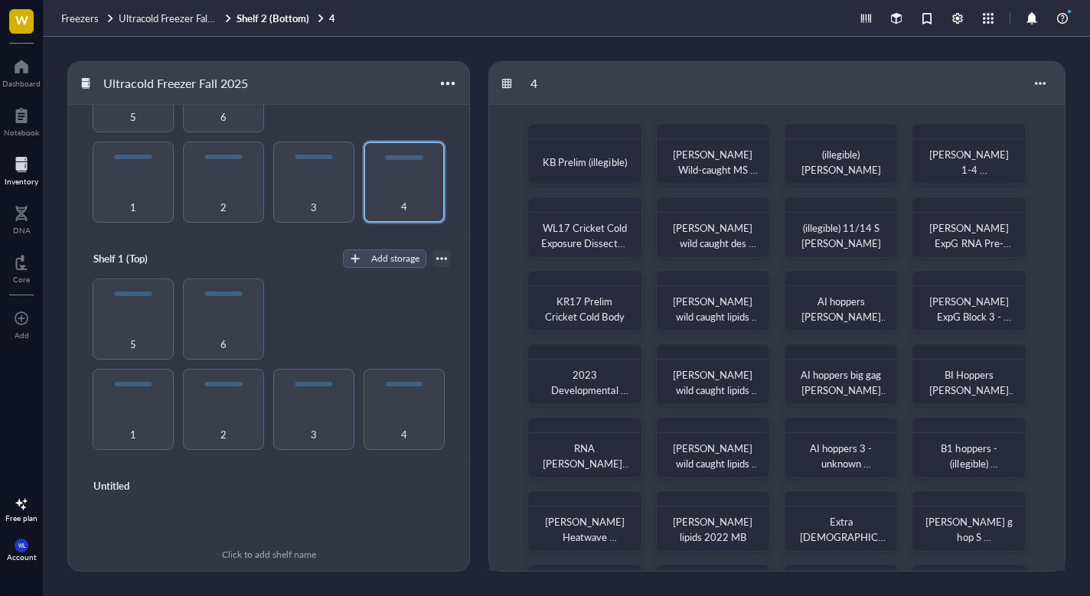
click at [461, 83] on div "Ultracold Freezer Fall 2025" at bounding box center [268, 83] width 401 height 43
click at [449, 83] on div at bounding box center [447, 83] width 22 height 22
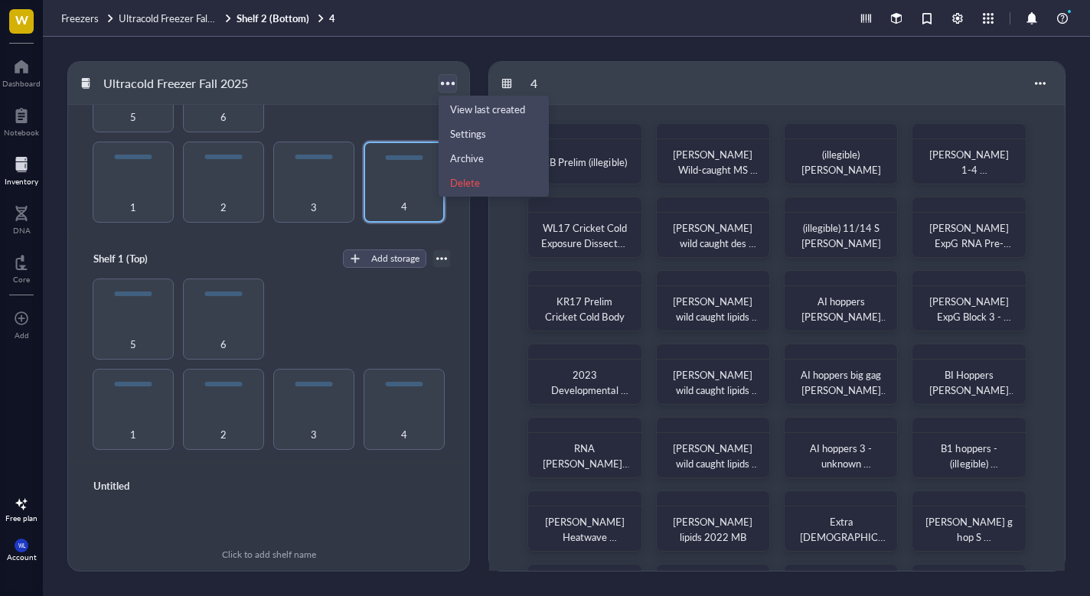
click at [447, 83] on div at bounding box center [447, 83] width 22 height 22
